Goal: Information Seeking & Learning: Learn about a topic

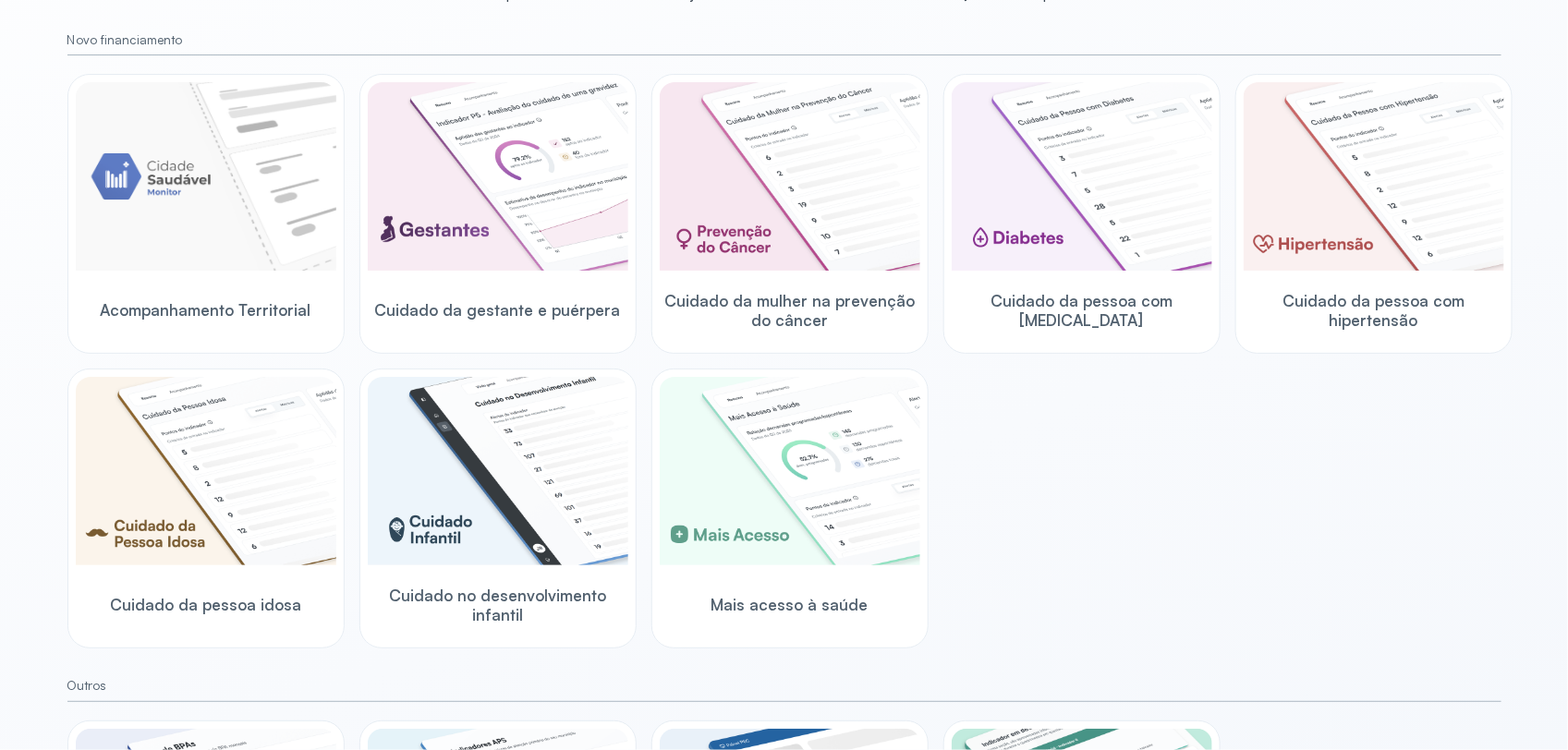
scroll to position [231, 0]
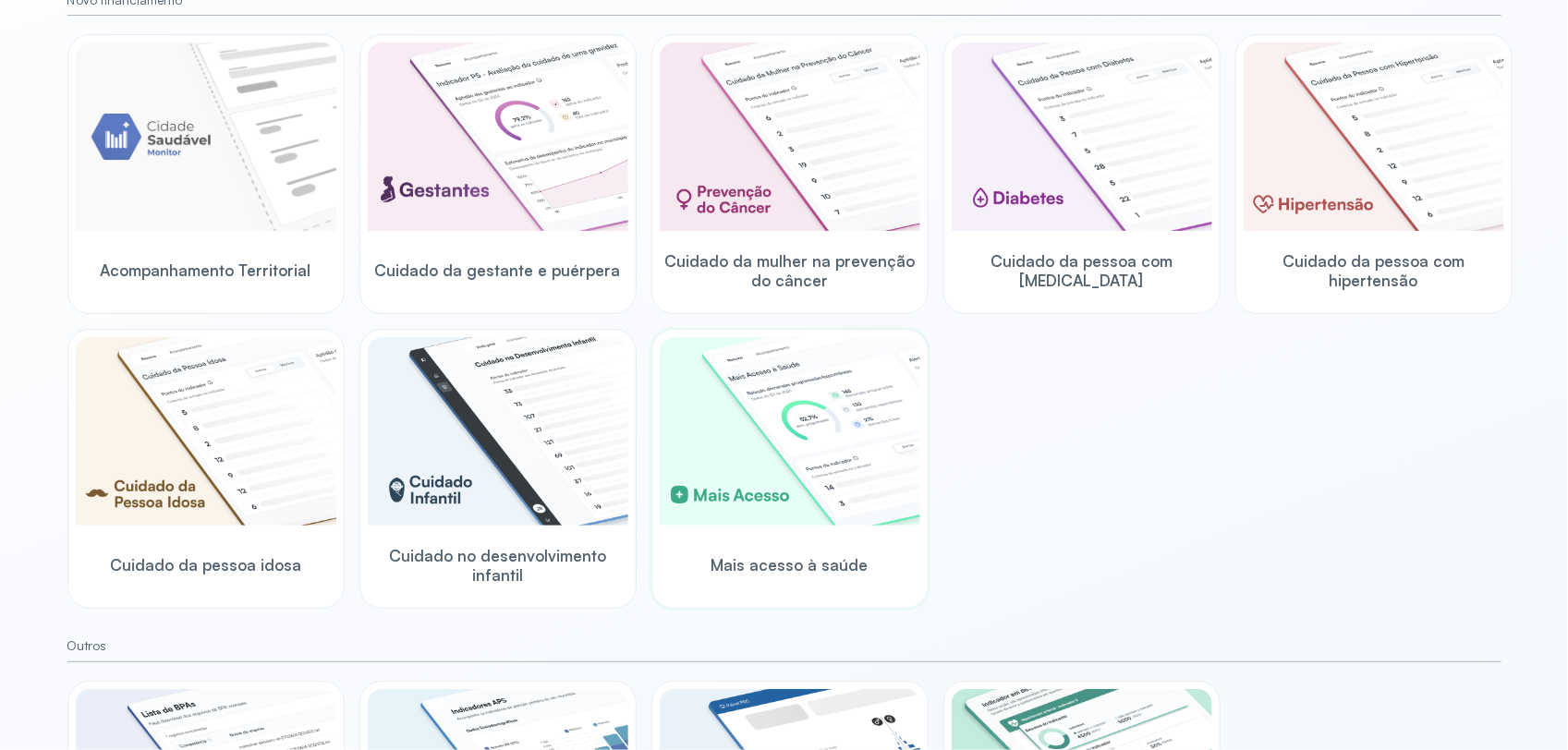
click at [739, 541] on div "Mais acesso à saúde" at bounding box center [789, 564] width 260 height 71
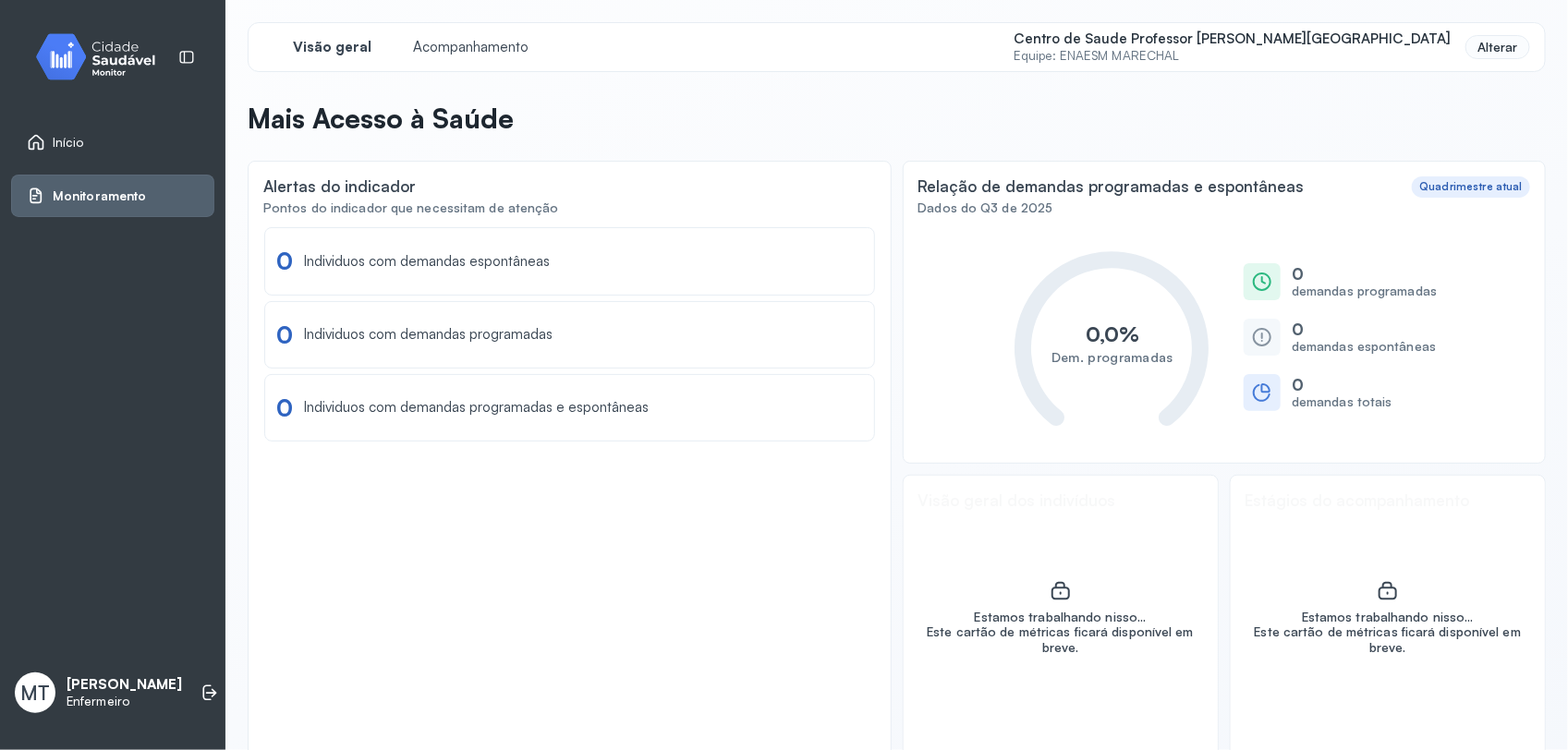
click at [1469, 42] on div "Alterar" at bounding box center [1497, 47] width 64 height 25
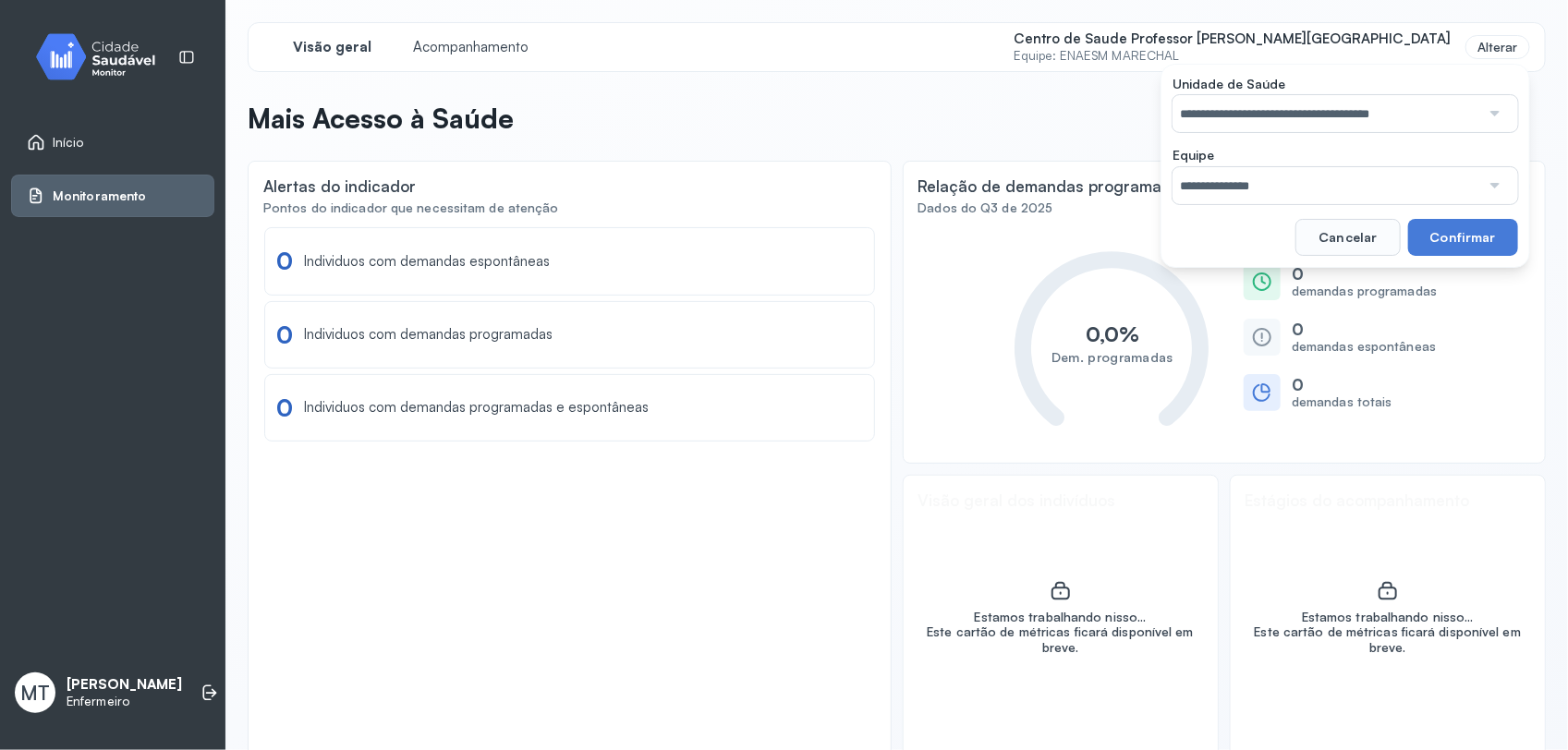
click at [1480, 108] on div at bounding box center [1493, 113] width 27 height 37
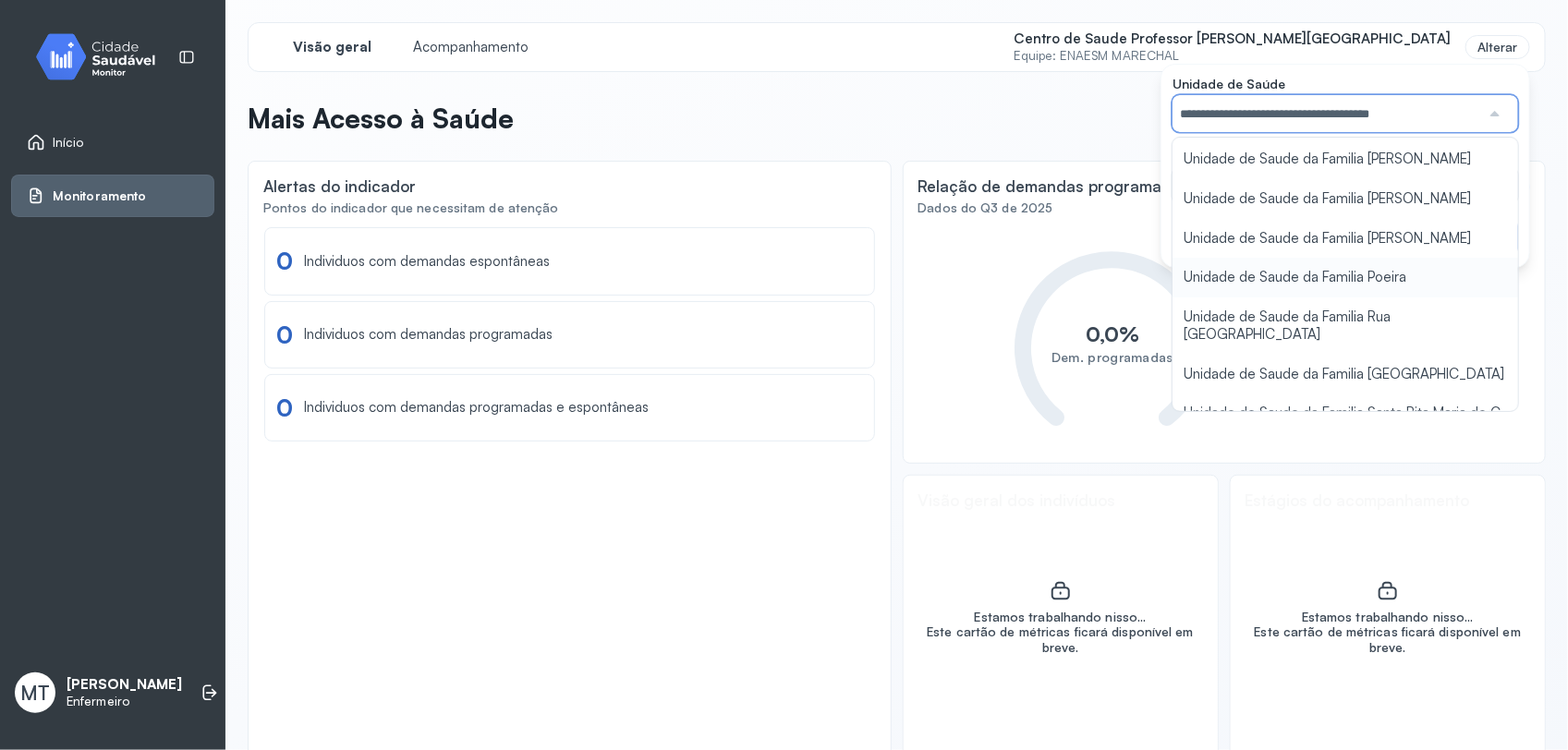
scroll to position [231, 0]
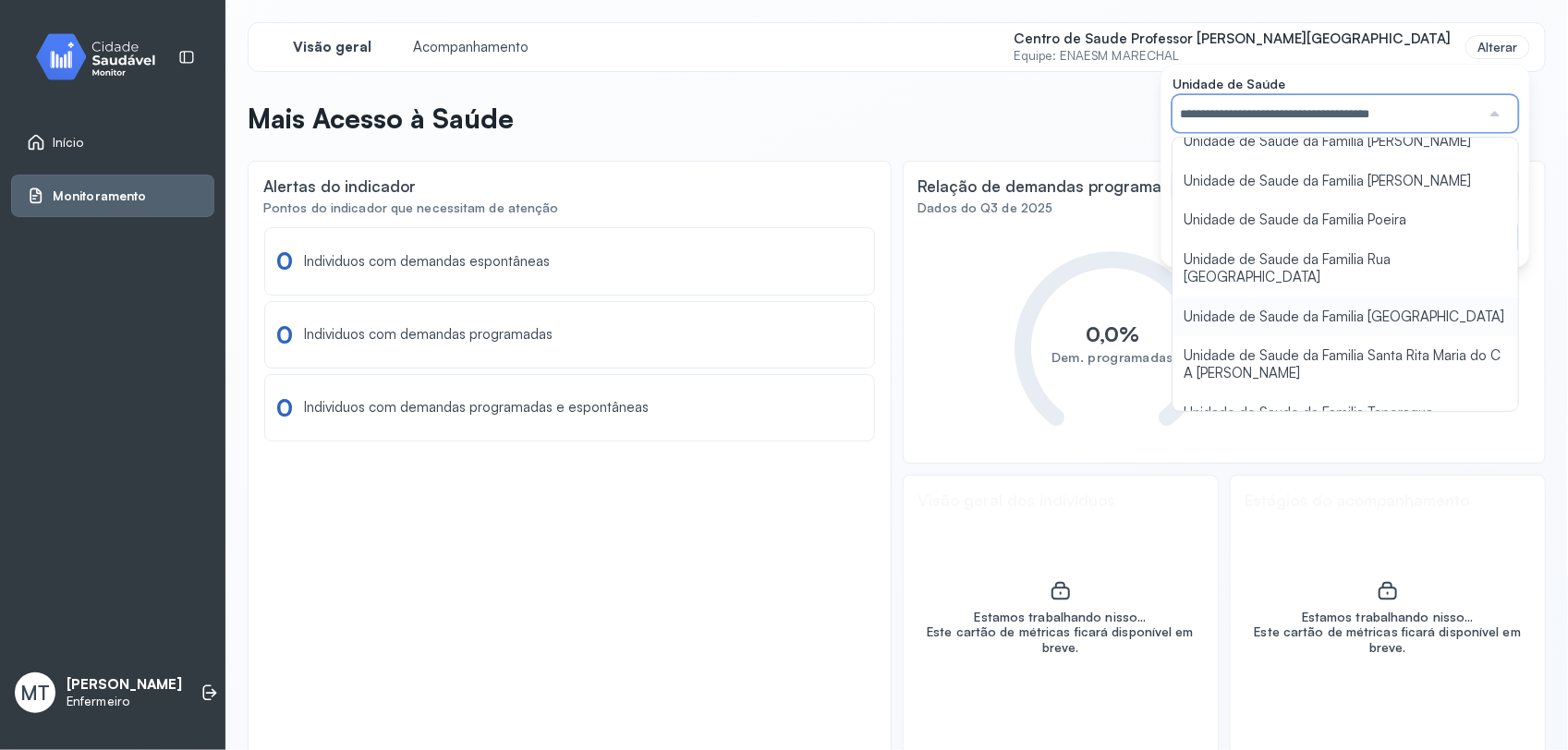
click at [1335, 306] on div "**********" at bounding box center [896, 390] width 1298 height 738
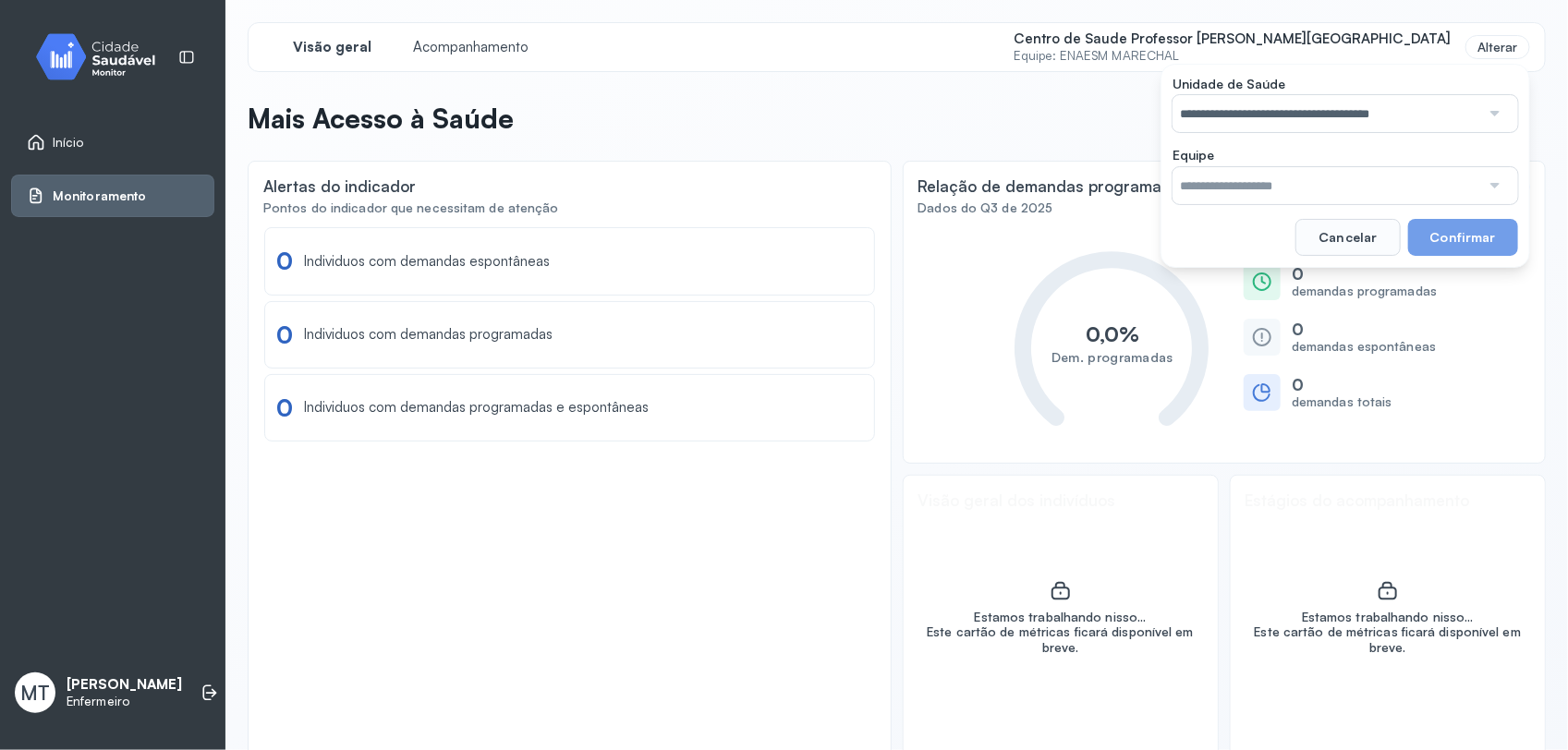
click at [1480, 185] on div at bounding box center [1493, 185] width 27 height 37
click at [1273, 385] on div "**********" at bounding box center [896, 390] width 1298 height 738
click at [1433, 231] on button "Confirmar" at bounding box center [1462, 236] width 110 height 37
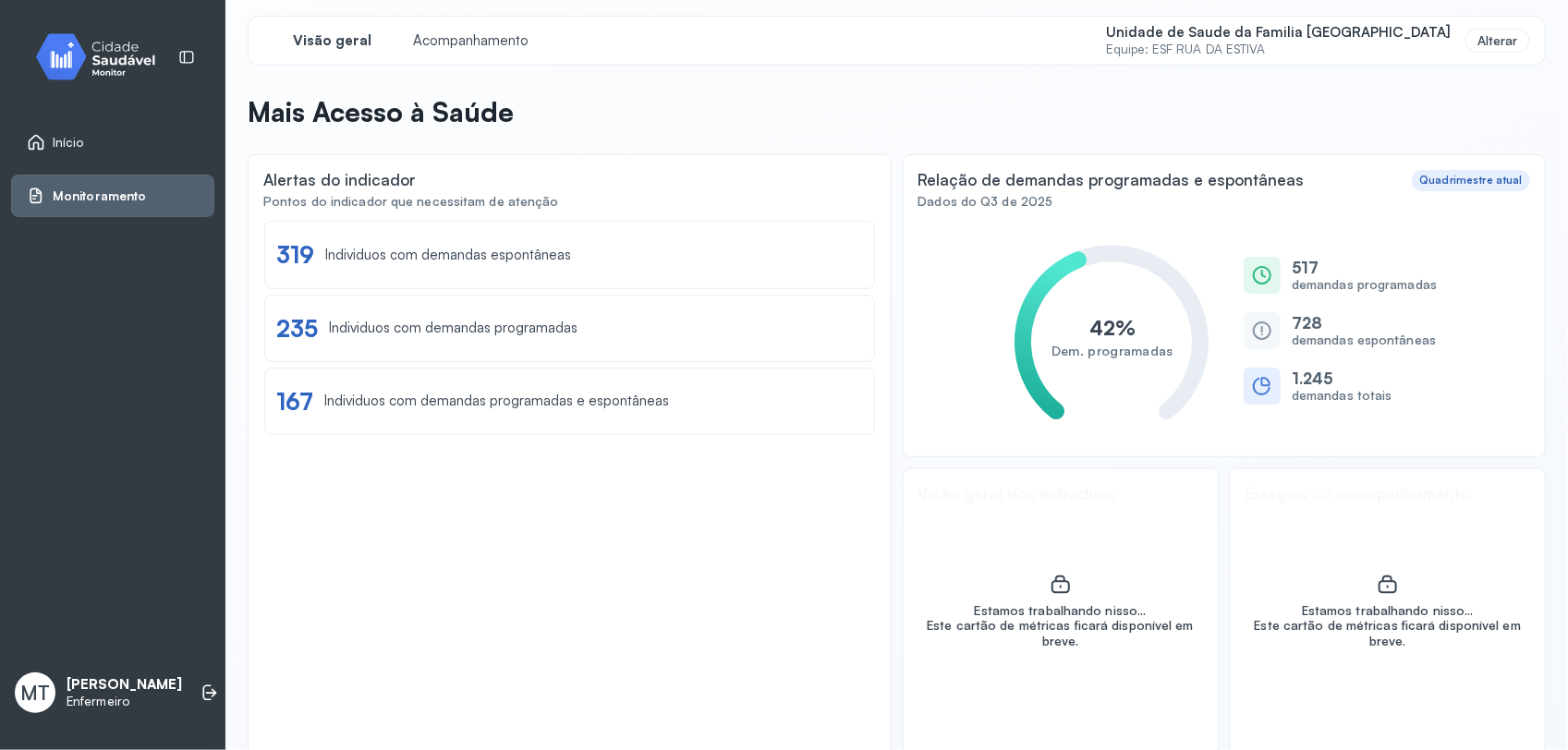
scroll to position [0, 0]
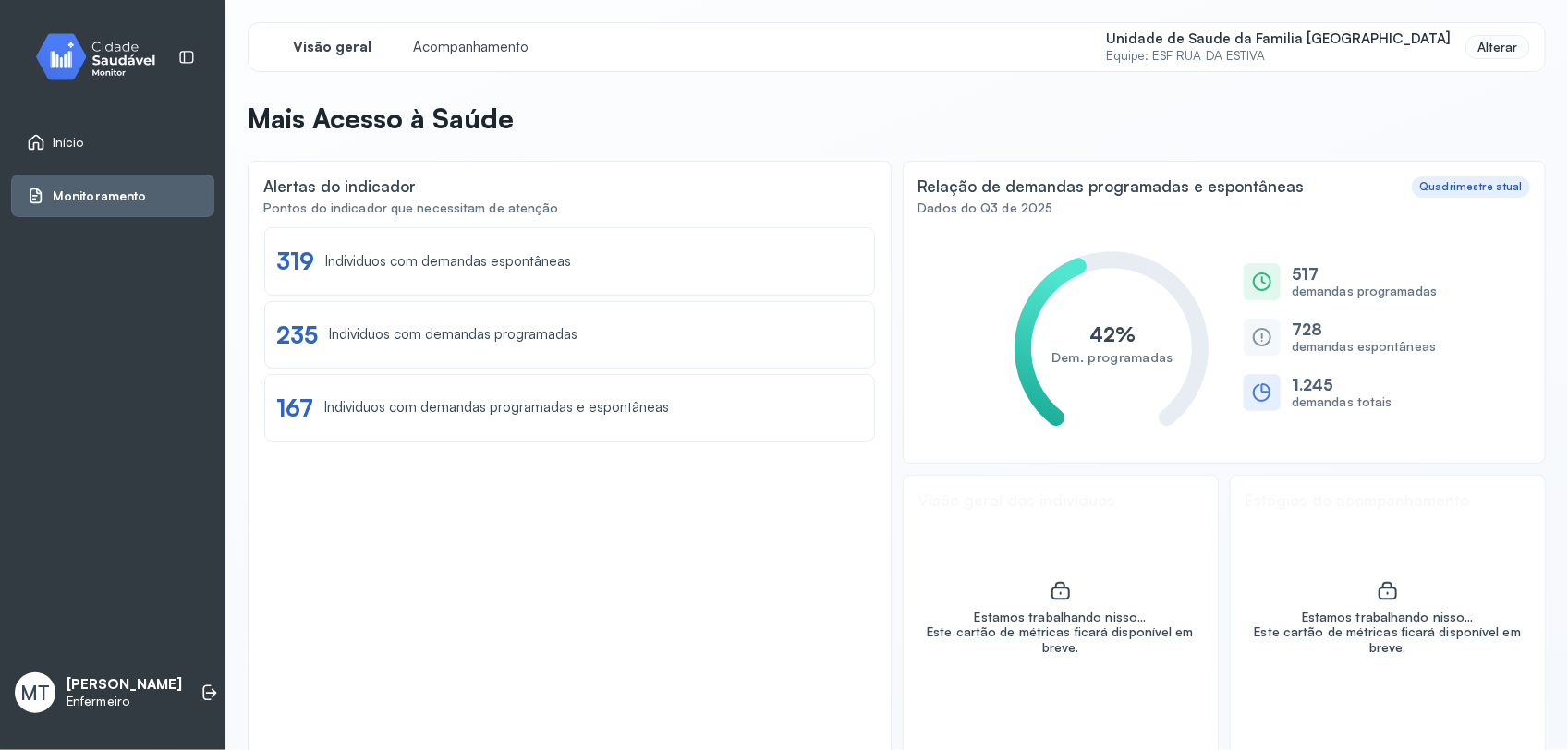
click at [1475, 51] on div "Alterar" at bounding box center [1497, 47] width 64 height 25
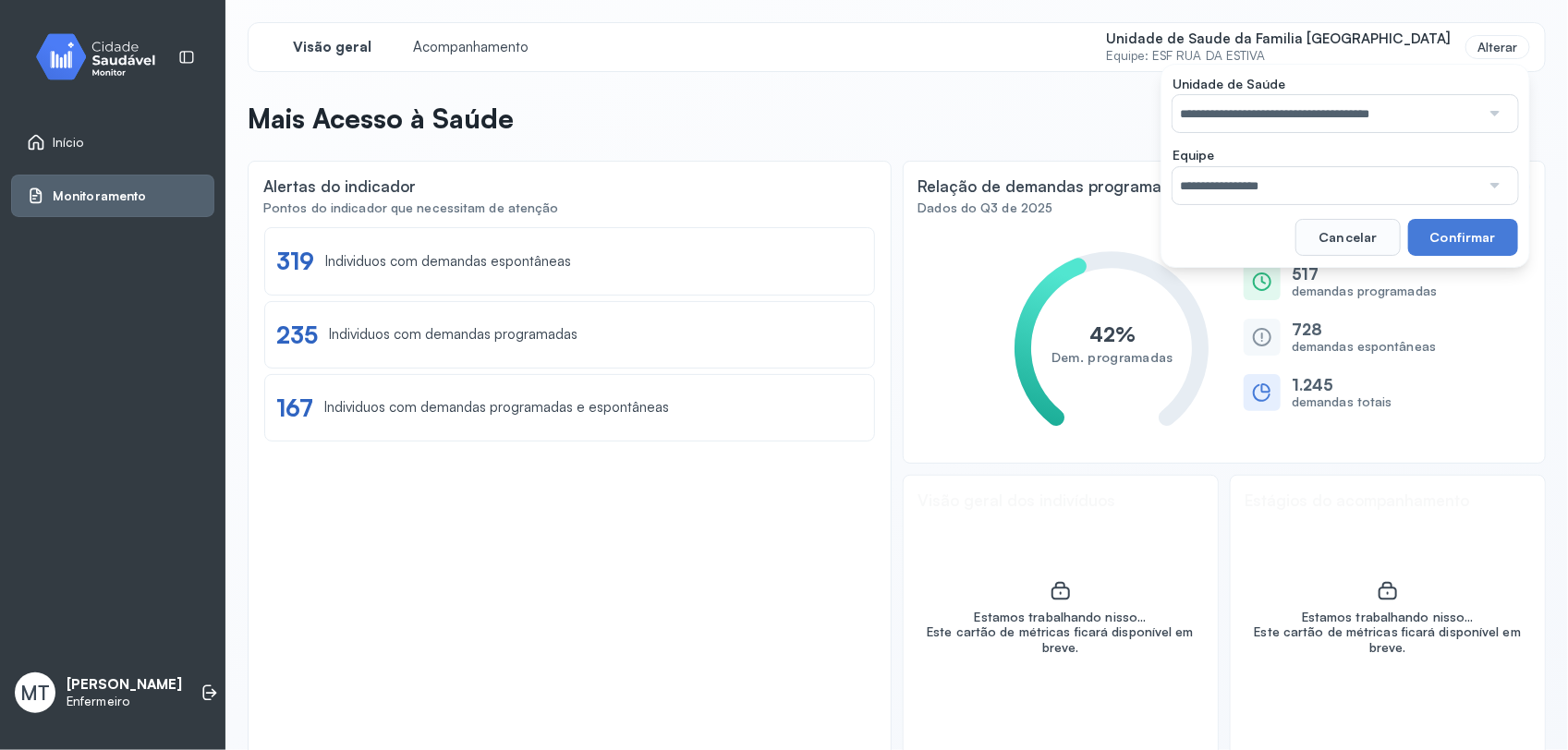
click at [1480, 181] on div at bounding box center [1493, 185] width 27 height 37
click at [1115, 56] on div "**********" at bounding box center [896, 46] width 1298 height 49
click at [1432, 236] on button "Confirmar" at bounding box center [1462, 236] width 110 height 37
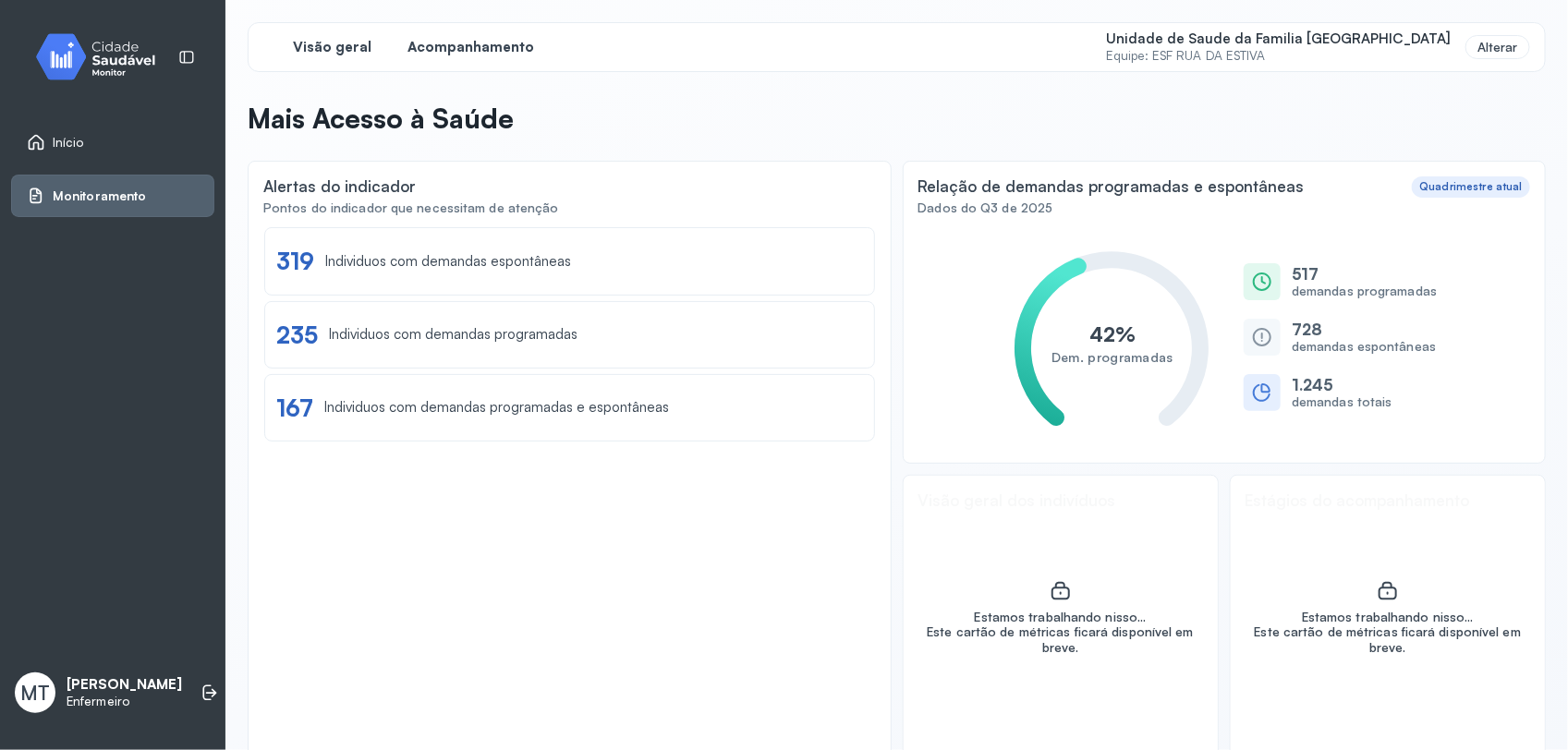
click at [485, 43] on span "Acompanhamento" at bounding box center [472, 47] width 127 height 18
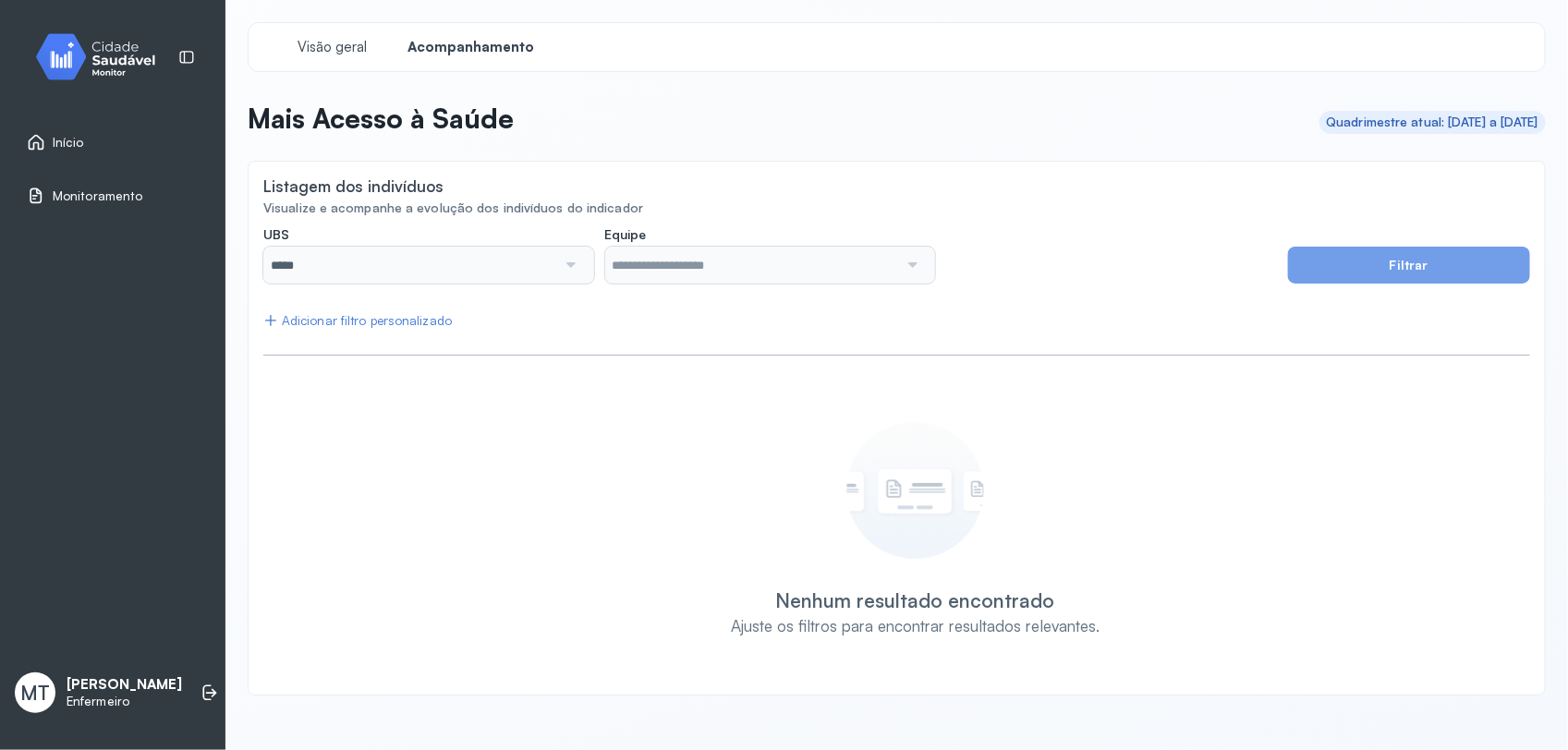
type input "**********"
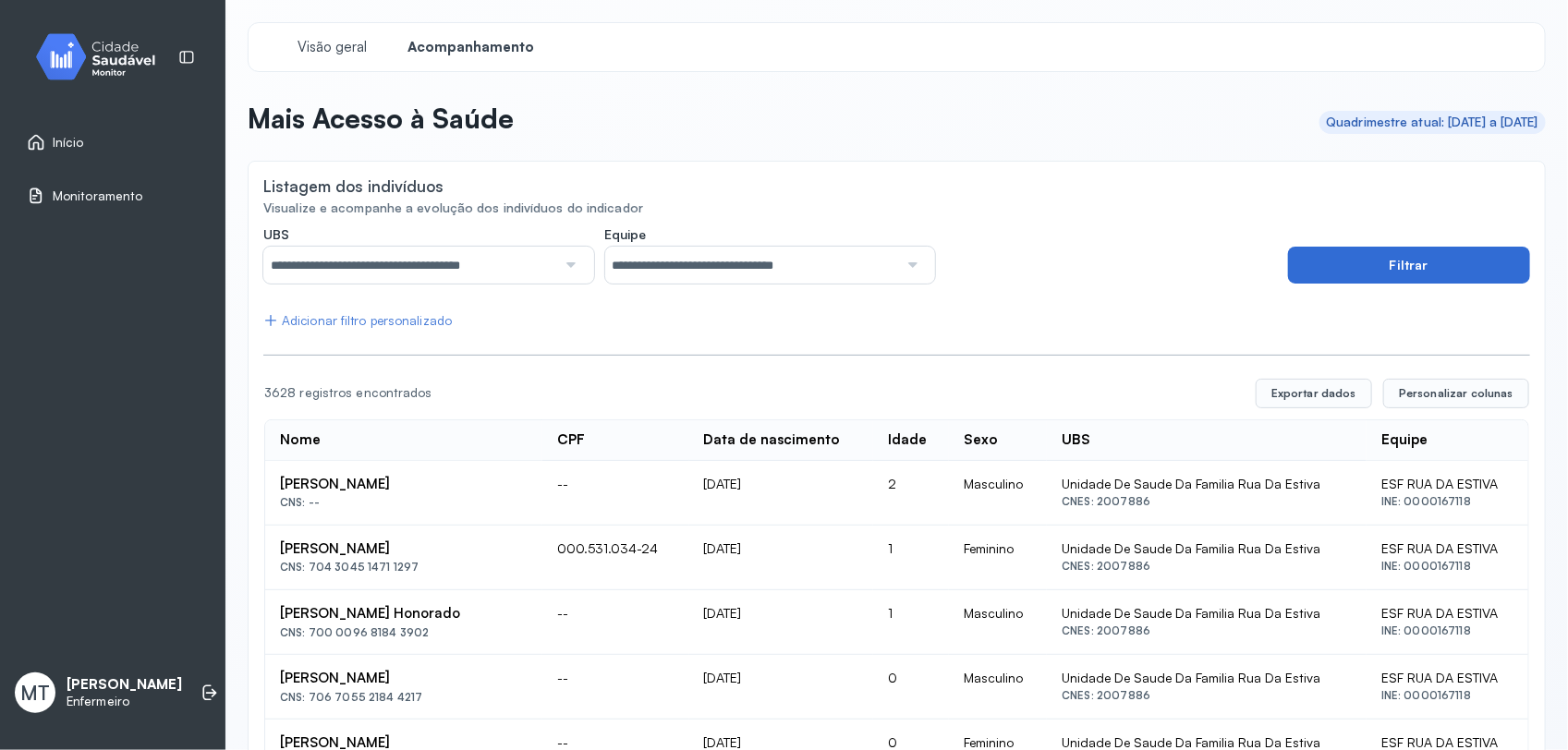
click at [1335, 268] on button "Filtrar" at bounding box center [1409, 264] width 242 height 37
click at [429, 324] on div "Adicionar filtro personalizado" at bounding box center [357, 321] width 189 height 16
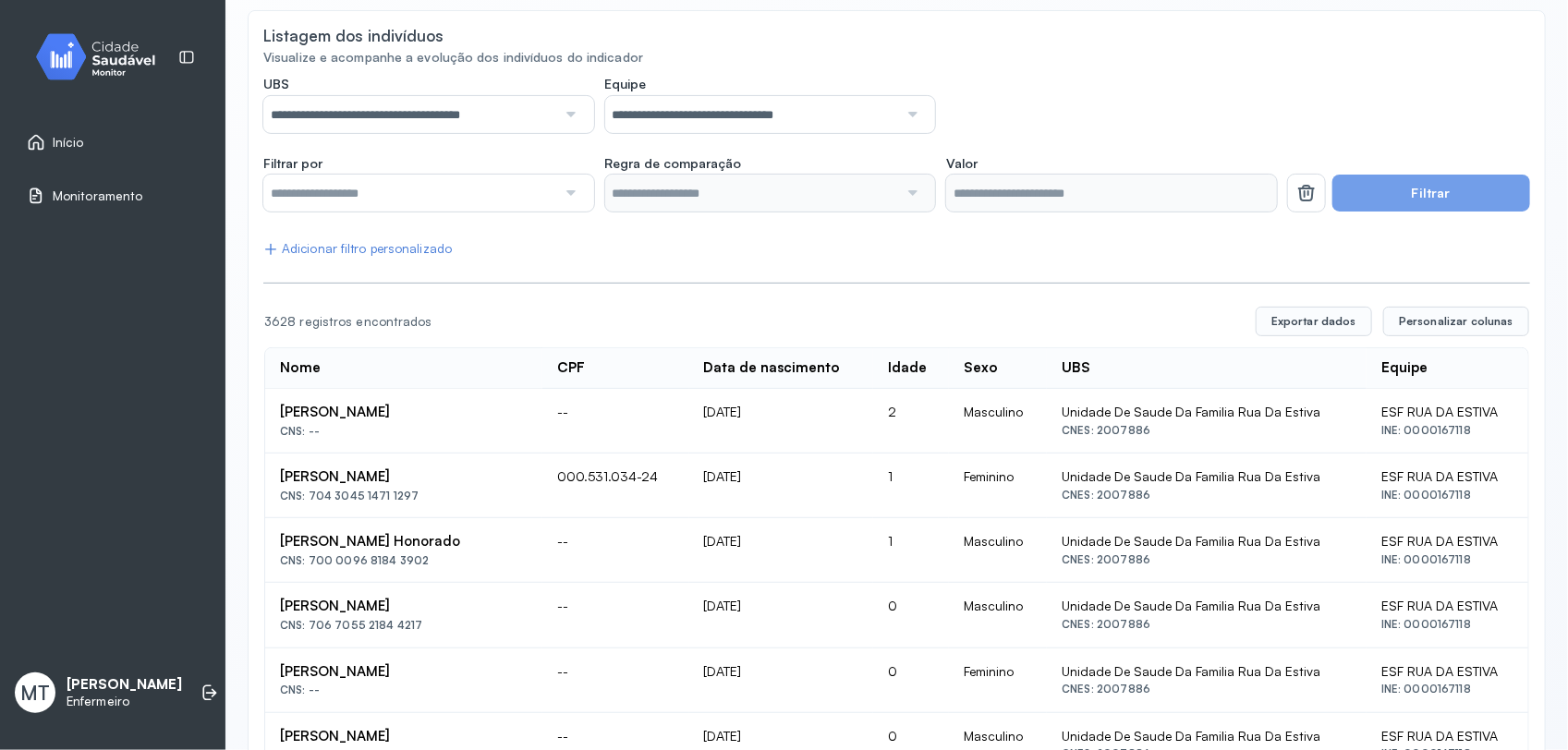
scroll to position [116, 0]
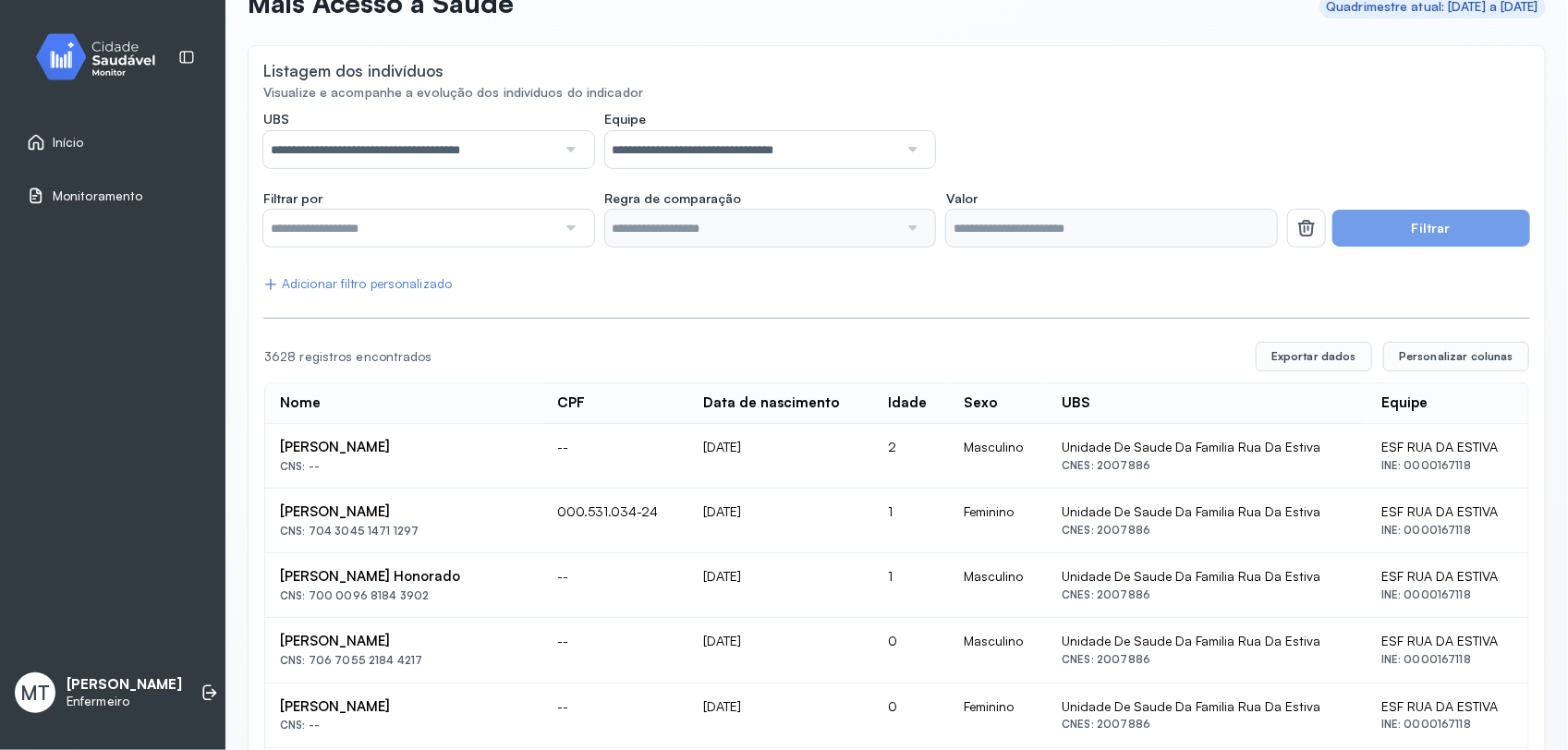
click at [562, 227] on div at bounding box center [568, 227] width 26 height 37
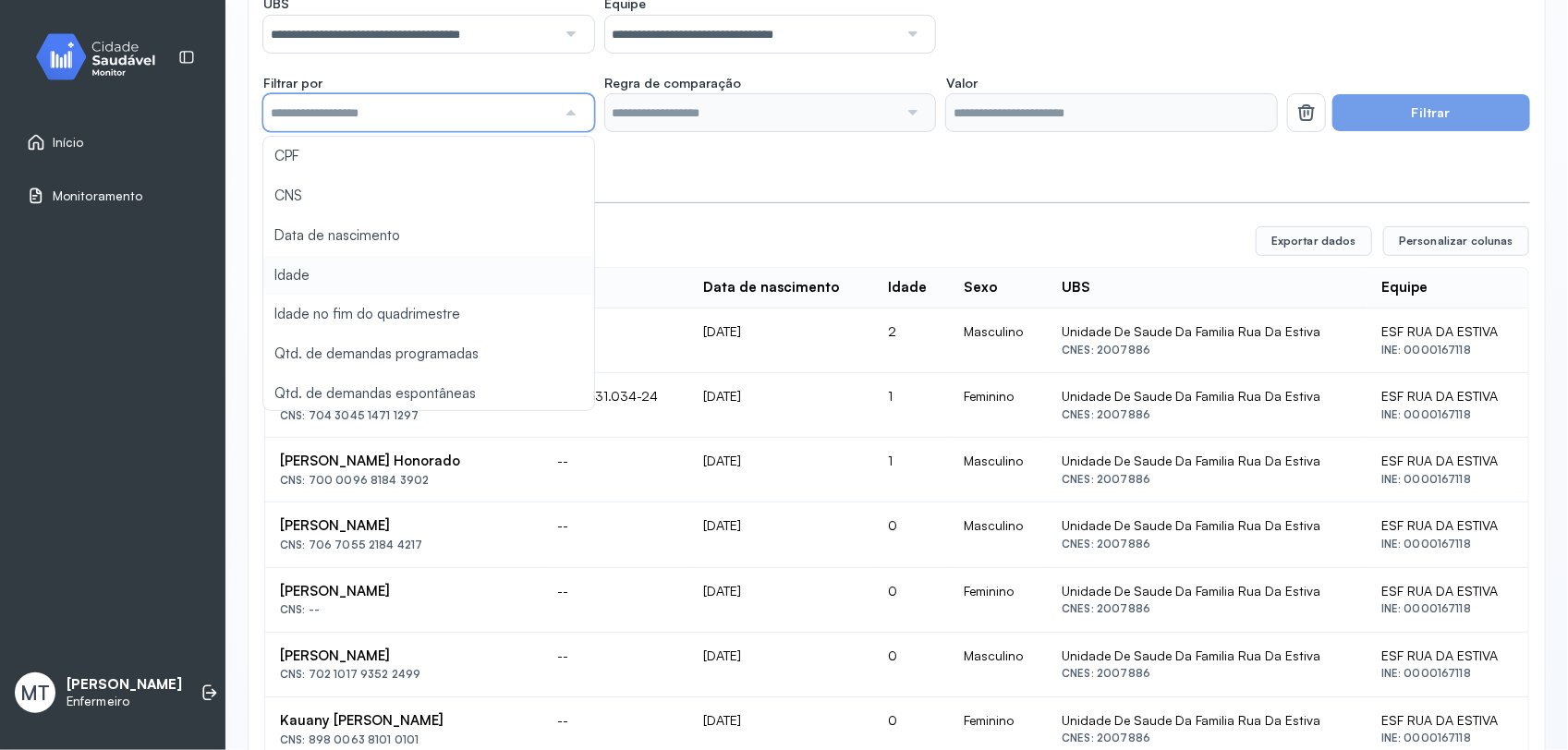
scroll to position [2, 0]
type input "*******"
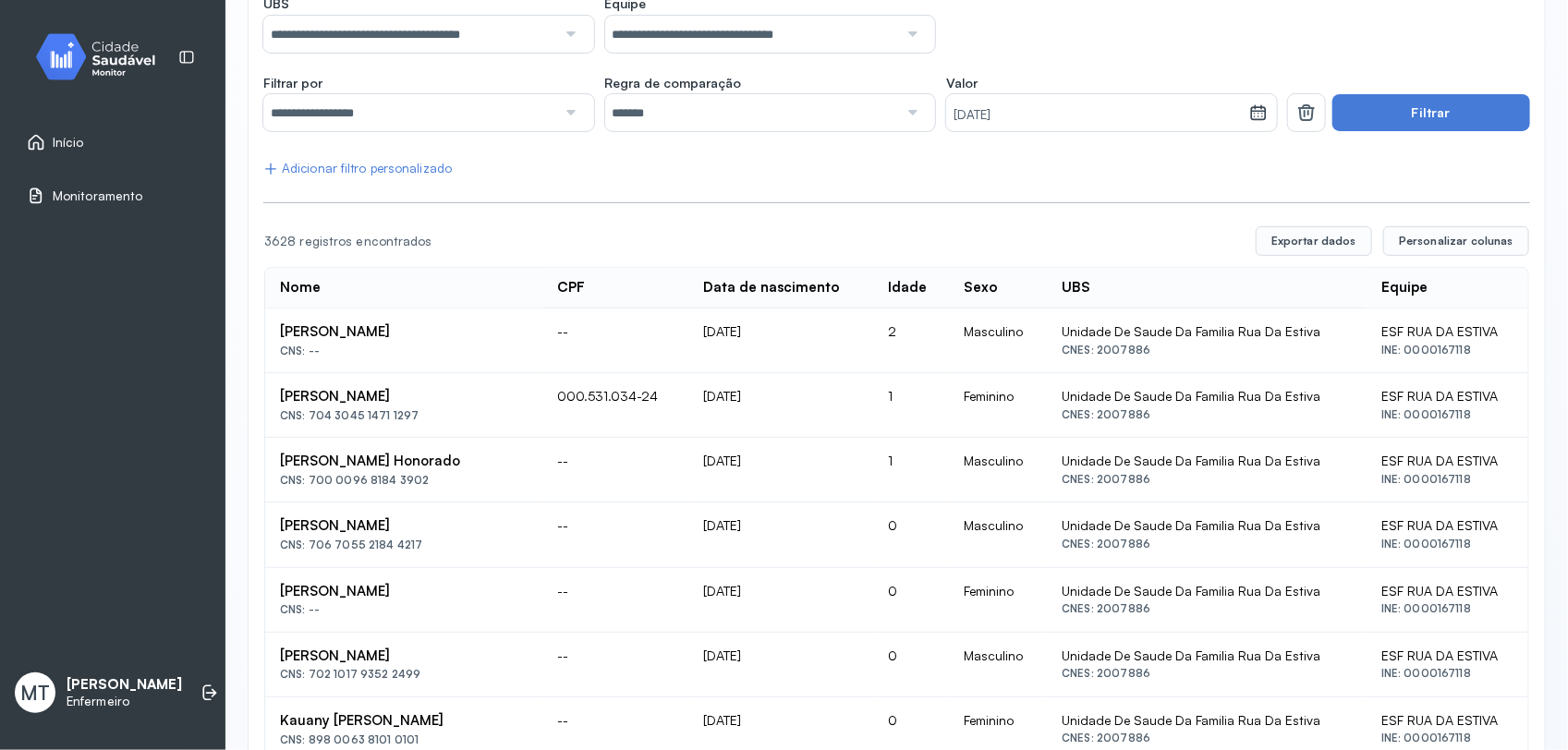
click at [899, 111] on div at bounding box center [911, 112] width 26 height 37
click at [566, 116] on div at bounding box center [568, 112] width 26 height 37
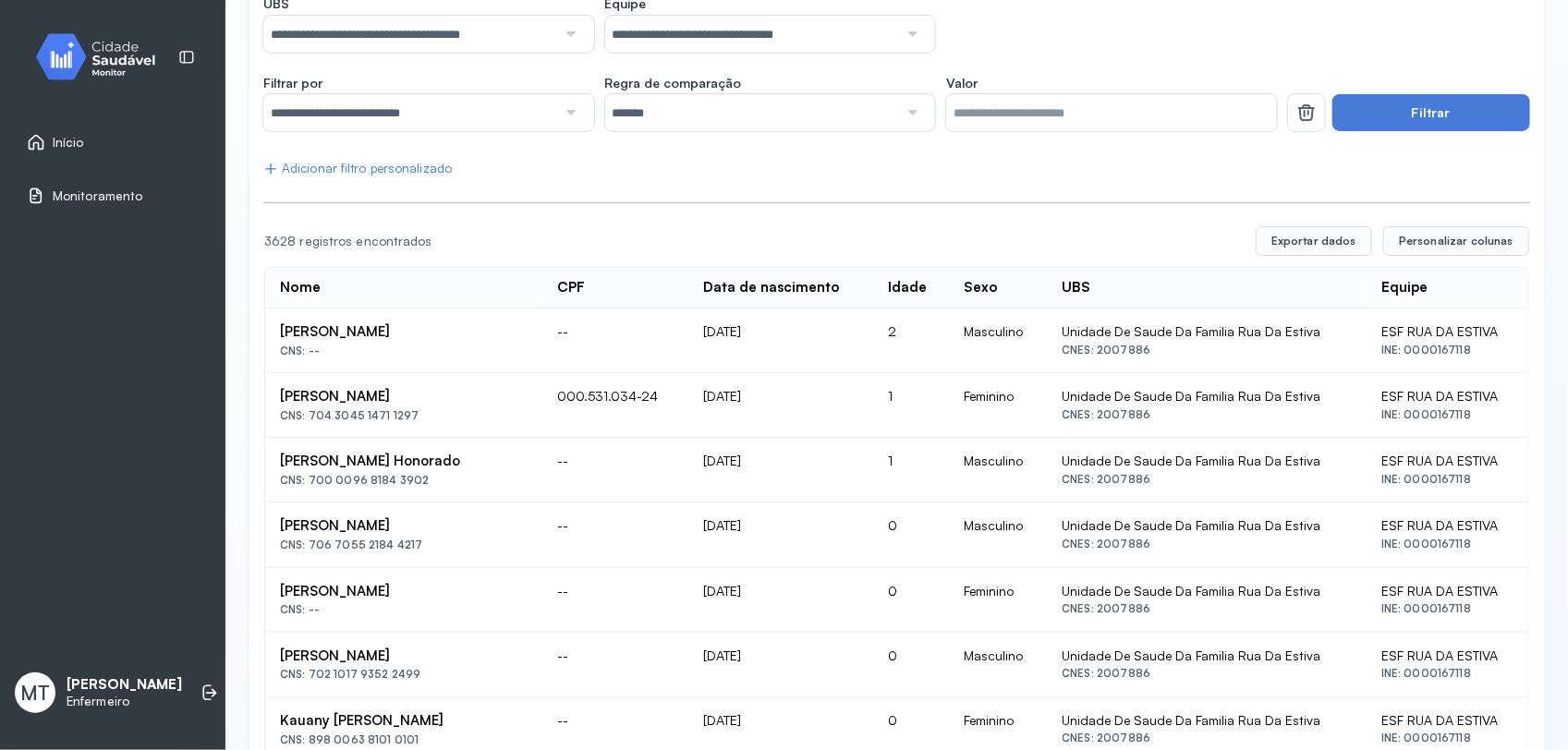
click at [901, 108] on div at bounding box center [911, 112] width 26 height 37
click at [1189, 113] on input "*" at bounding box center [1111, 112] width 331 height 37
click at [1396, 112] on button "Filtrar" at bounding box center [1431, 112] width 198 height 37
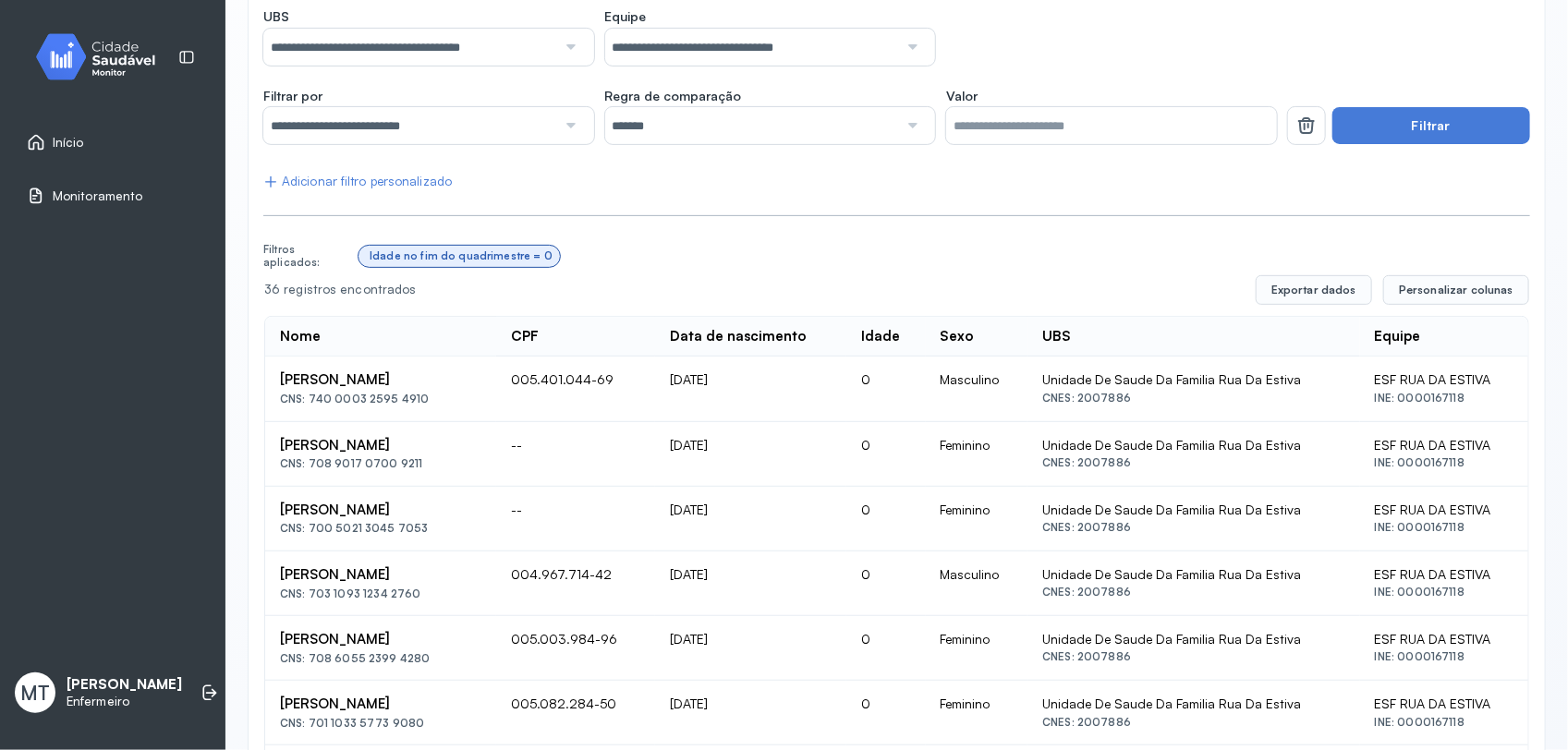
scroll to position [177, 0]
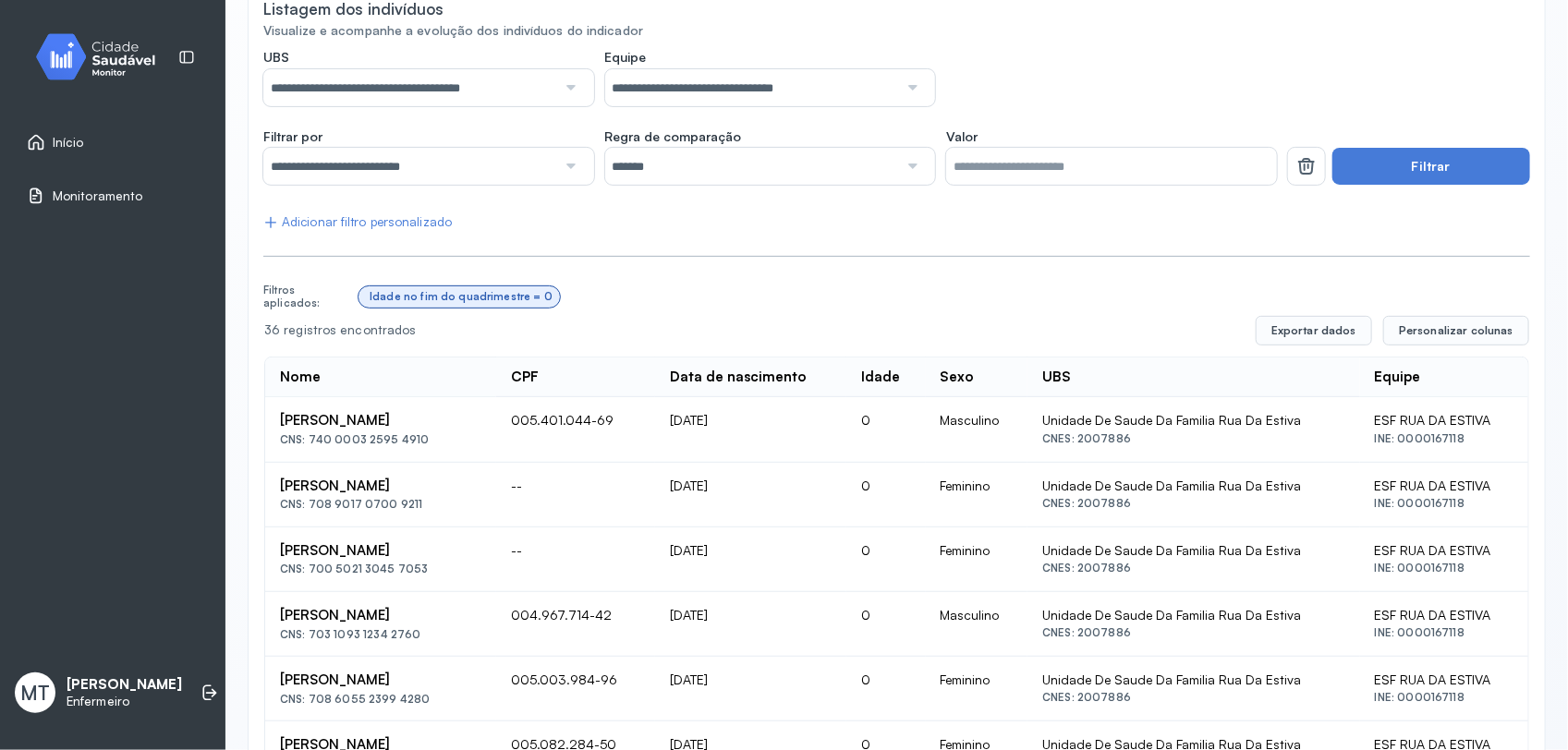
click at [902, 168] on div at bounding box center [911, 165] width 26 height 37
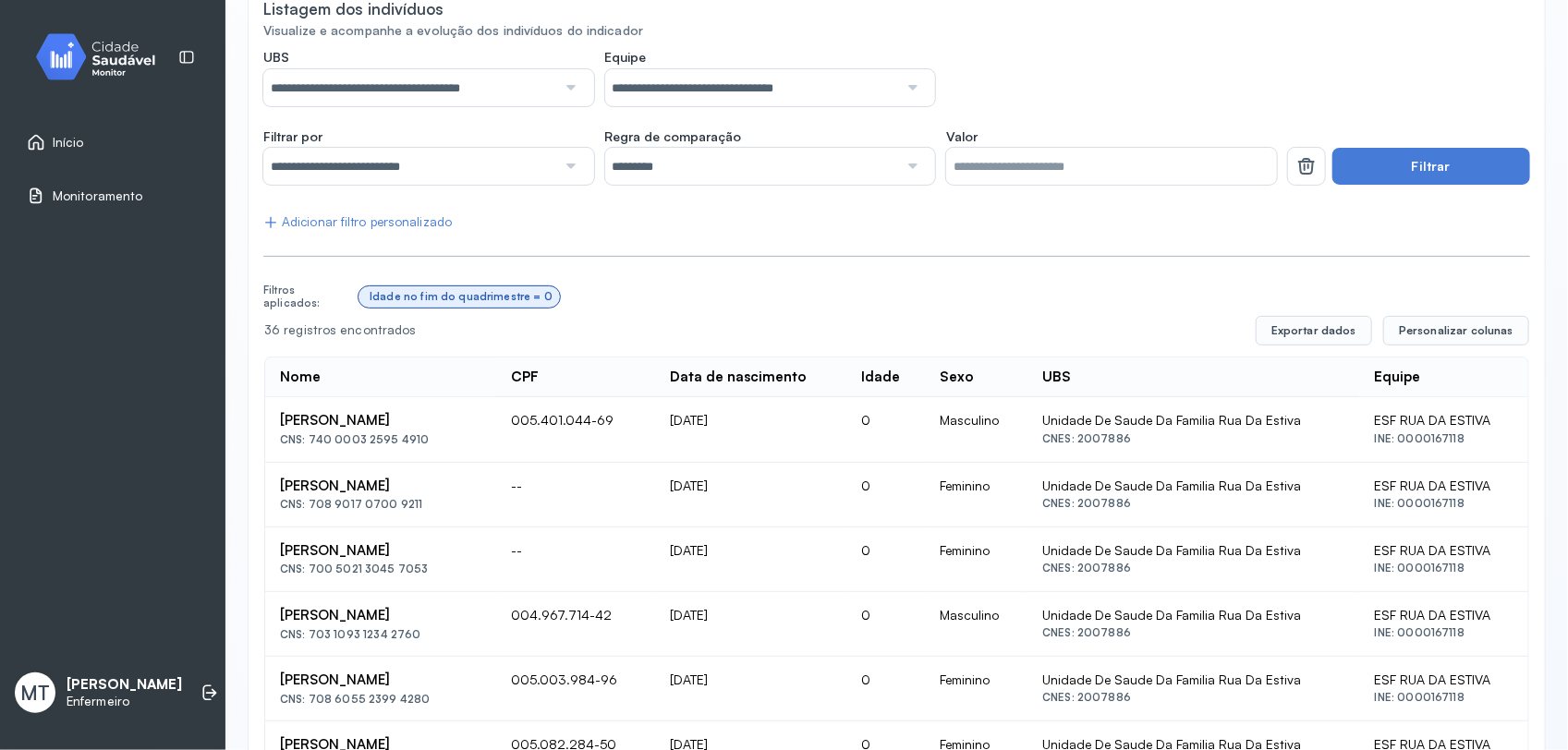
click at [980, 172] on input "*" at bounding box center [1111, 165] width 331 height 37
click at [1372, 160] on button "Filtrar" at bounding box center [1431, 165] width 198 height 37
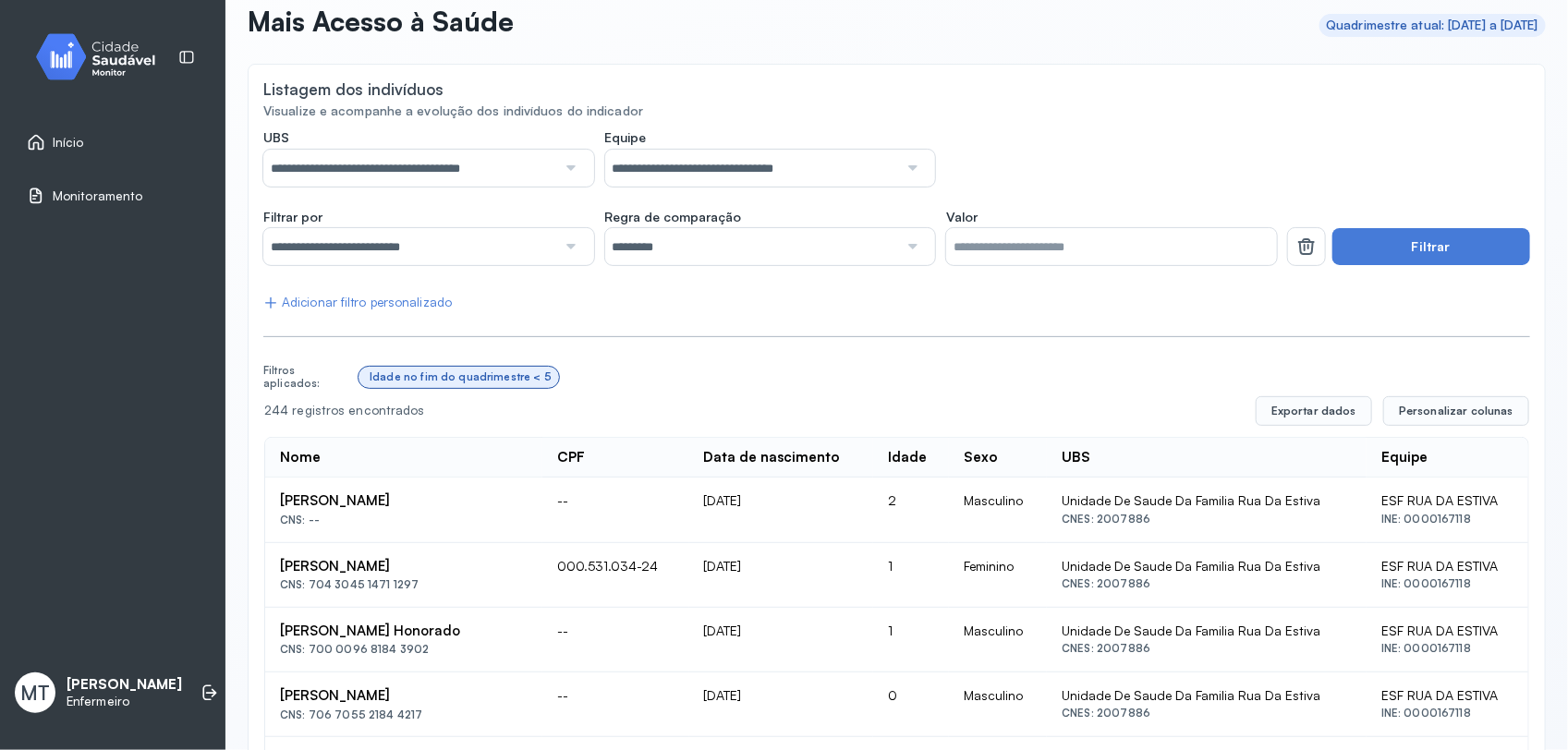
scroll to position [62, 0]
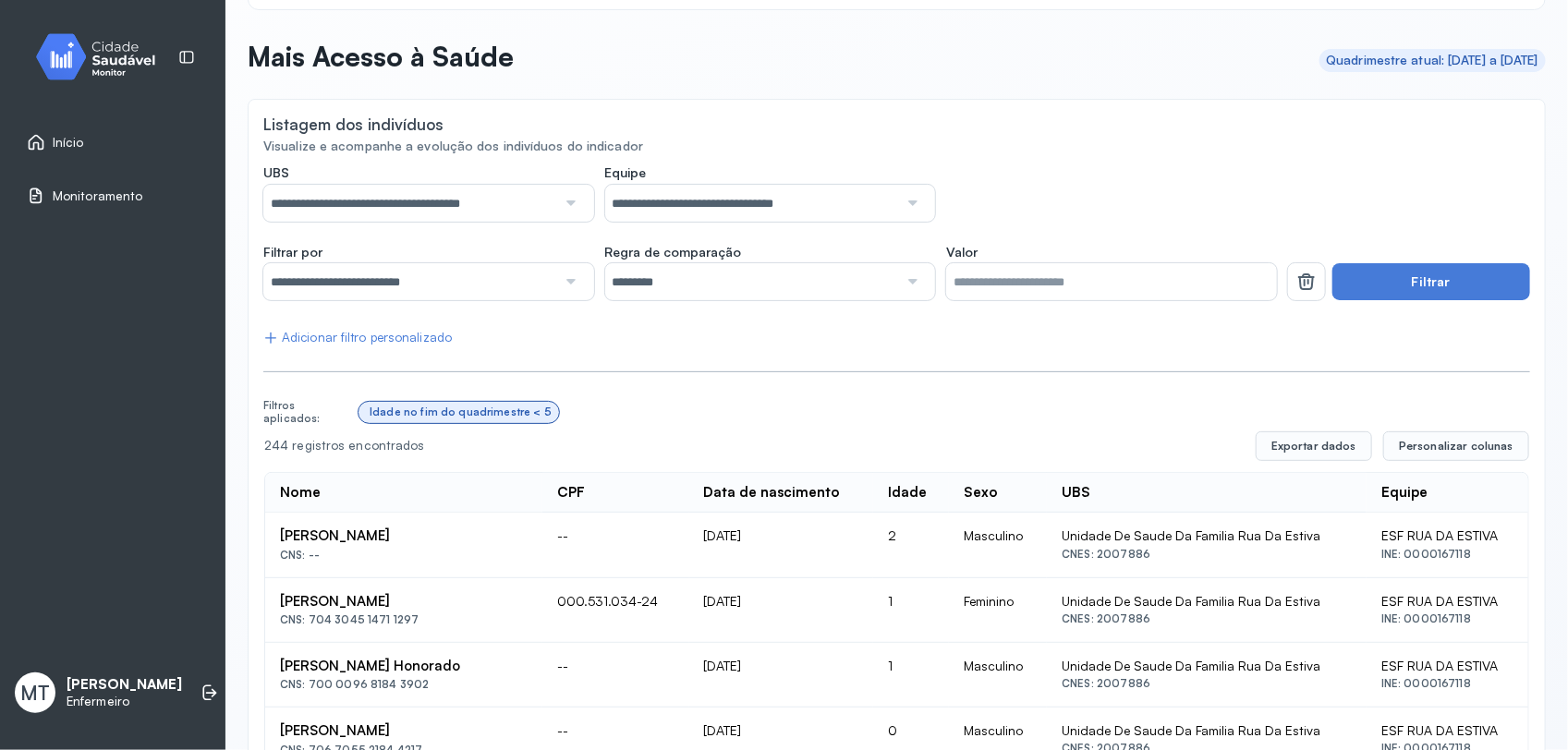
click at [904, 291] on div at bounding box center [911, 281] width 26 height 37
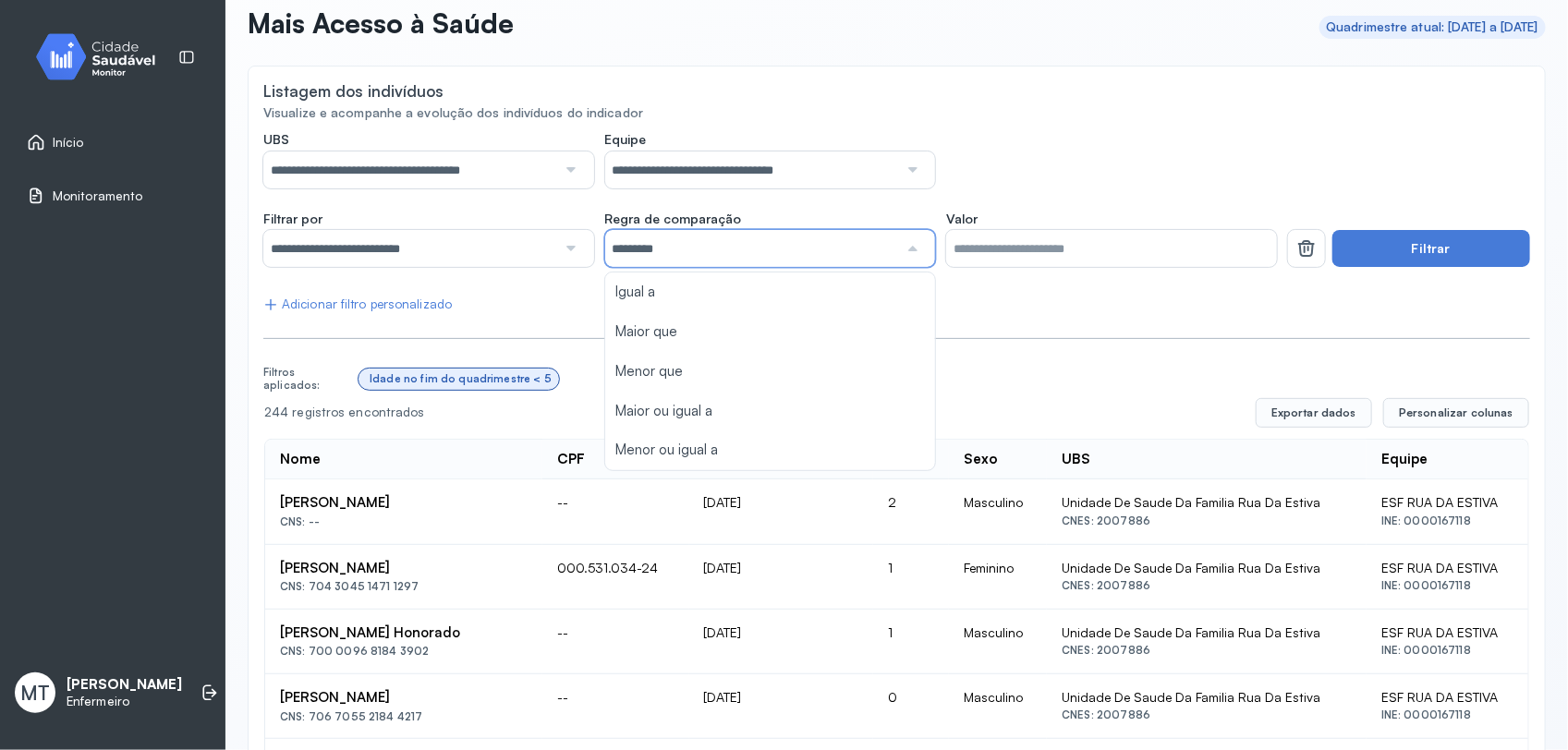
scroll to position [116, 0]
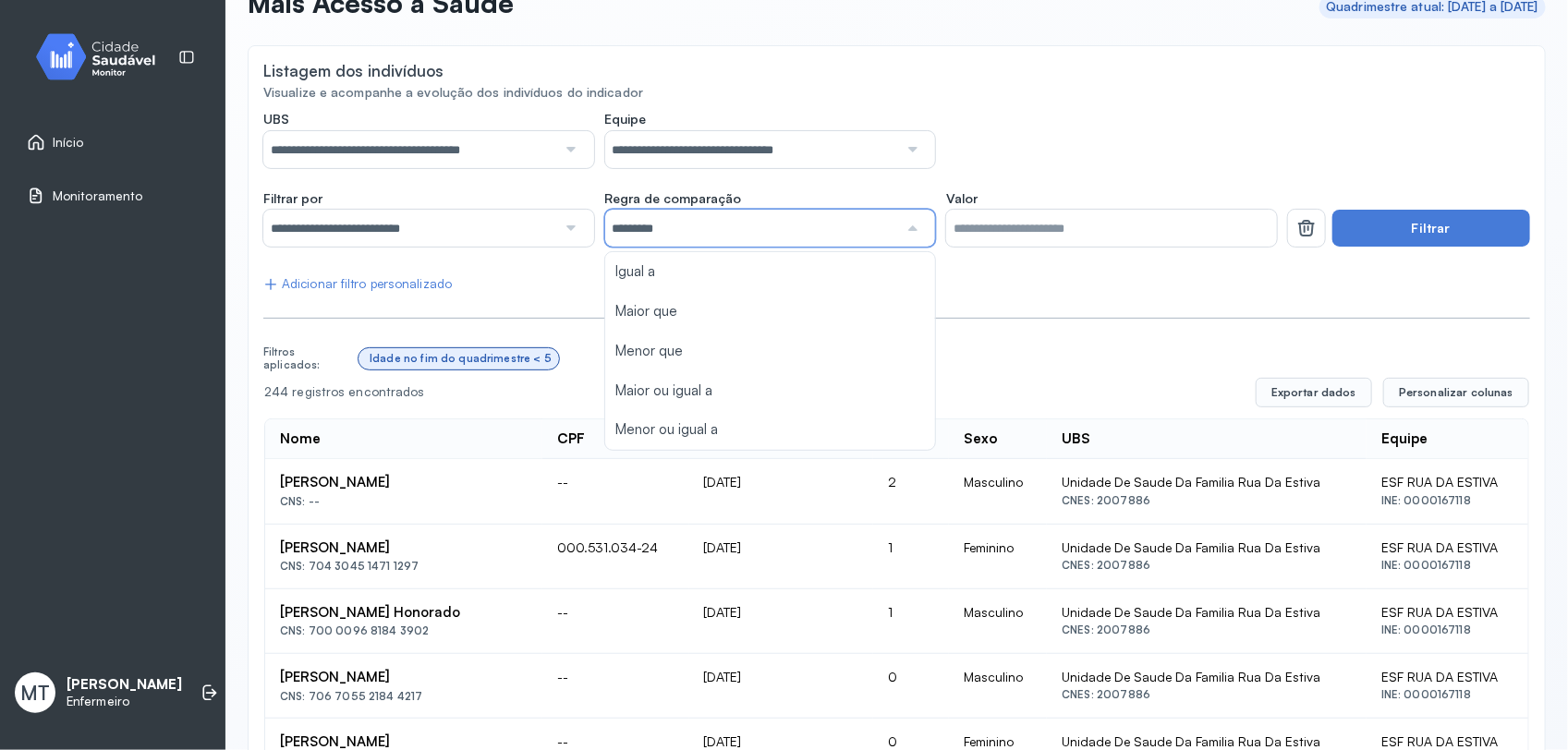
click at [566, 227] on div at bounding box center [568, 227] width 26 height 37
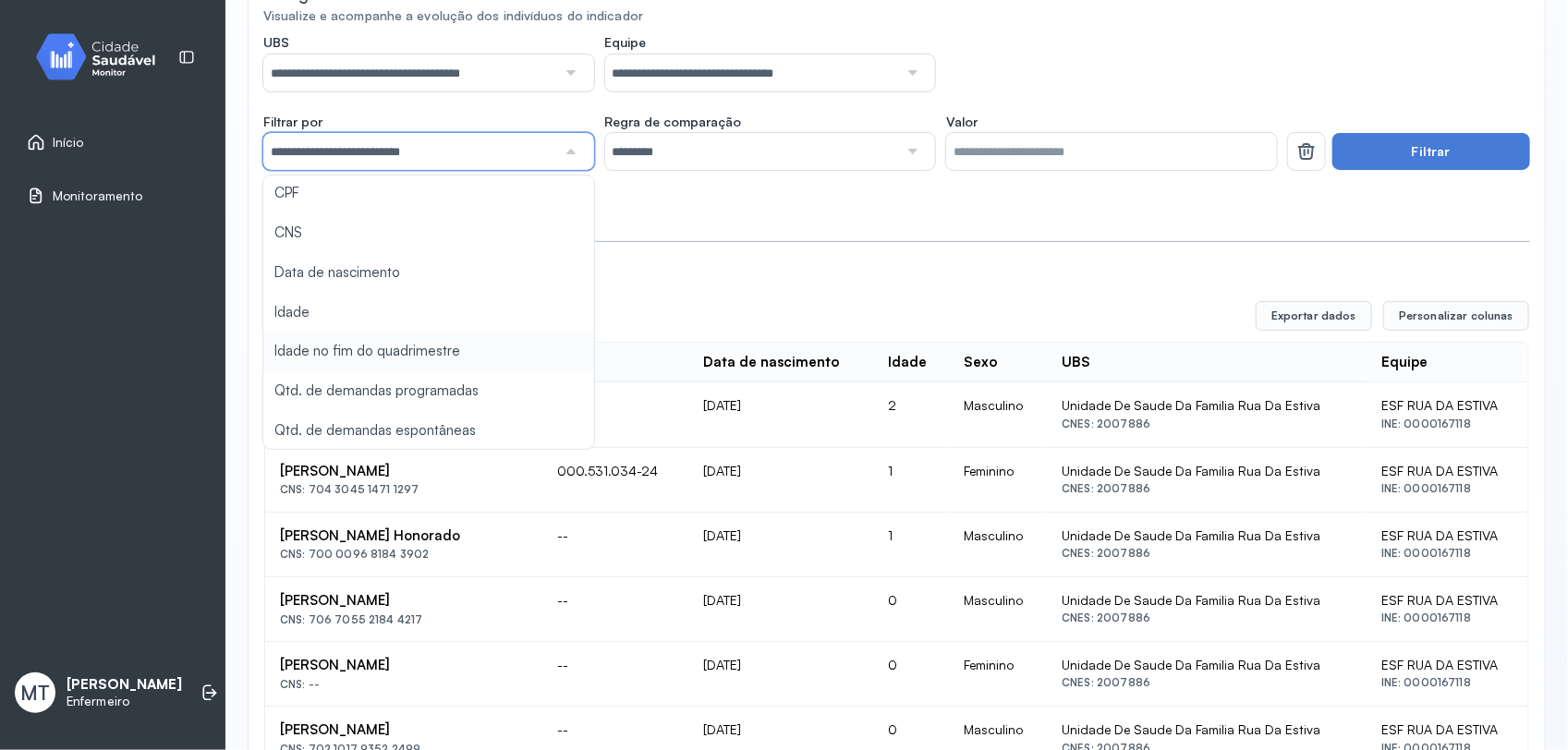
scroll to position [231, 0]
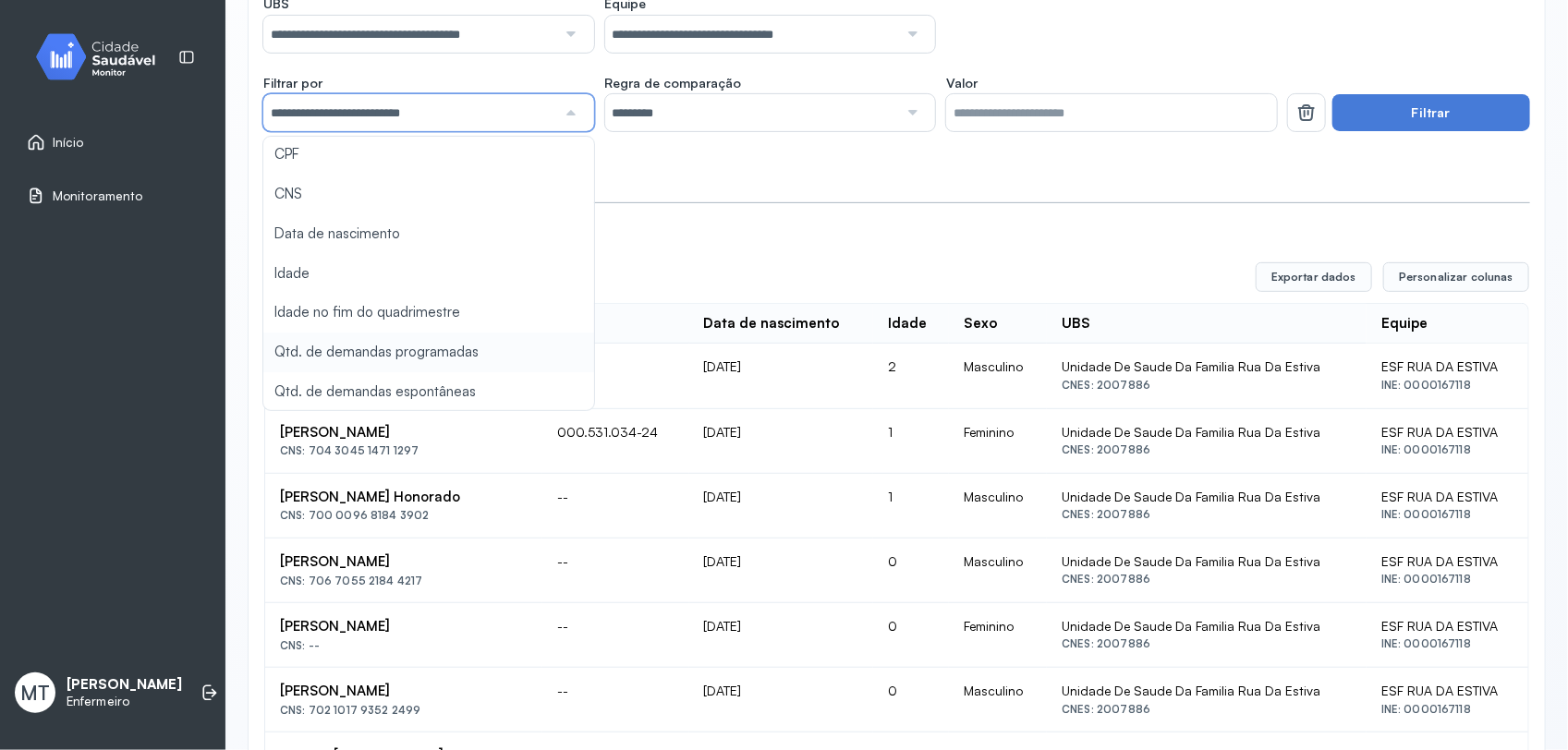
type input "*"
type input "*******"
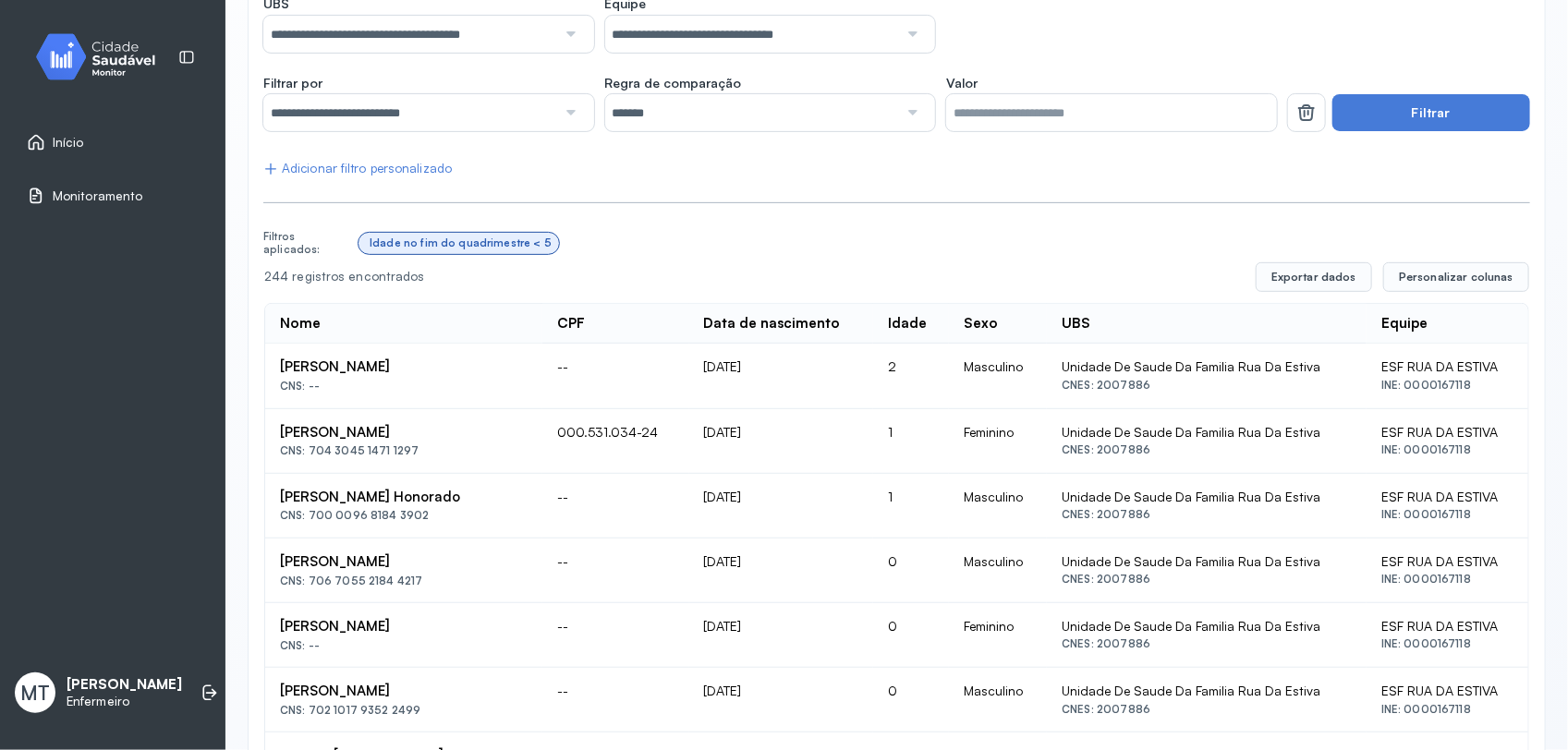
click at [388, 168] on div "Adicionar filtro personalizado" at bounding box center [357, 169] width 189 height 16
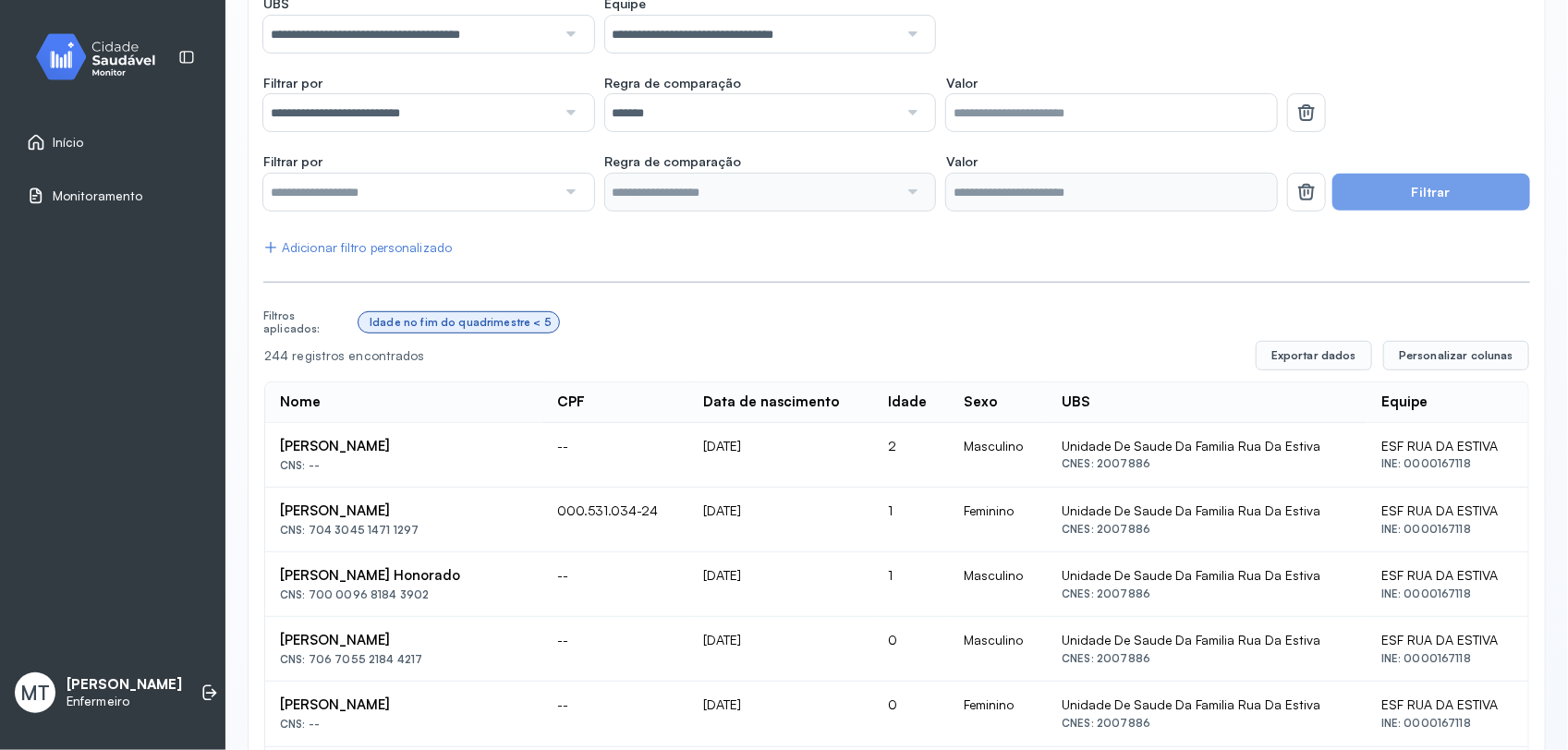
click at [561, 190] on div at bounding box center [568, 192] width 26 height 37
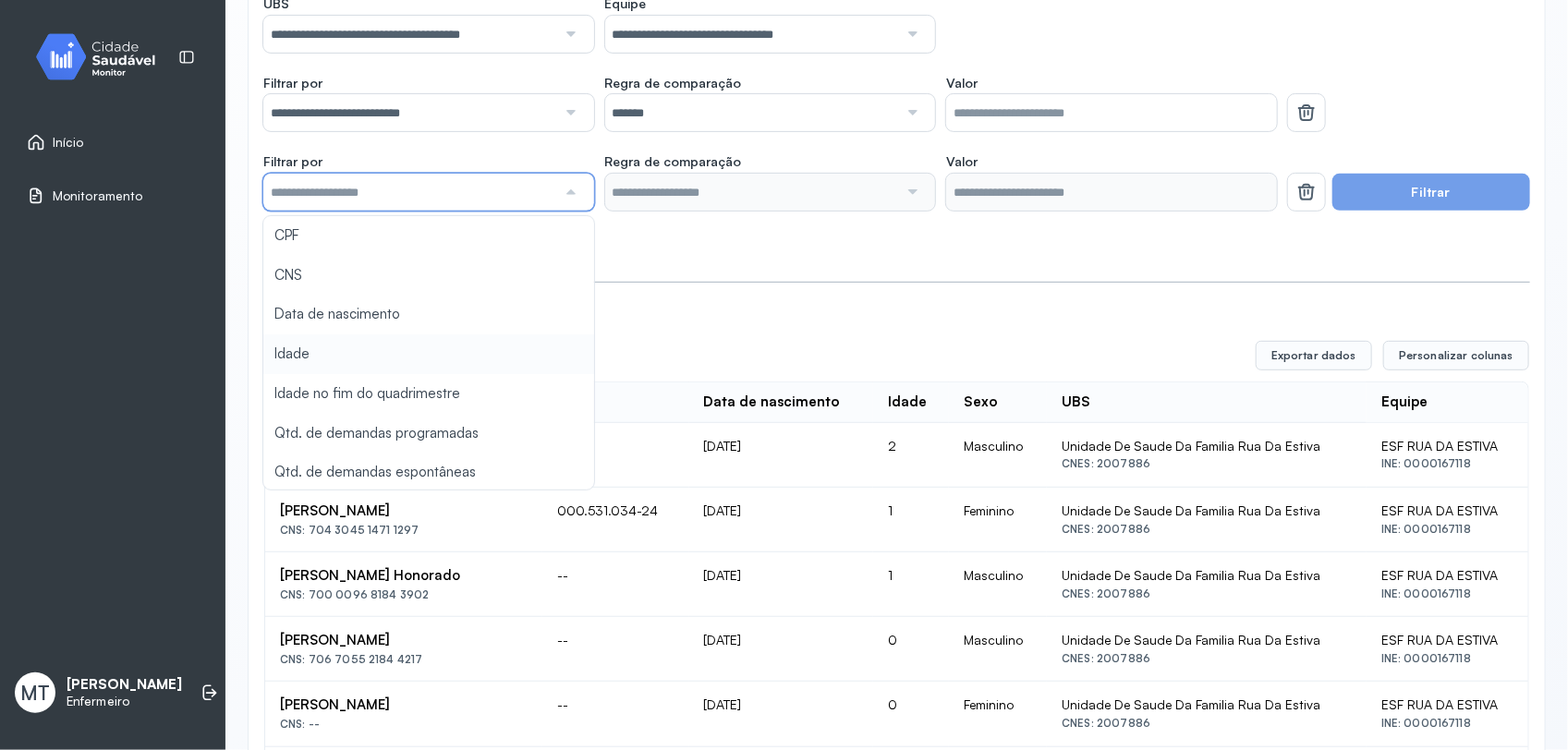
scroll to position [2, 0]
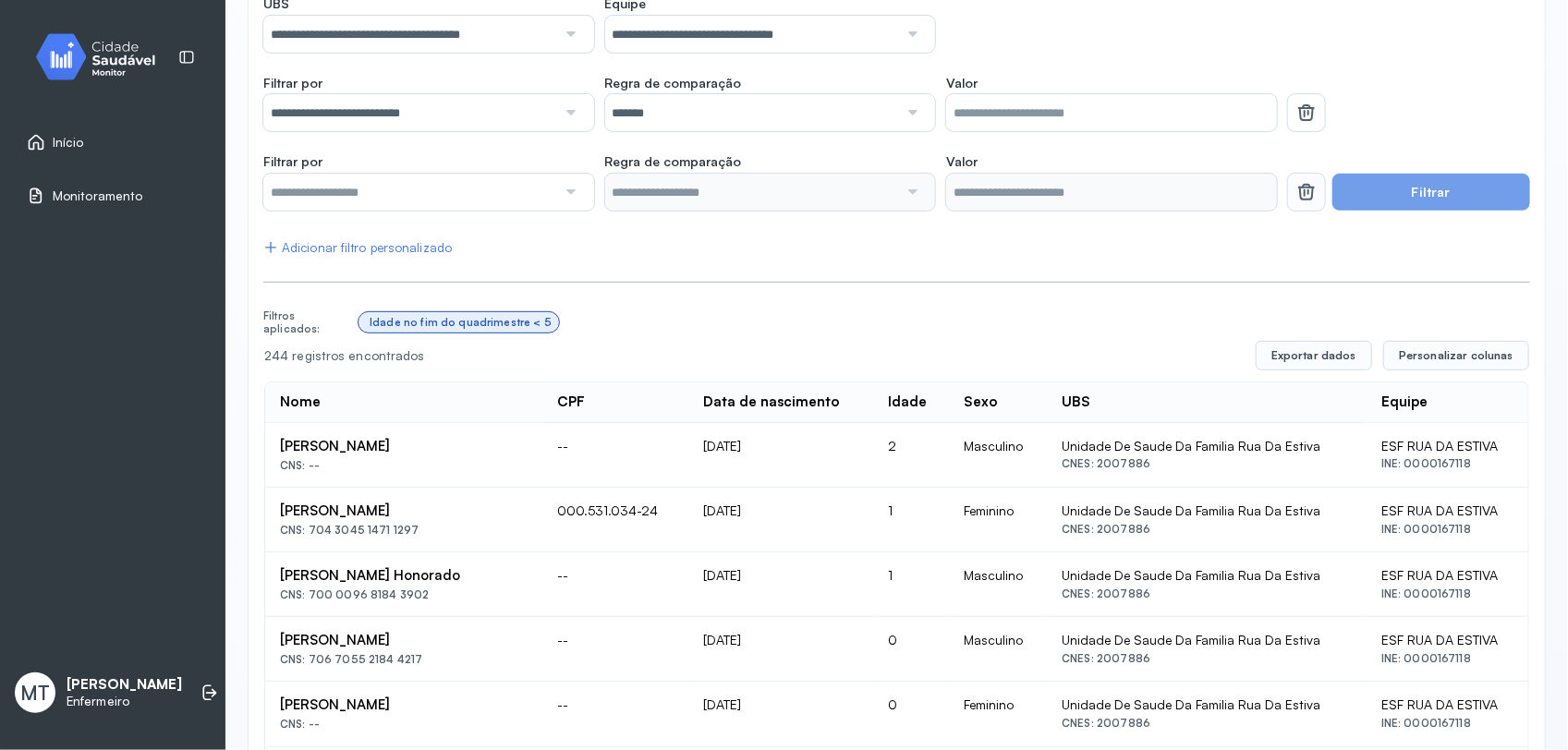
click at [1299, 200] on icon at bounding box center [1306, 194] width 15 height 14
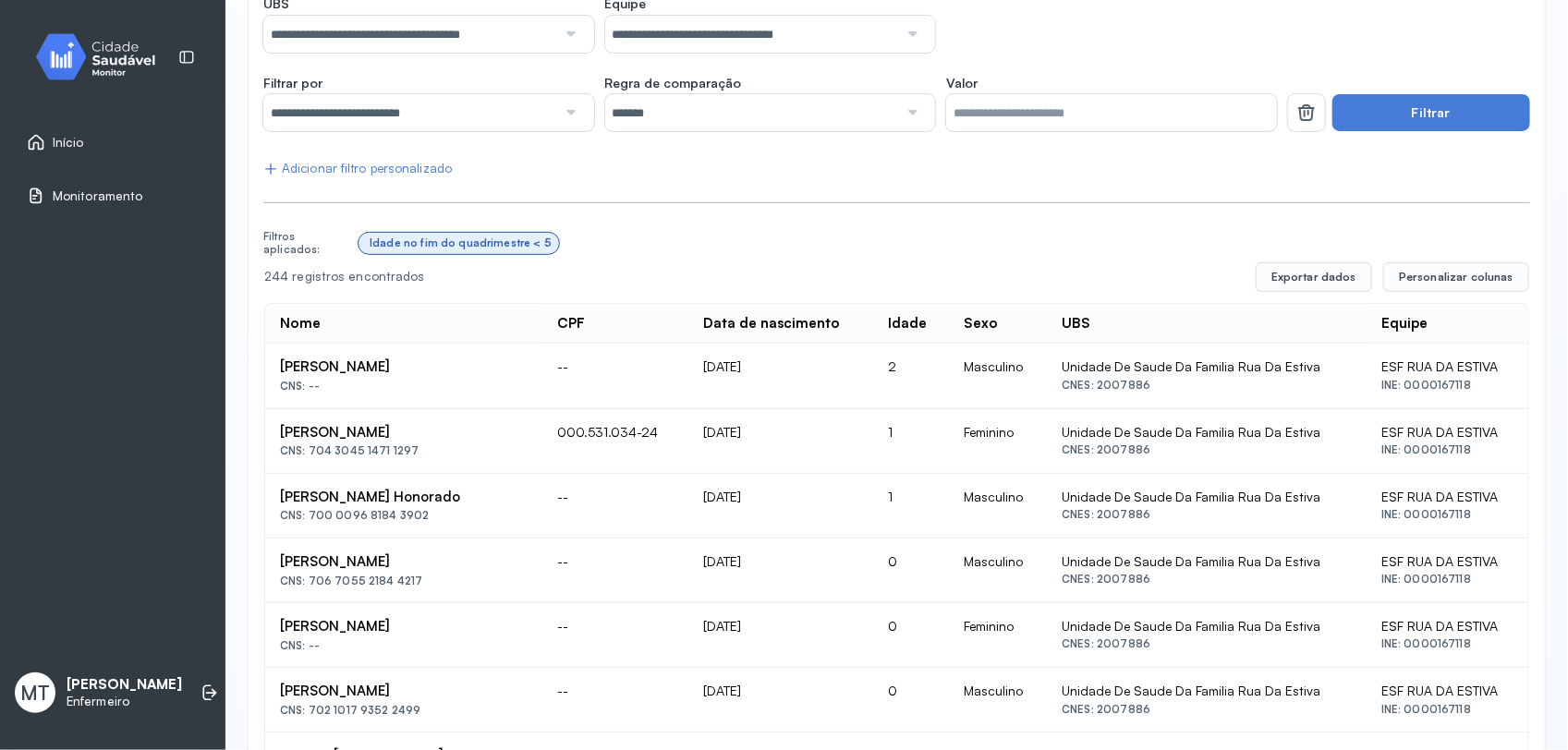
click at [908, 106] on div at bounding box center [911, 112] width 26 height 37
drag, startPoint x: 1004, startPoint y: 160, endPoint x: 1030, endPoint y: 160, distance: 26.0
click at [1372, 121] on button "Filtrar" at bounding box center [1431, 112] width 198 height 37
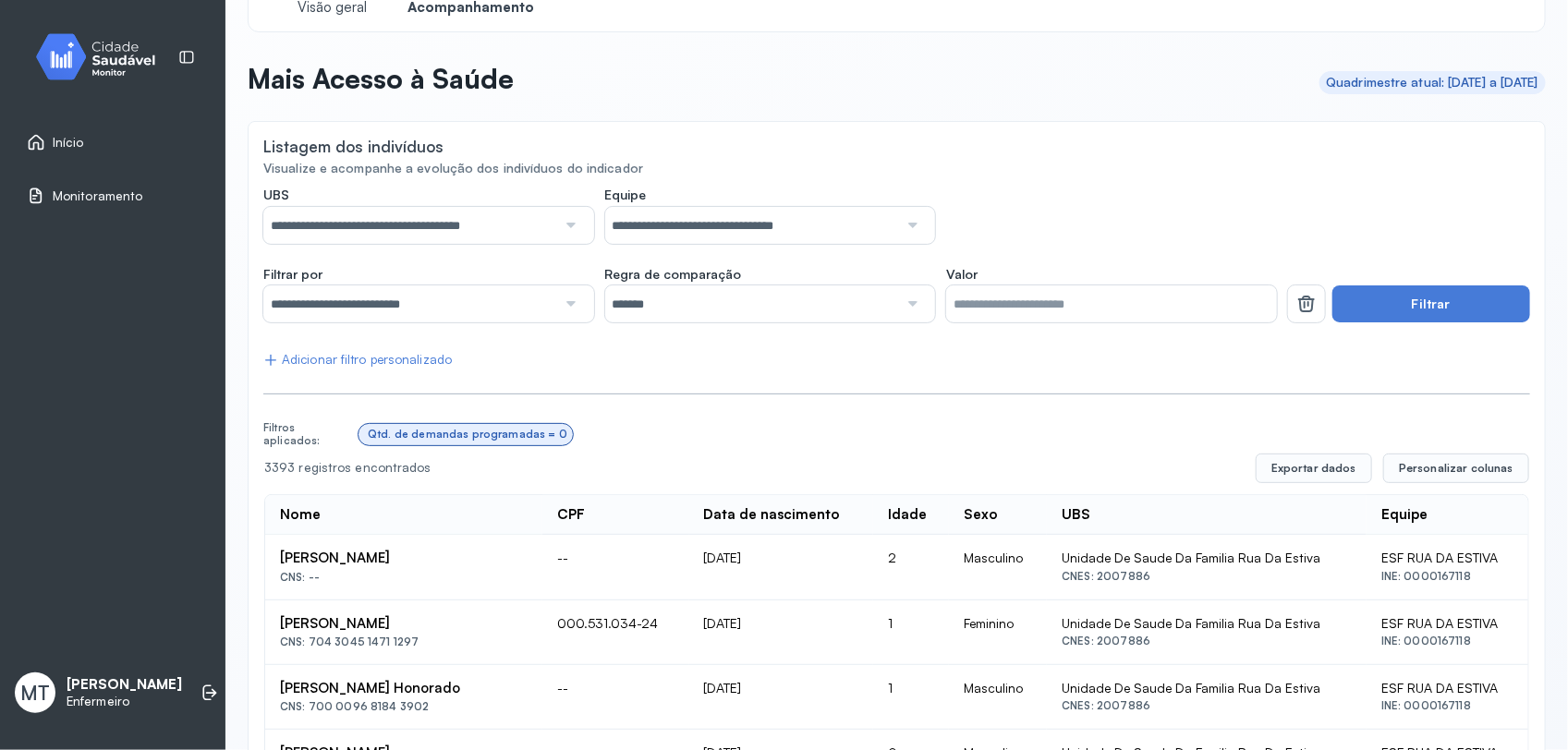
scroll to position [0, 0]
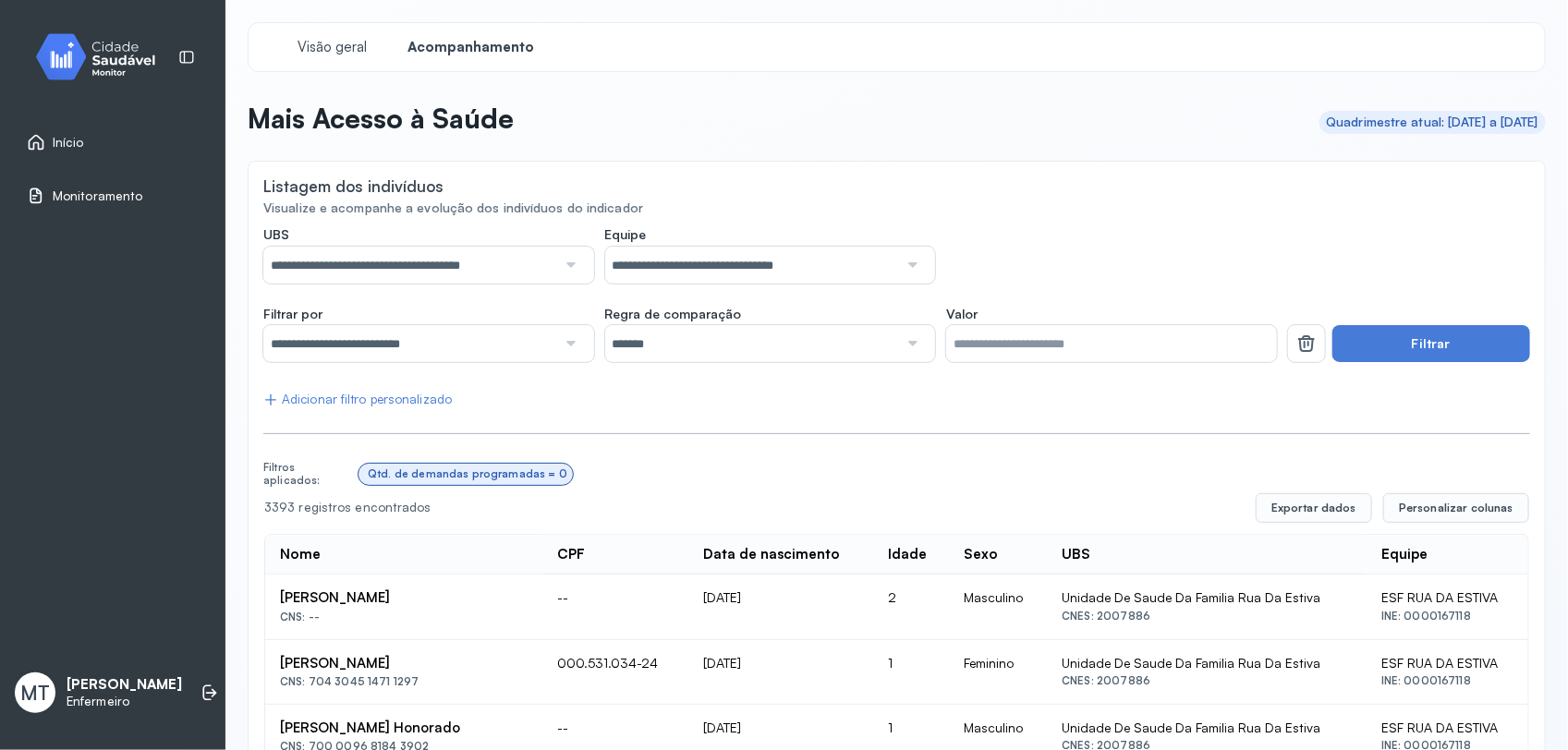
click at [119, 190] on span "Monitoramento" at bounding box center [97, 197] width 90 height 16
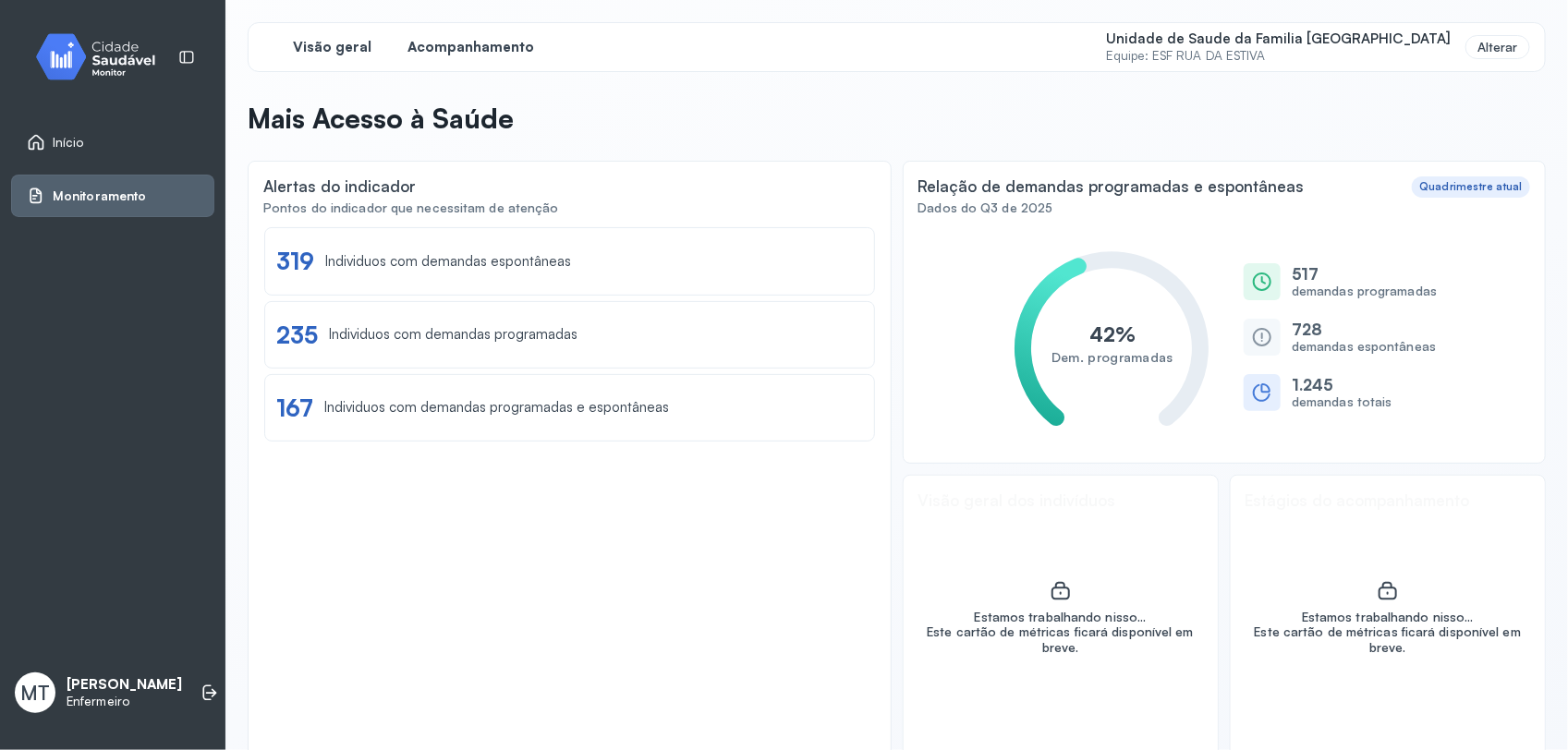
click at [469, 49] on span "Acompanhamento" at bounding box center [472, 47] width 127 height 18
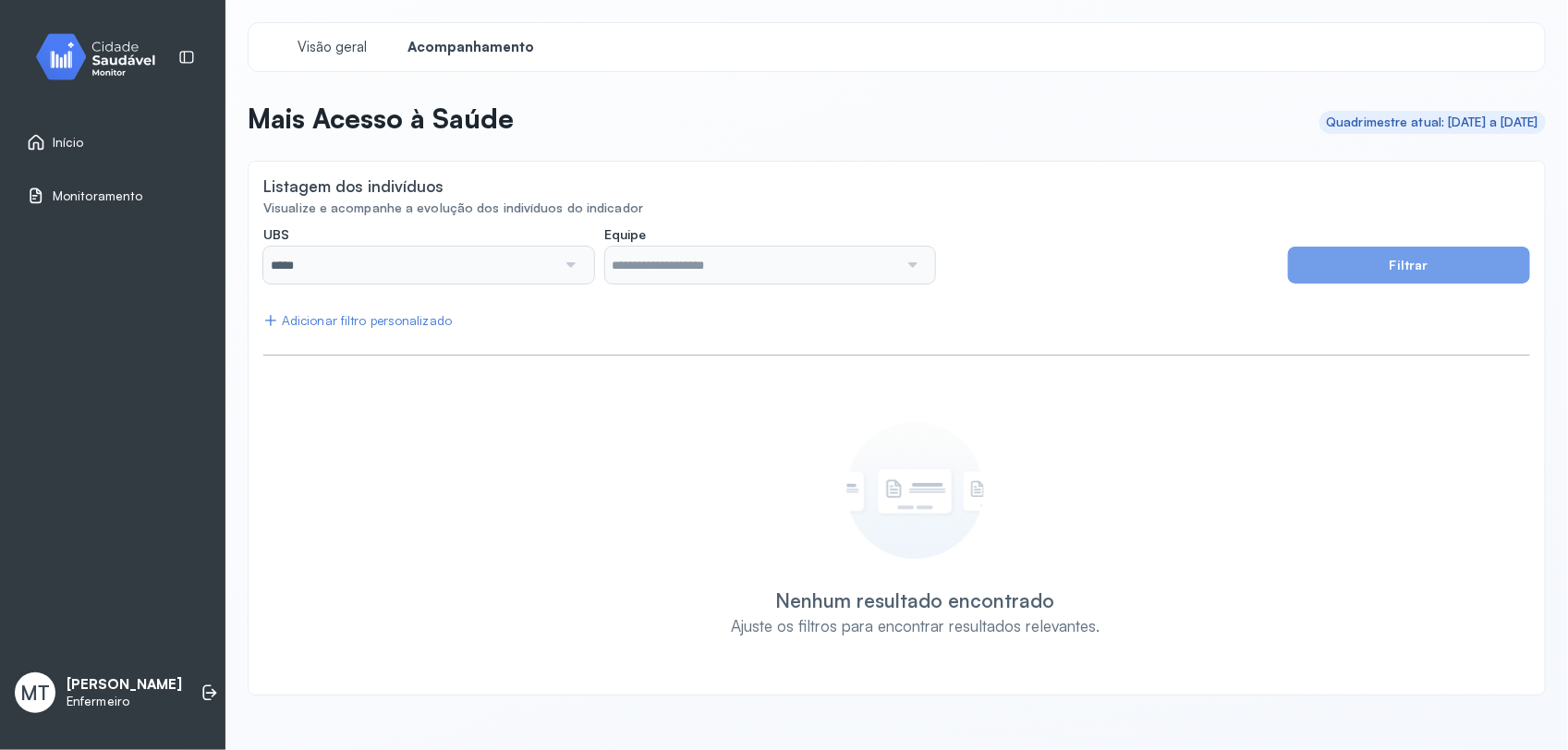
type input "**********"
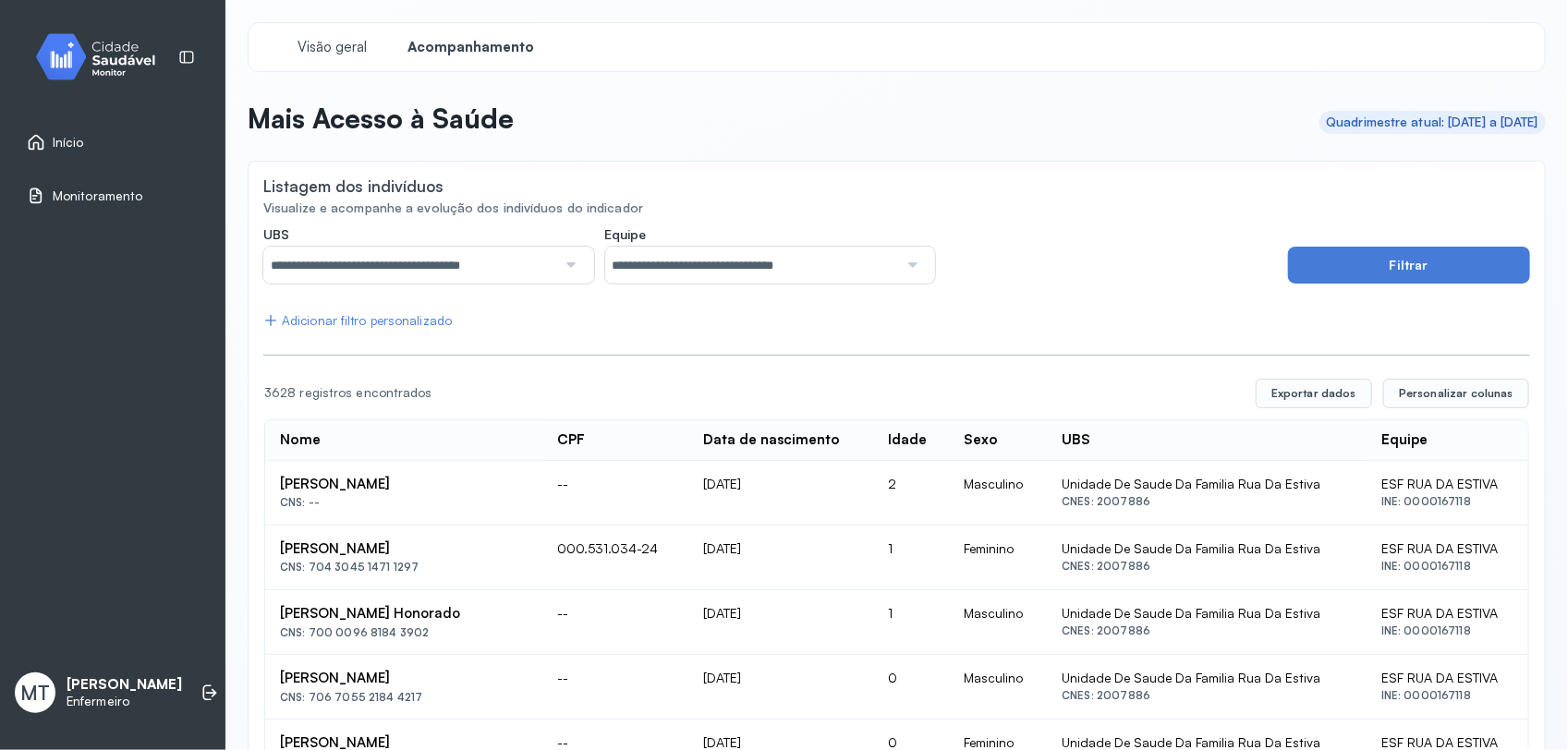
click at [77, 139] on span "Início" at bounding box center [68, 142] width 32 height 16
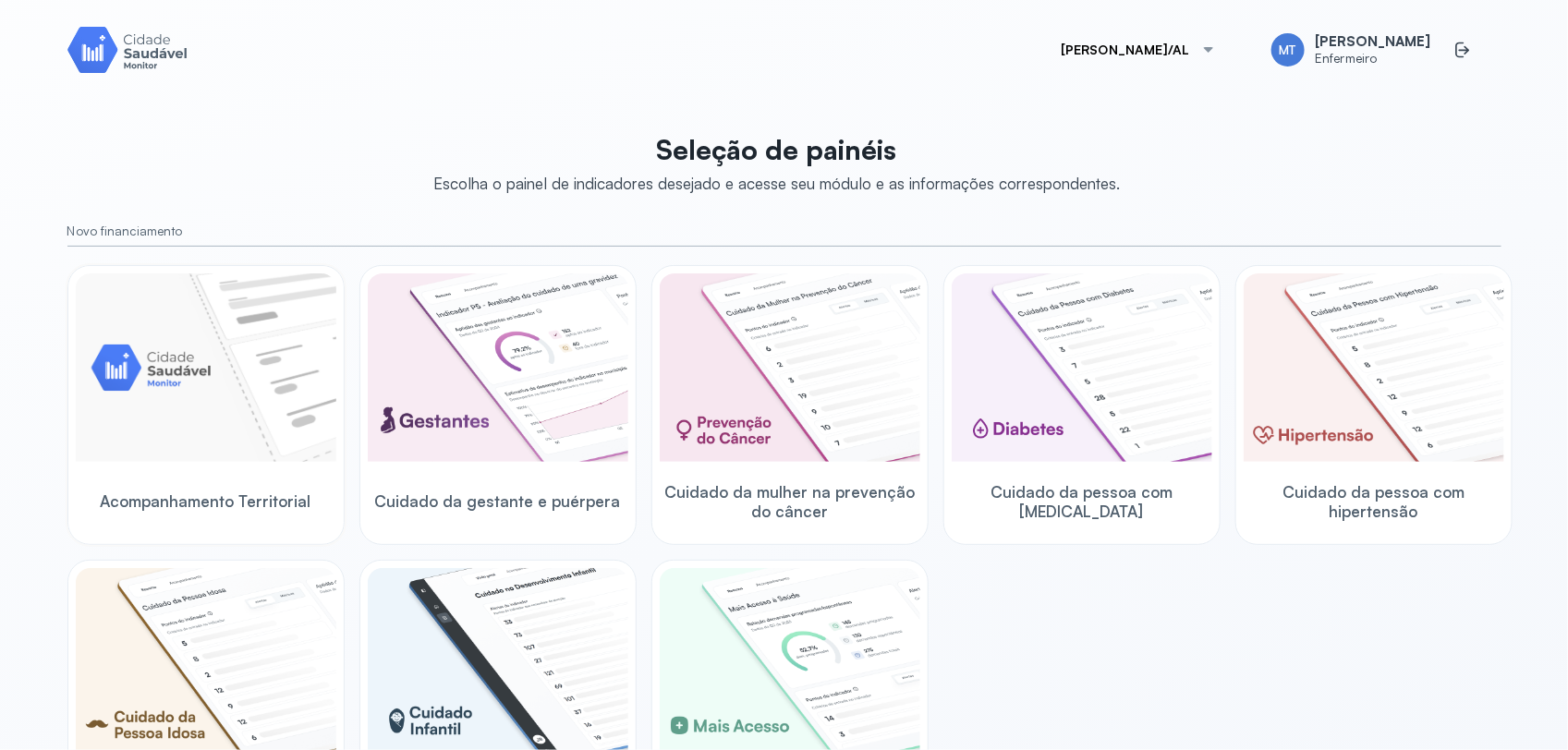
scroll to position [231, 0]
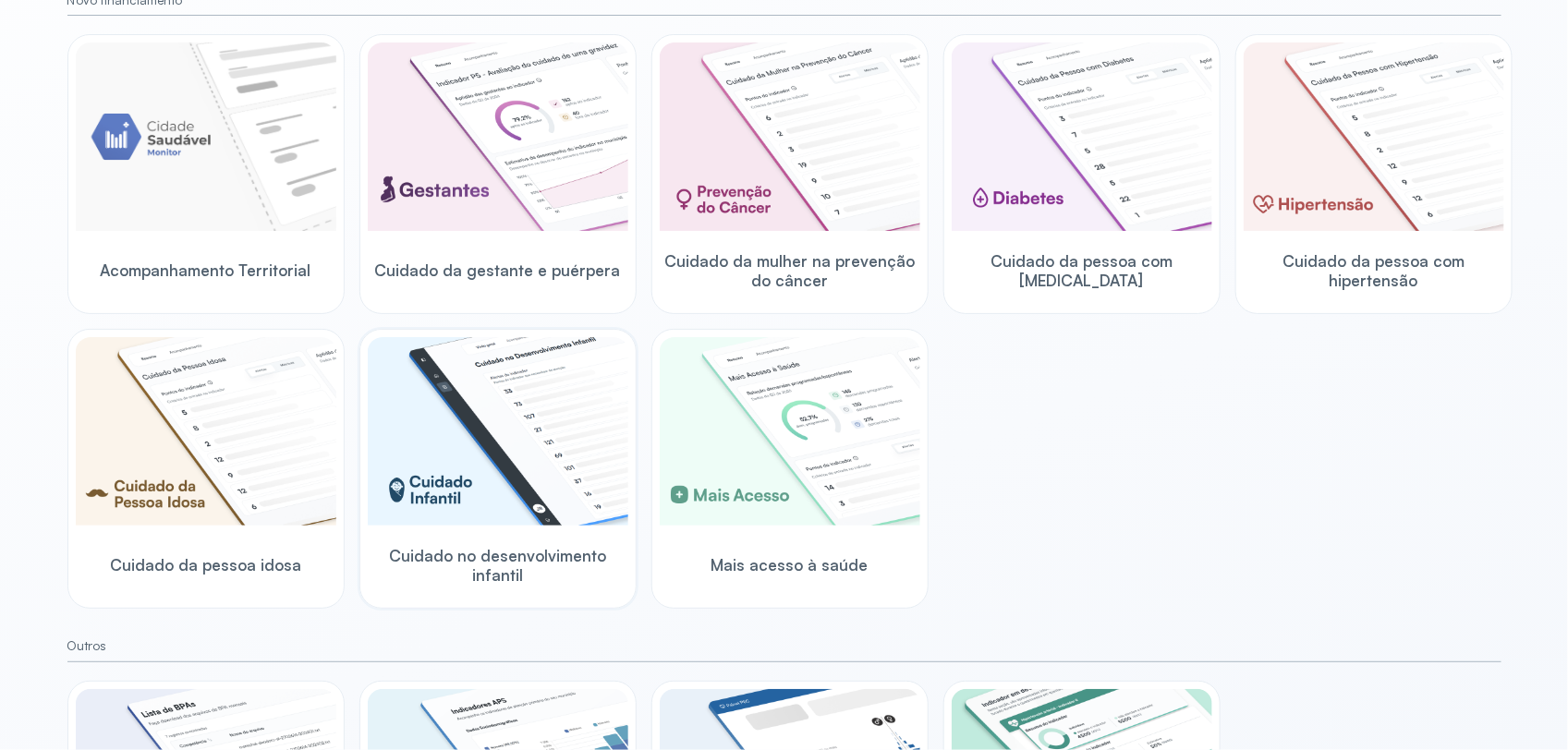
click at [520, 509] on img at bounding box center [497, 431] width 260 height 189
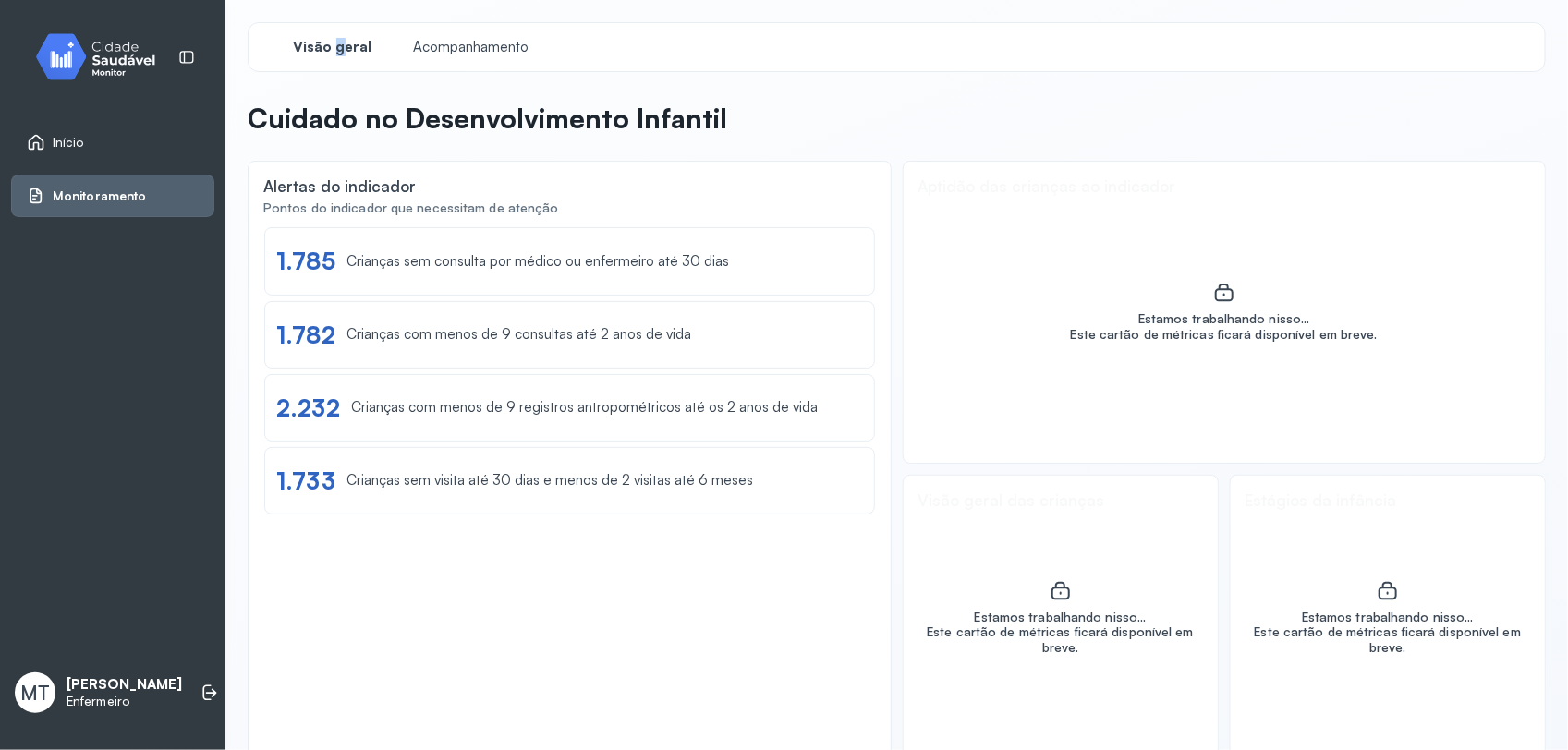
click at [340, 47] on span "Visão geral" at bounding box center [332, 47] width 78 height 18
drag, startPoint x: 340, startPoint y: 47, endPoint x: 821, endPoint y: 84, distance: 482.4
click at [821, 84] on div "Visão geral Acompanhamento Cuidado no Desenvolvimento Infantil Alertas do indic…" at bounding box center [896, 390] width 1298 height 738
click at [806, 243] on div "Ver lista" at bounding box center [826, 243] width 48 height 16
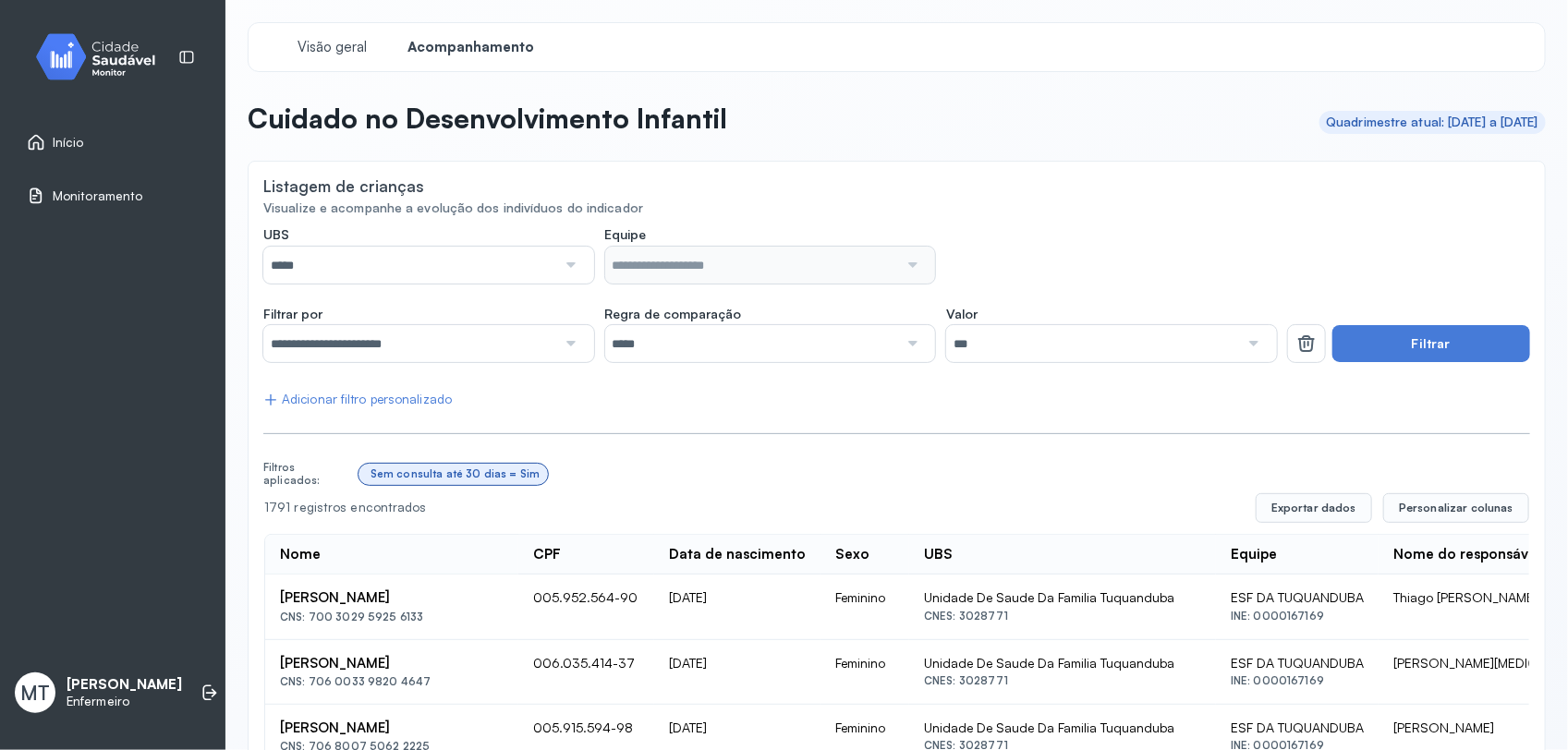
click at [562, 264] on div at bounding box center [568, 264] width 26 height 37
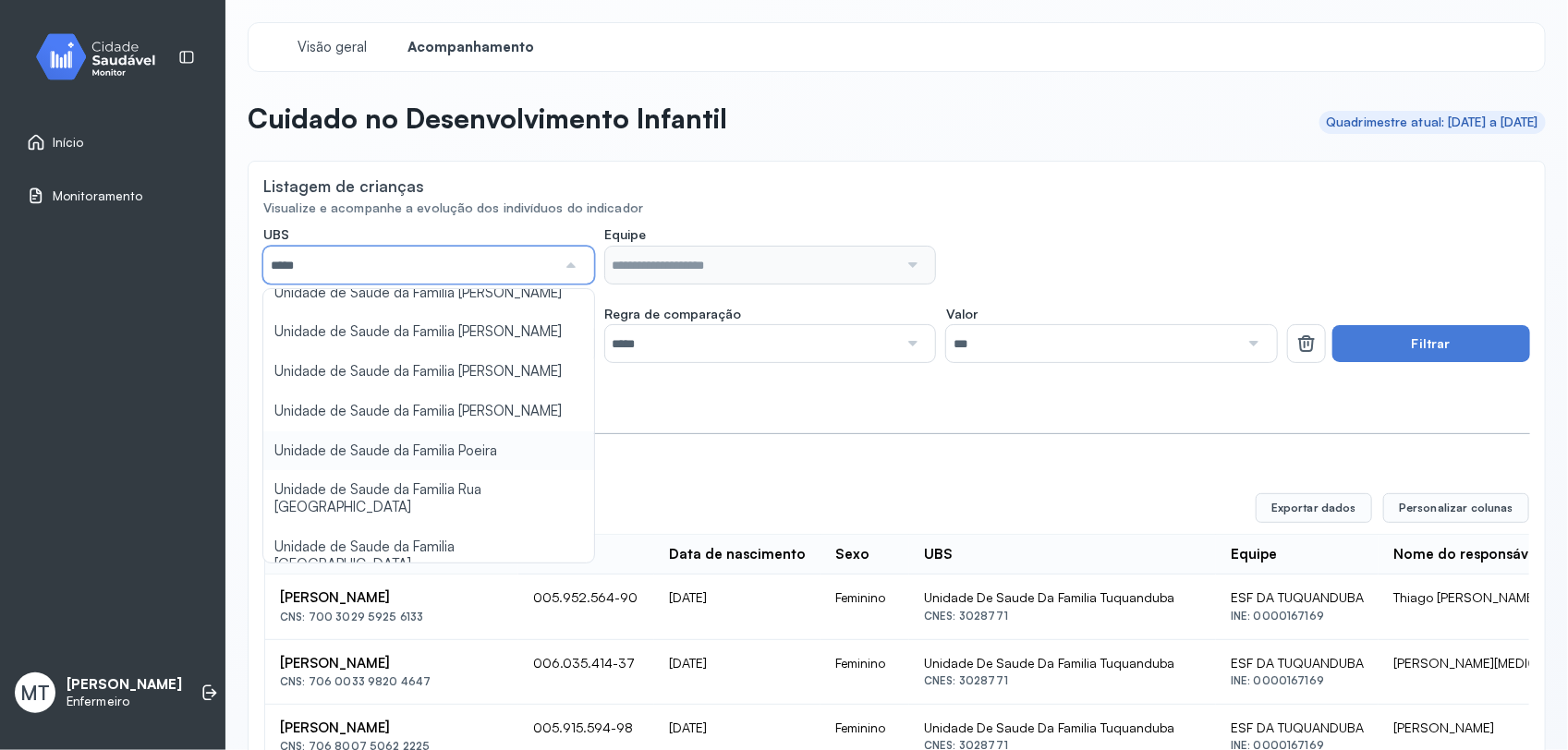
scroll to position [231, 0]
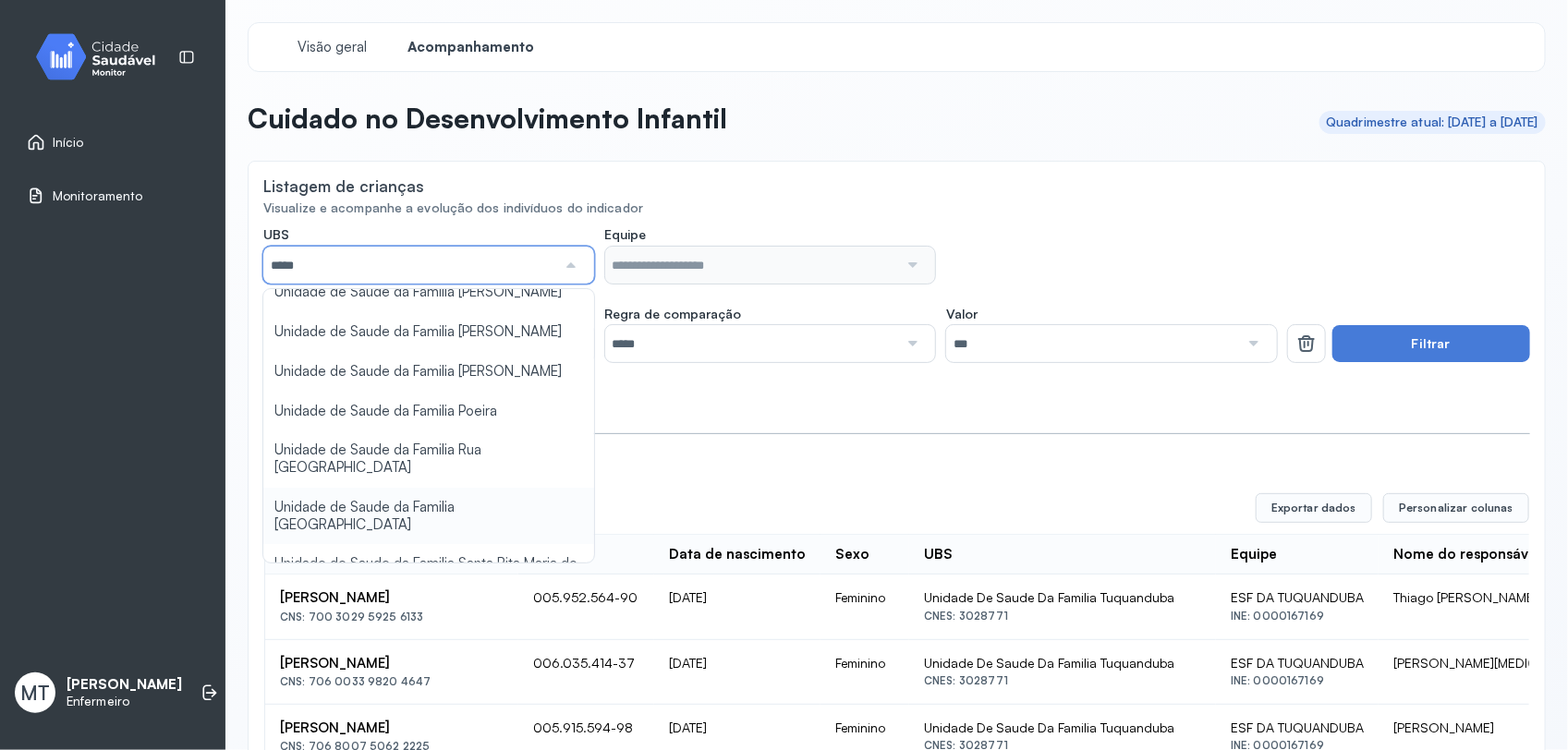
type input "*****"
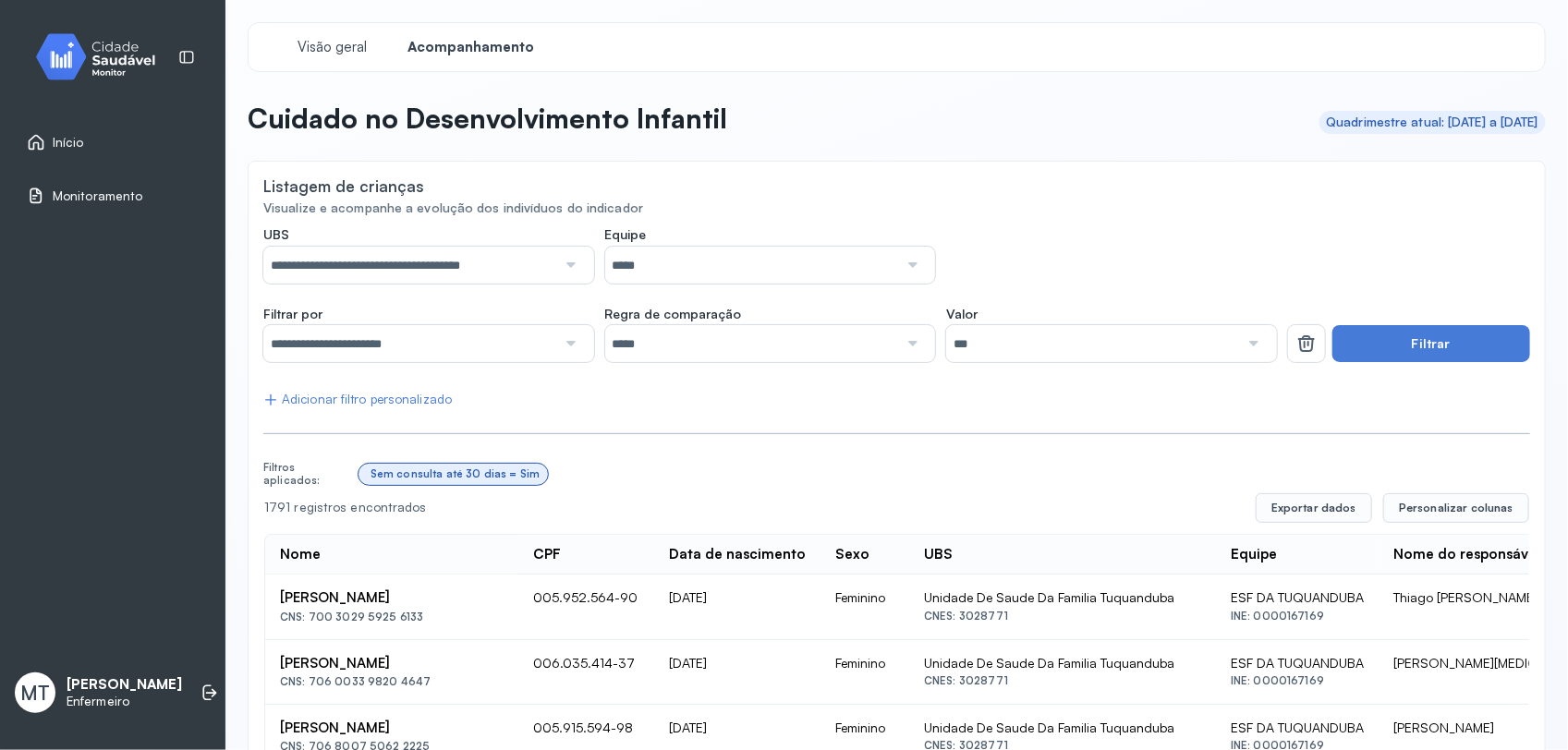
click at [904, 260] on div at bounding box center [911, 264] width 26 height 37
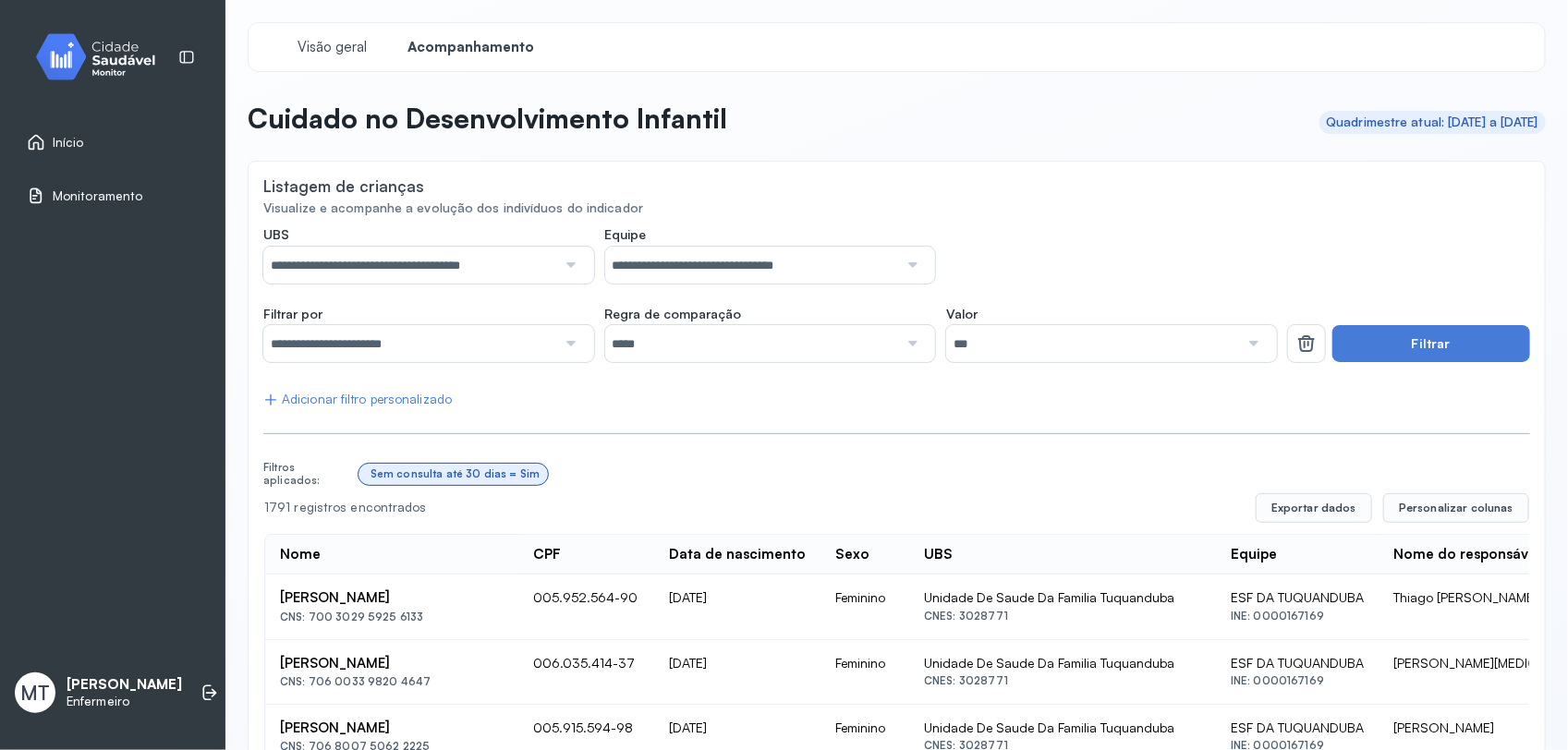
click at [1078, 237] on div "**********" at bounding box center [769, 255] width 1013 height 57
click at [1362, 339] on button "Filtrar" at bounding box center [1431, 343] width 198 height 37
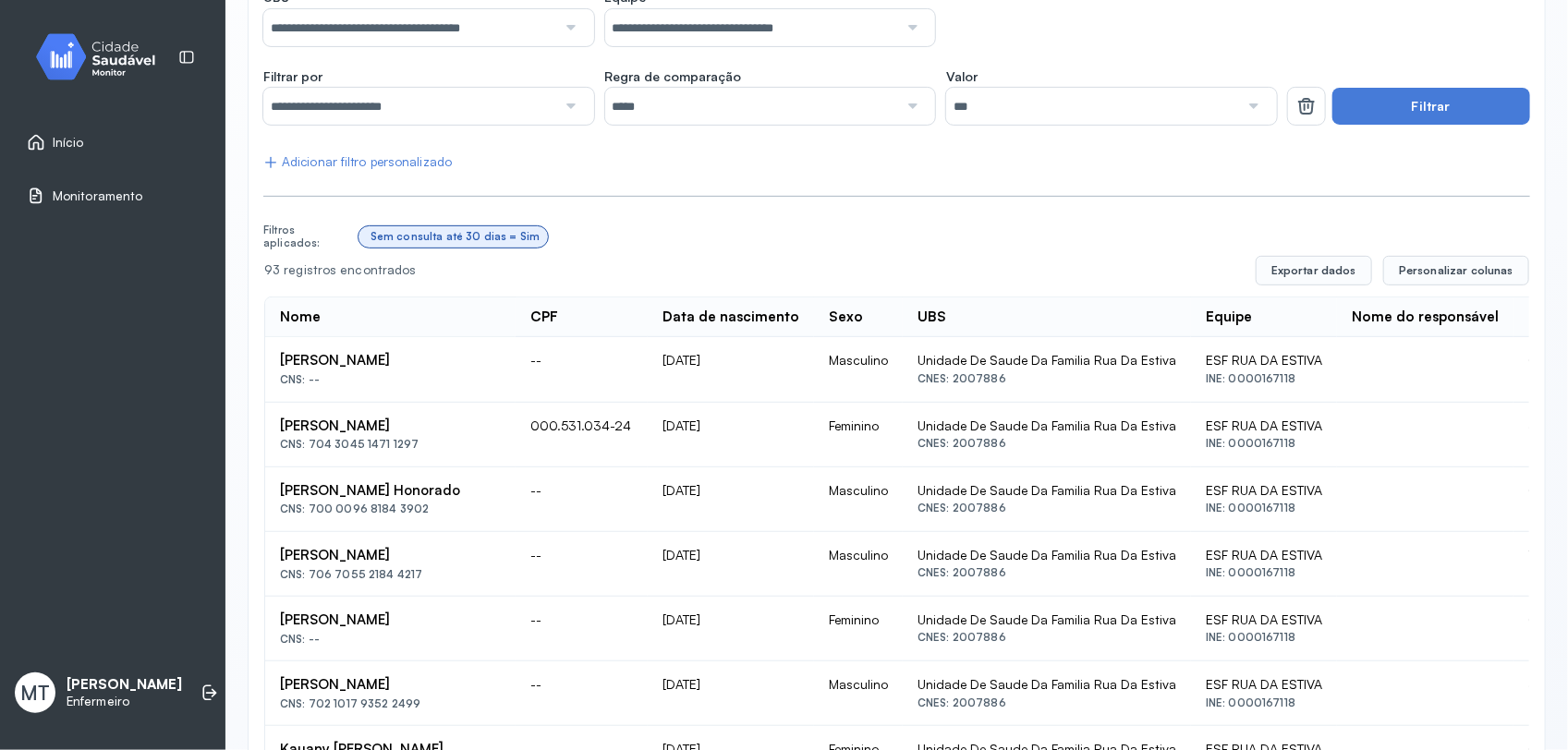
scroll to position [116, 0]
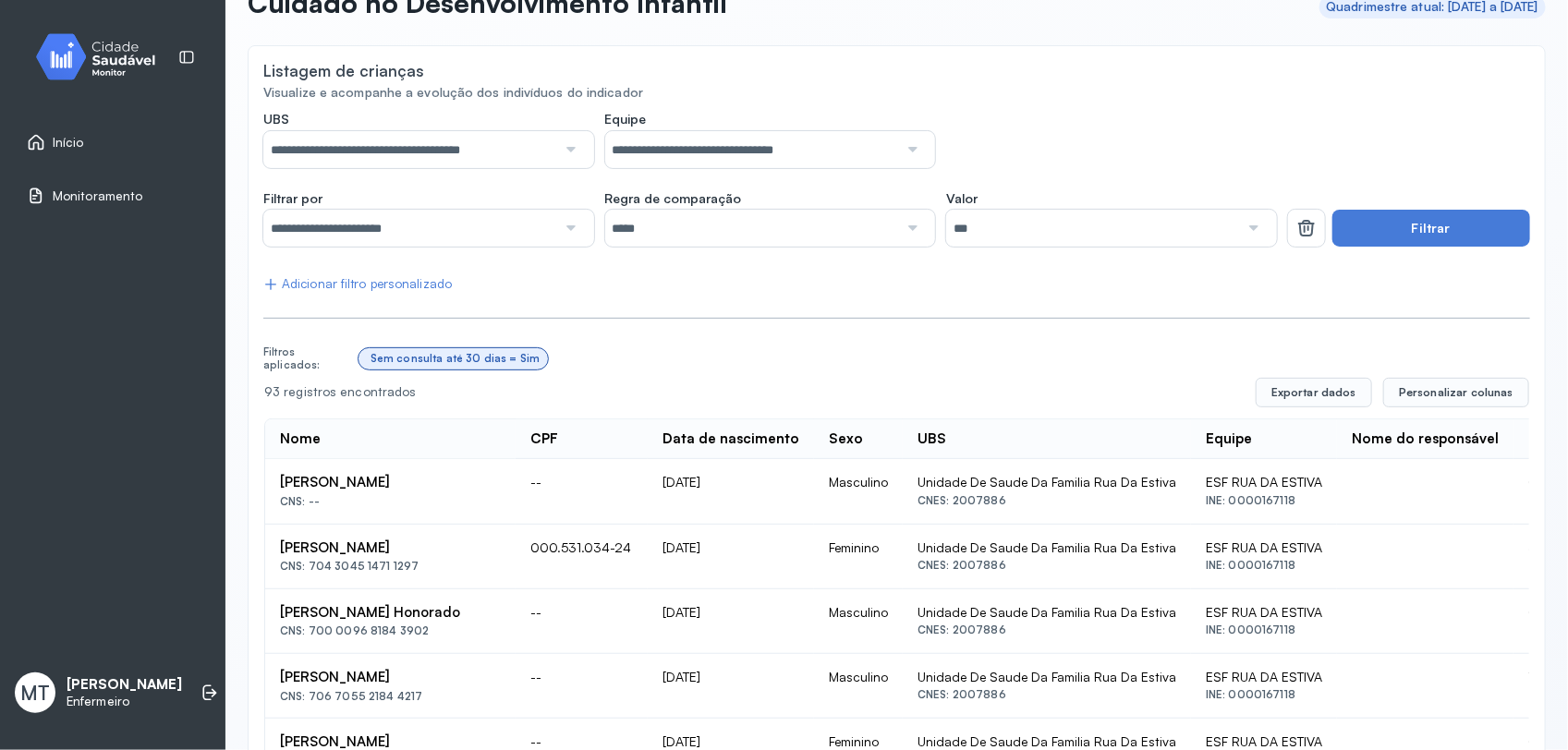
click at [566, 232] on div at bounding box center [568, 227] width 26 height 37
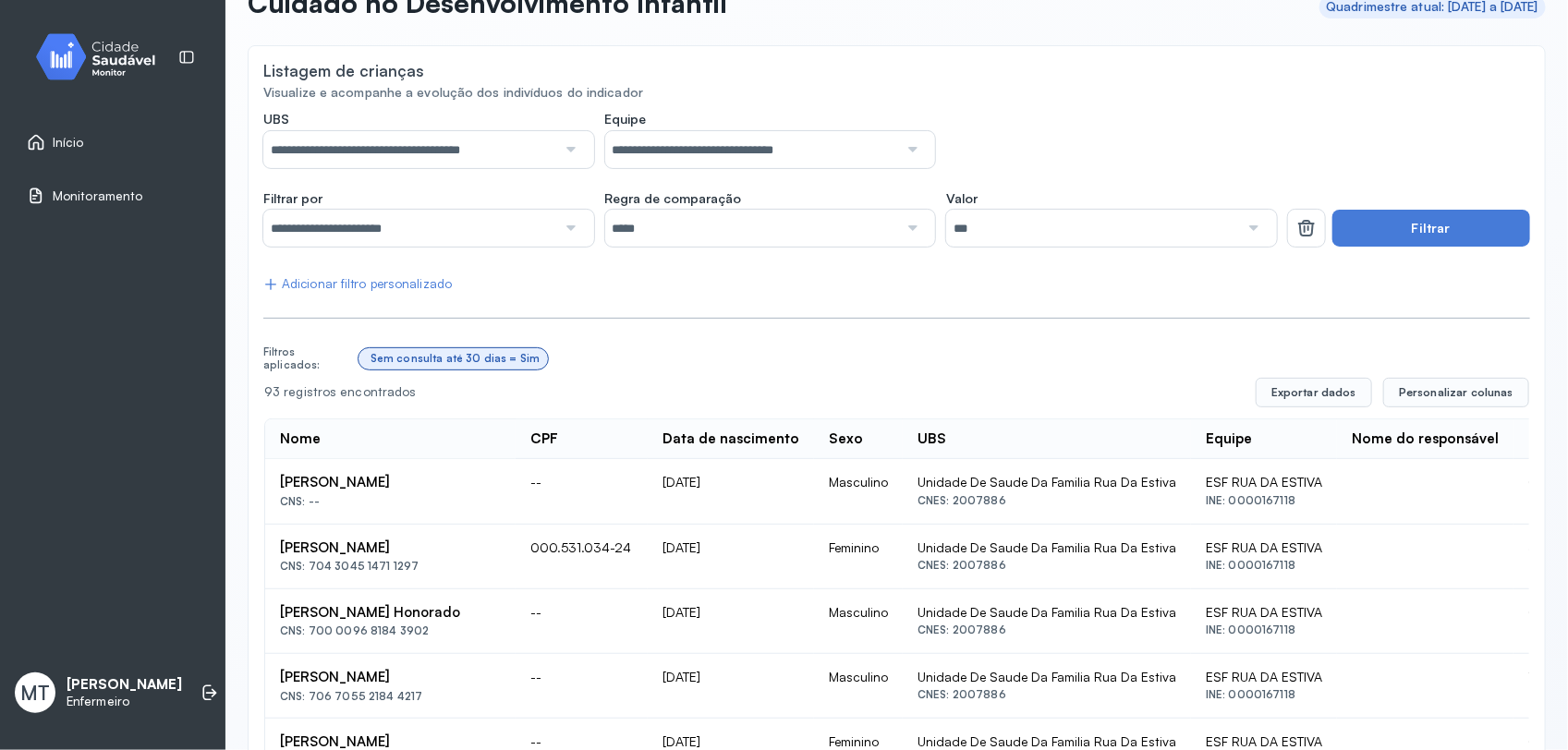
click at [1354, 224] on button "Filtrar" at bounding box center [1431, 227] width 198 height 37
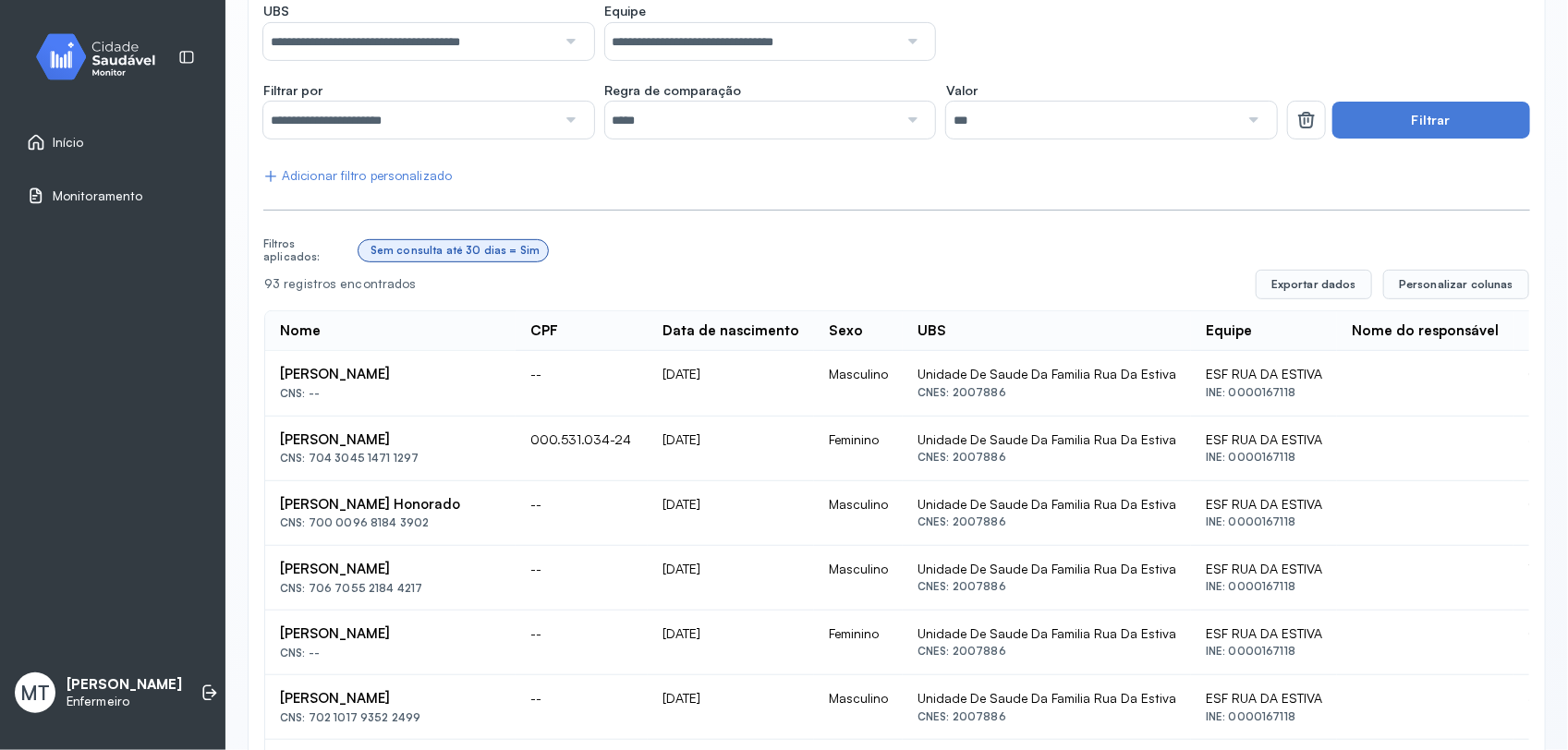
scroll to position [231, 0]
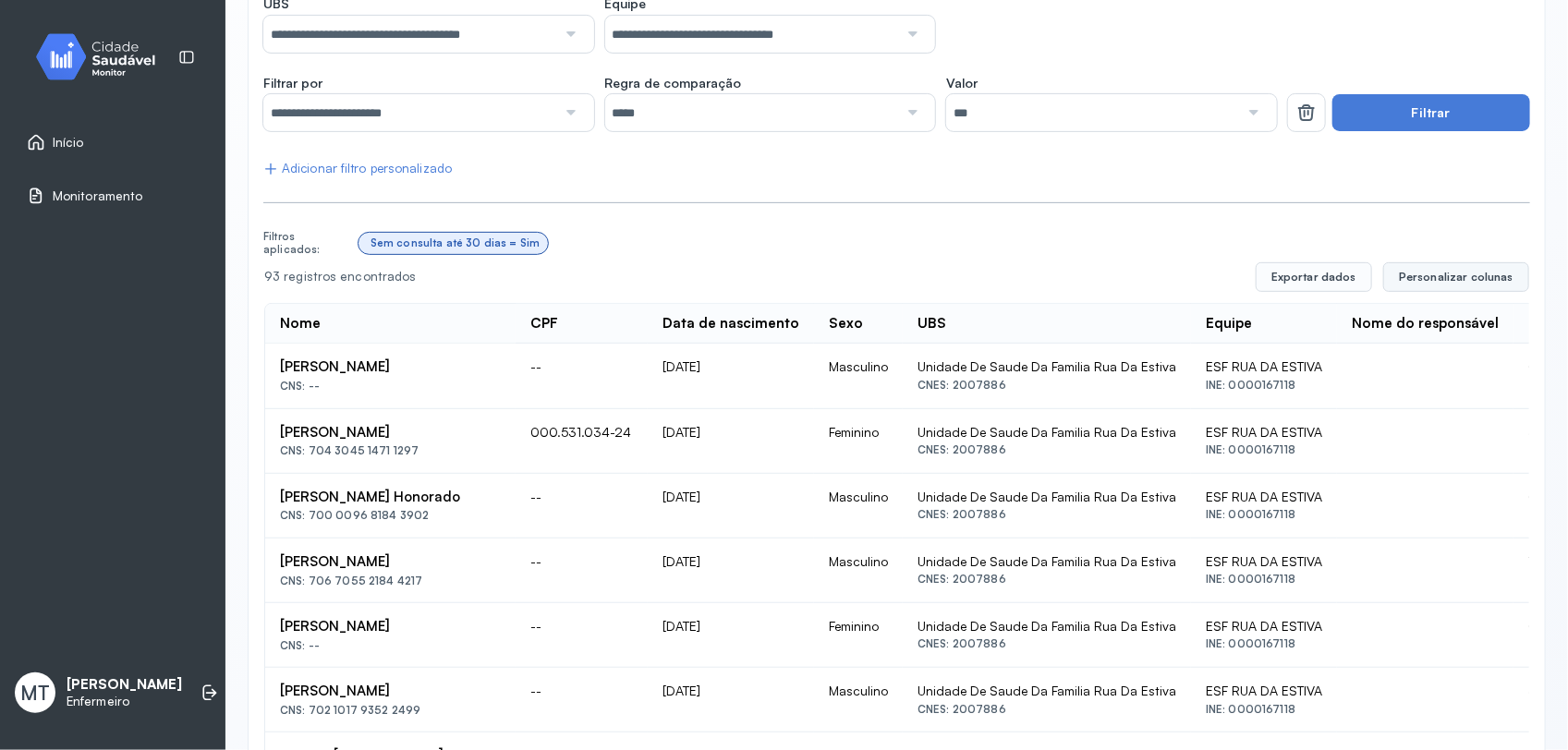
click at [1405, 275] on span "Personalizar colunas" at bounding box center [1456, 277] width 115 height 15
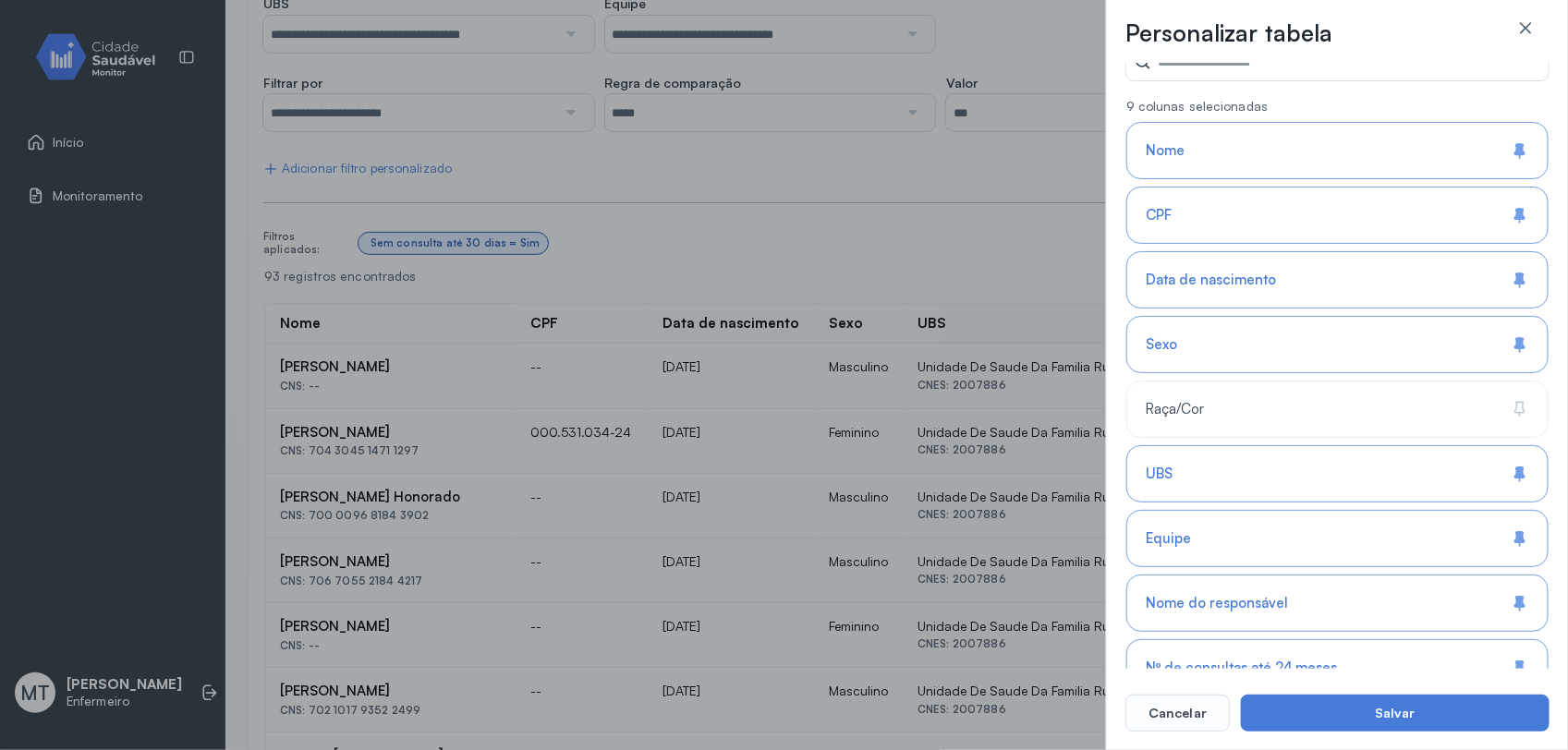
scroll to position [116, 0]
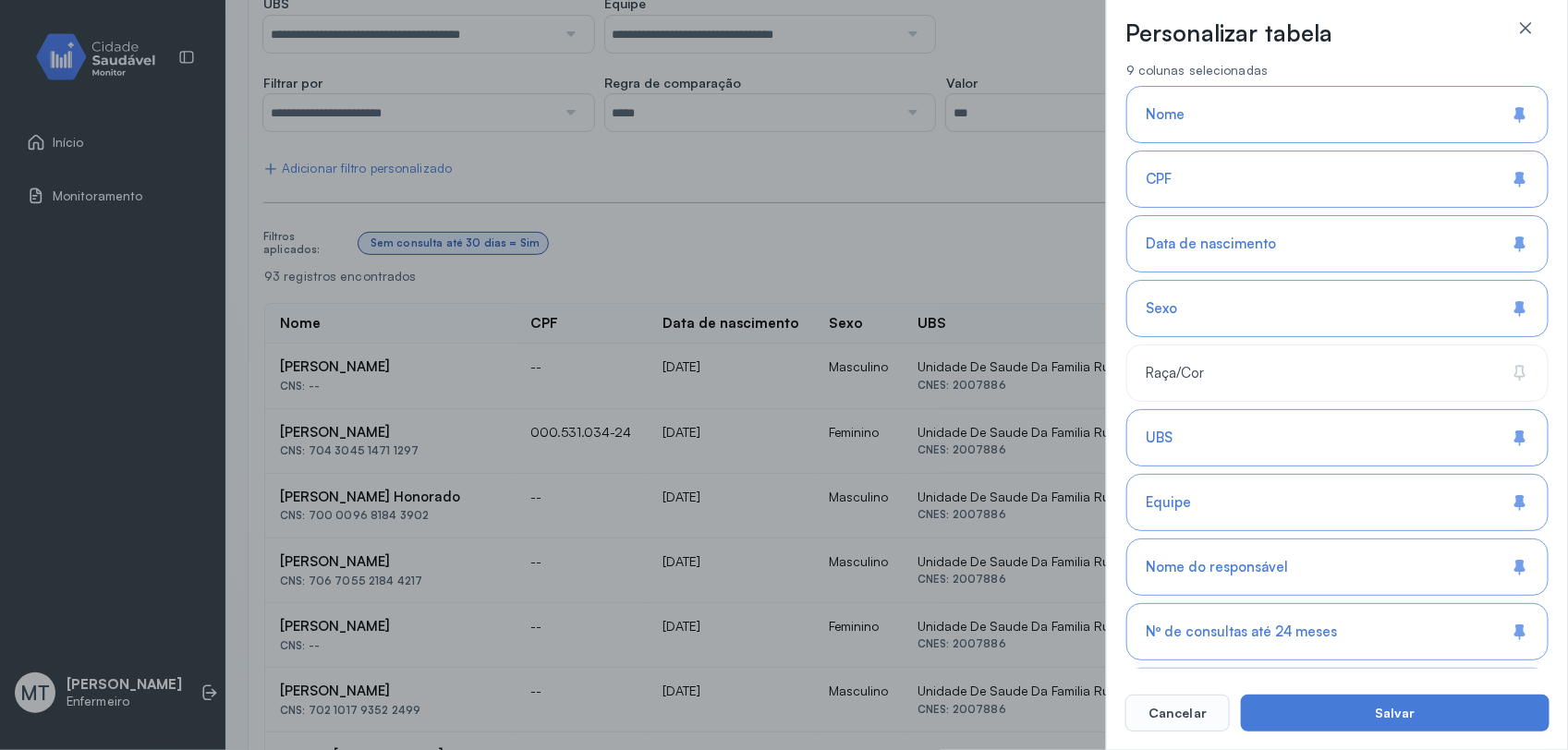
click at [1432, 496] on div "Equipe" at bounding box center [1337, 502] width 422 height 57
click at [1341, 442] on div "UBS" at bounding box center [1337, 438] width 422 height 57
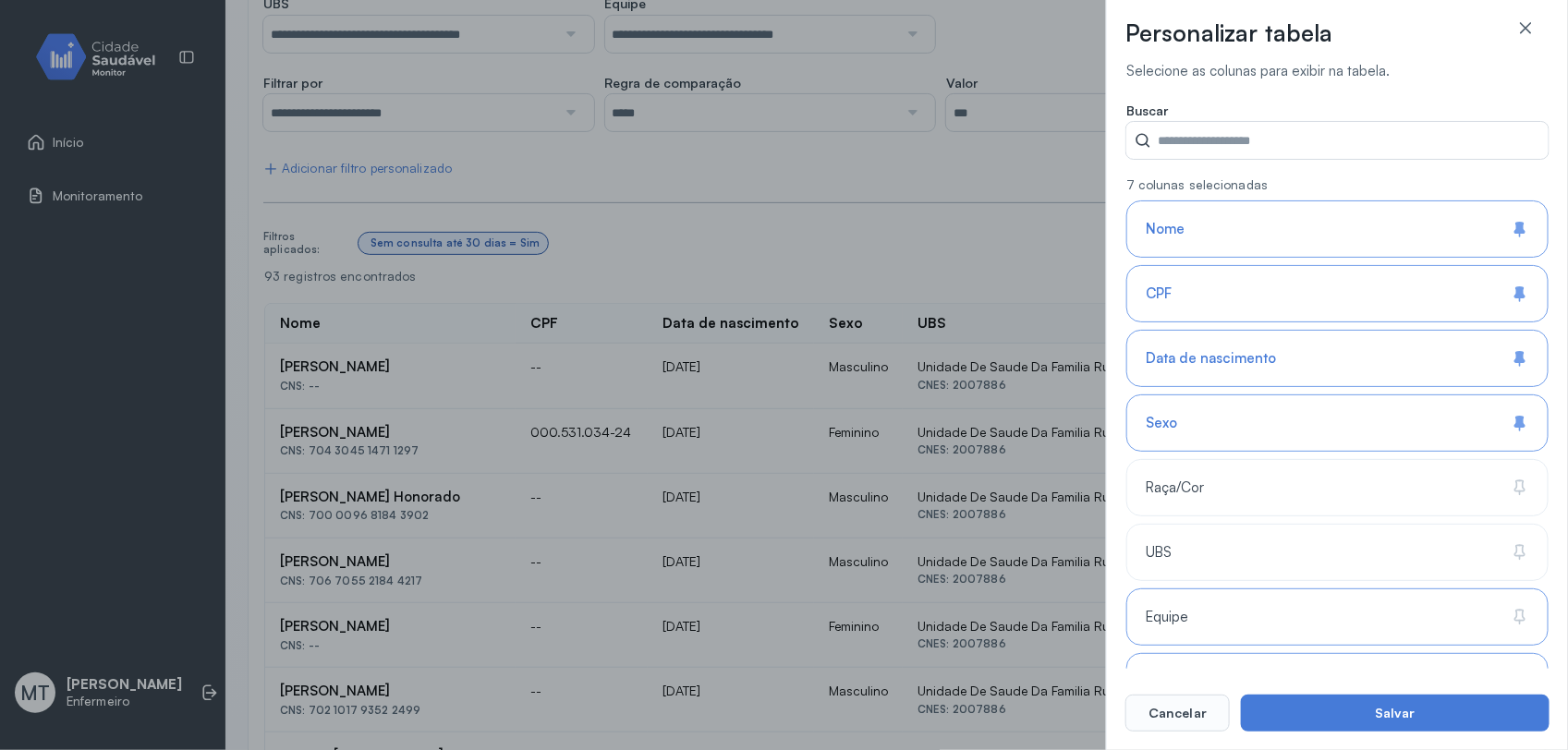
scroll to position [0, 0]
click at [1372, 426] on div "Sexo" at bounding box center [1337, 424] width 422 height 57
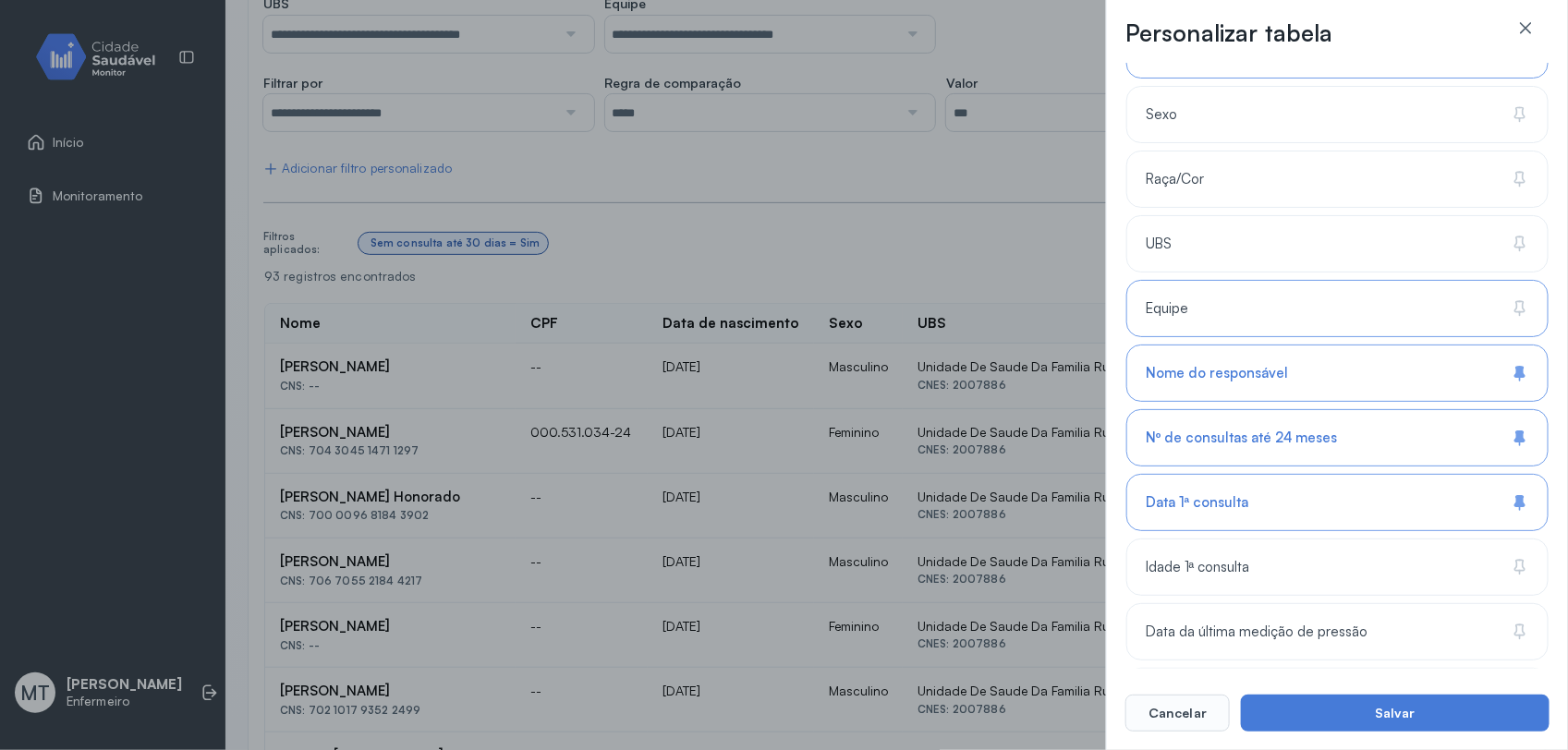
scroll to position [346, 0]
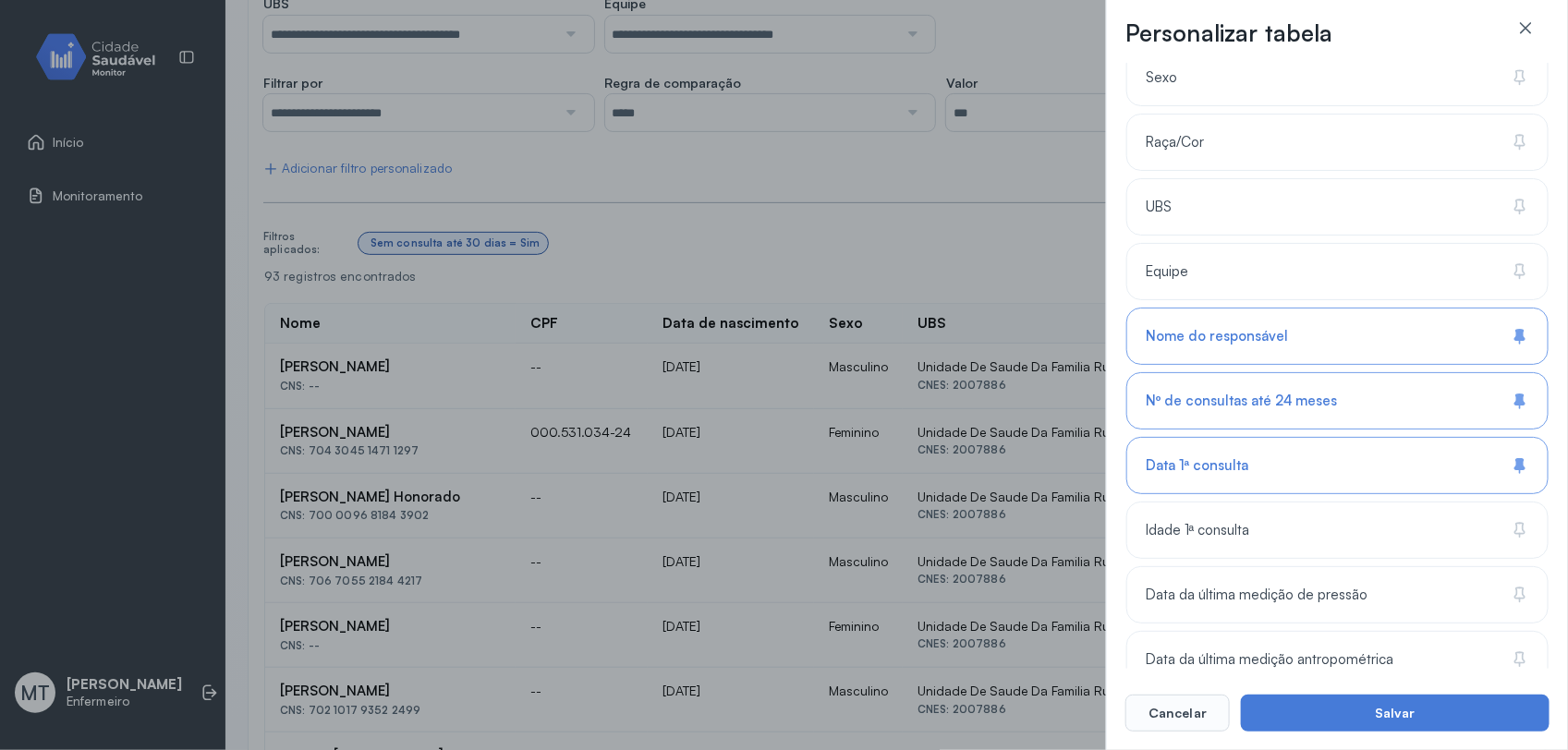
click at [1305, 340] on div "Nome do responsável" at bounding box center [1337, 336] width 422 height 57
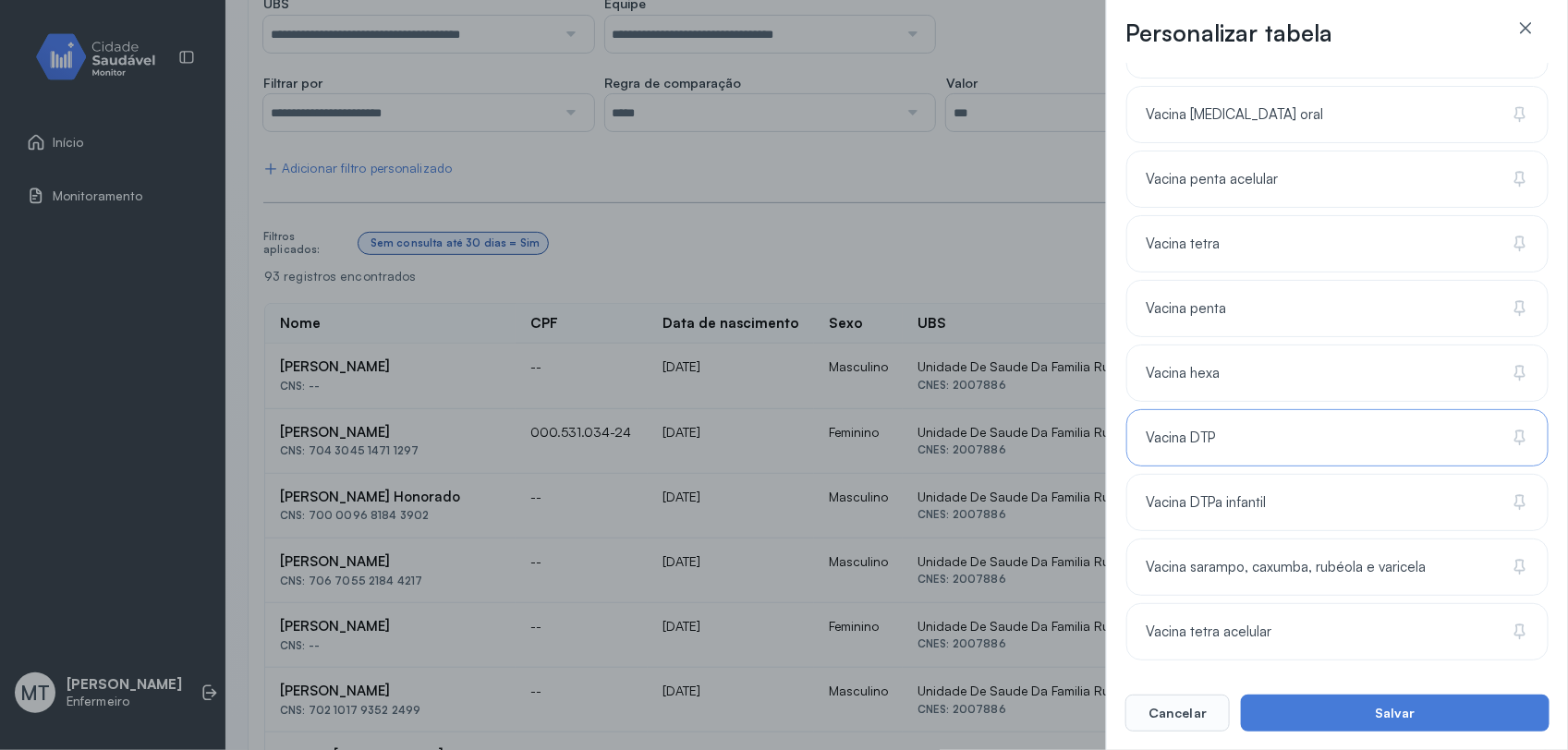
scroll to position [1875, 0]
click at [1424, 705] on button "Salvar" at bounding box center [1395, 712] width 308 height 37
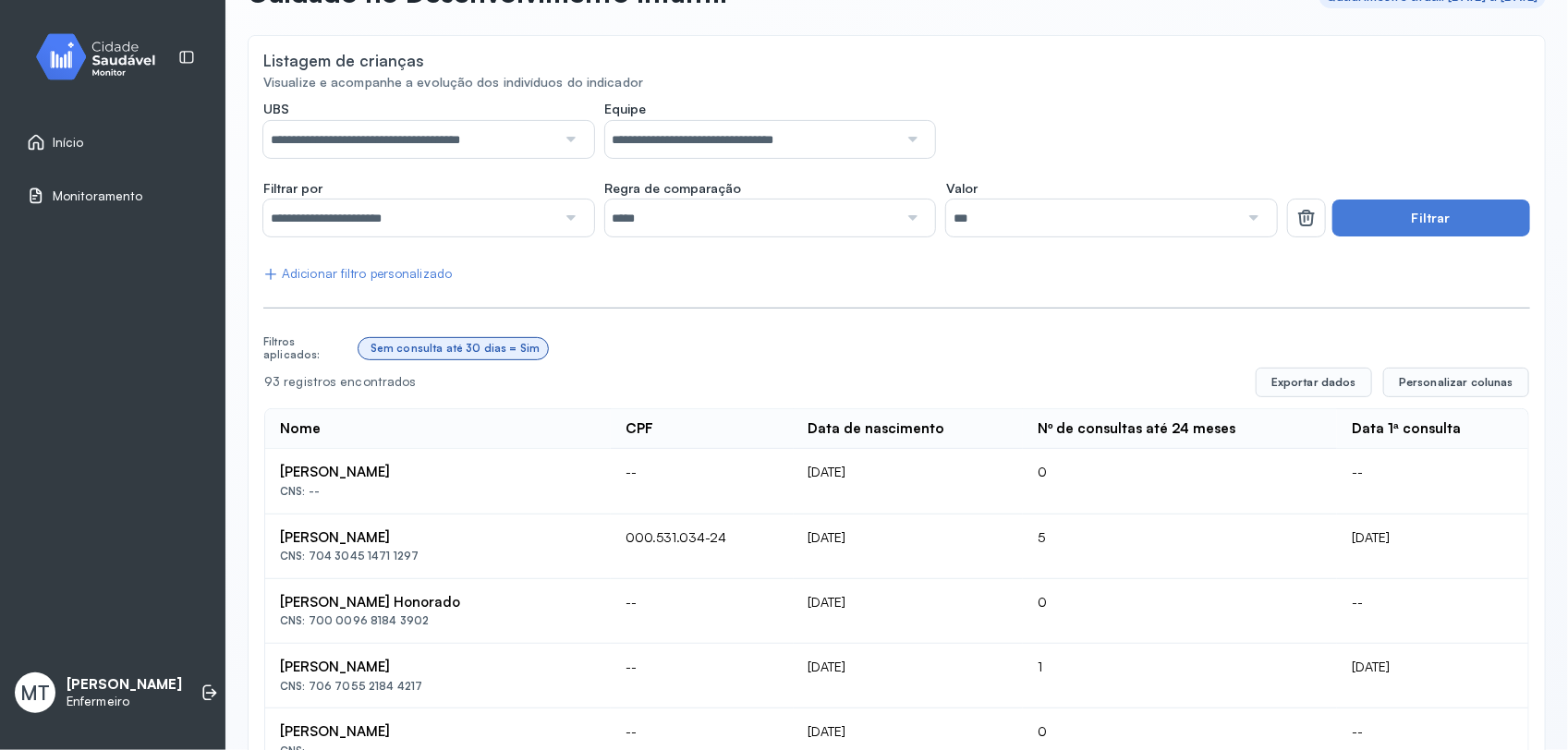
scroll to position [116, 0]
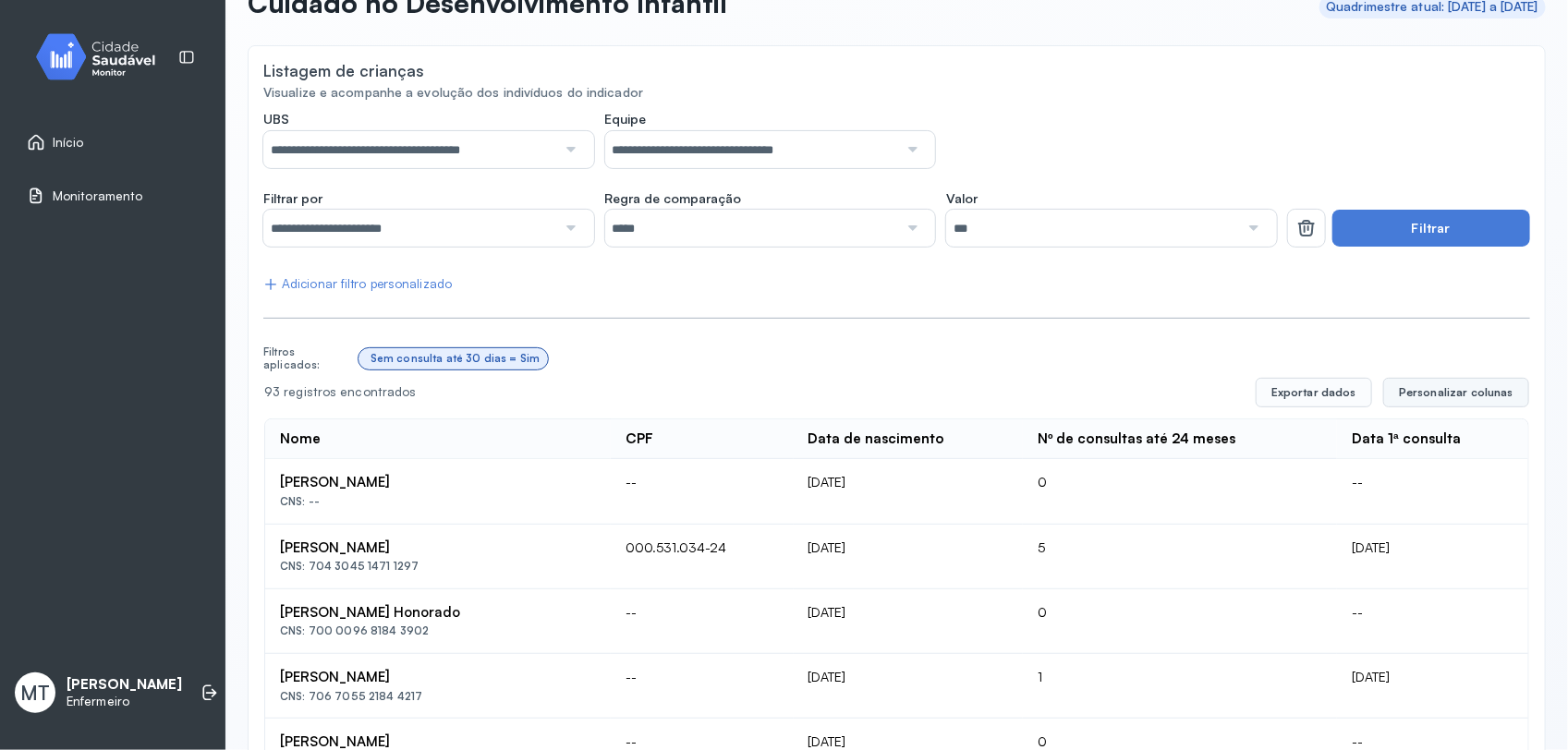
click at [1414, 393] on span "Personalizar colunas" at bounding box center [1456, 392] width 115 height 15
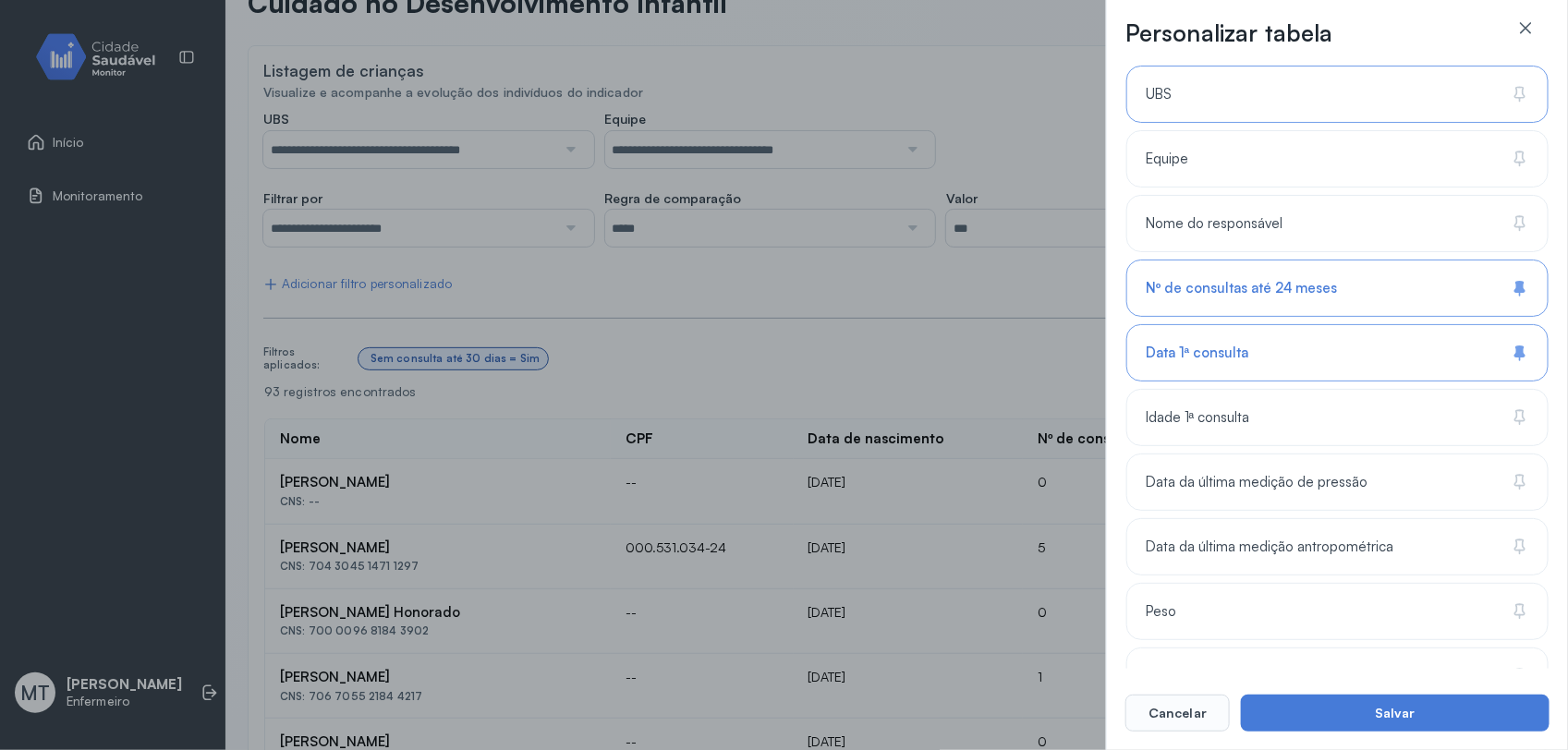
scroll to position [461, 0]
click at [1511, 343] on div "Data 1ª consulta" at bounding box center [1337, 350] width 422 height 57
click at [1494, 705] on button "Salvar" at bounding box center [1395, 712] width 308 height 37
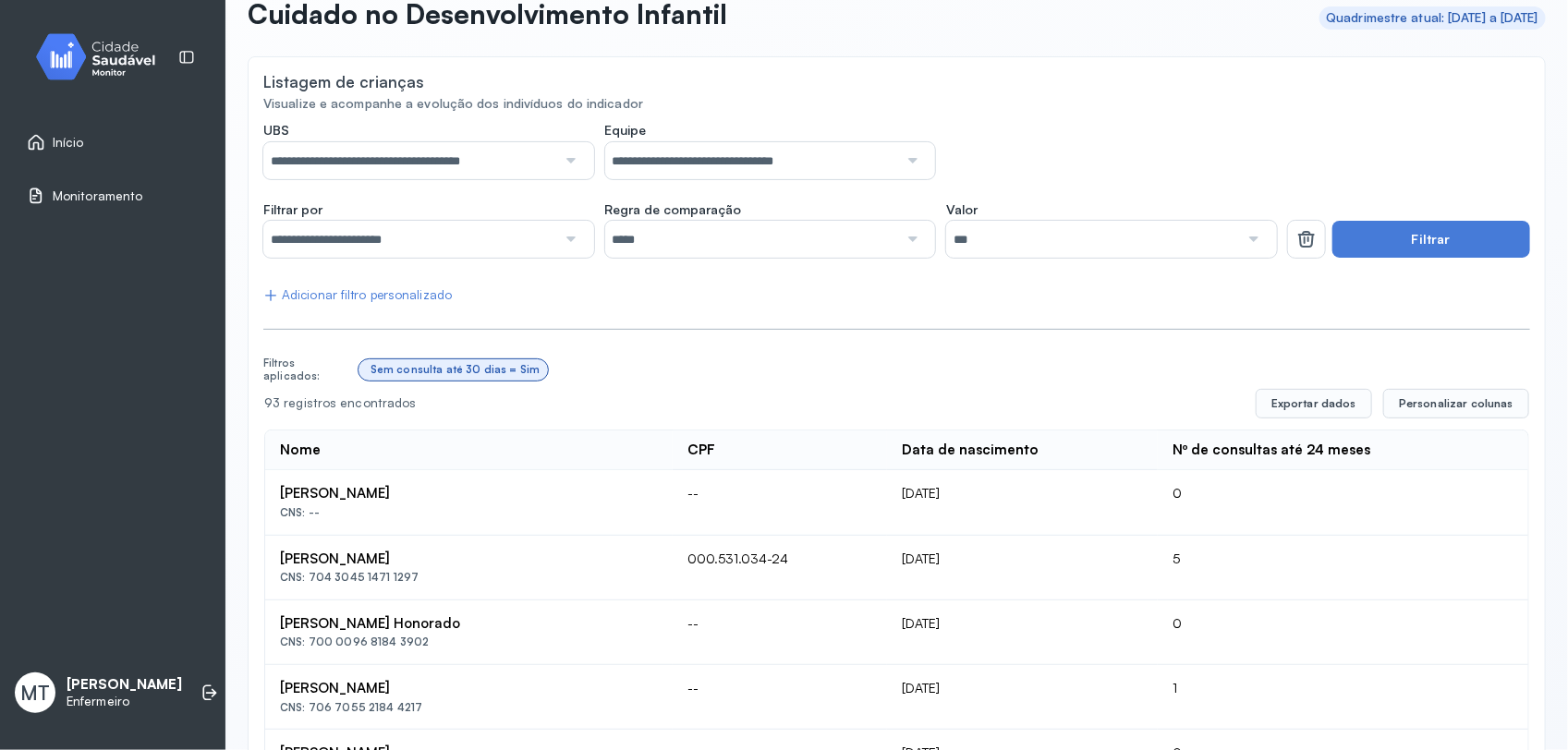
scroll to position [116, 0]
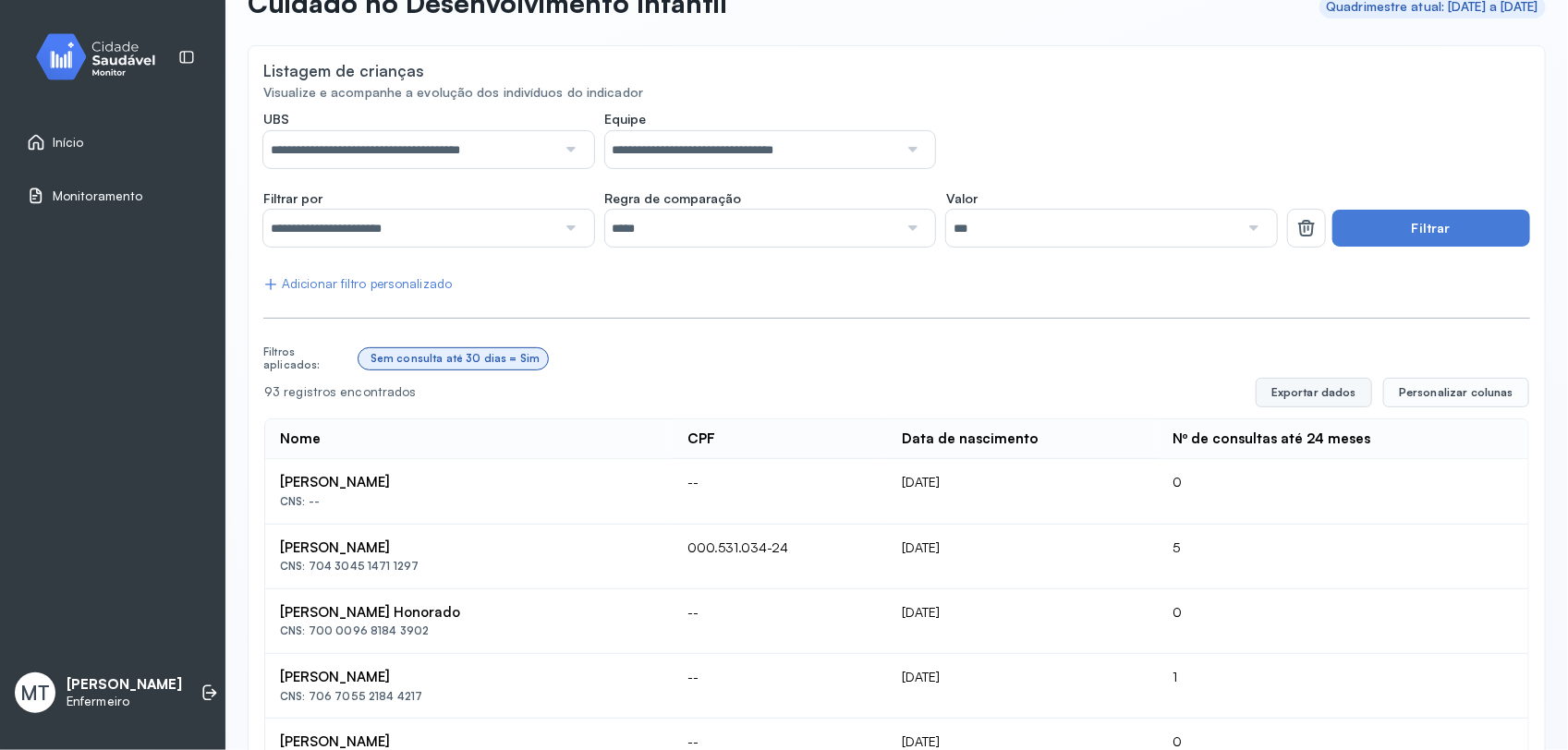
click at [1285, 398] on button "Exportar dados" at bounding box center [1314, 392] width 117 height 30
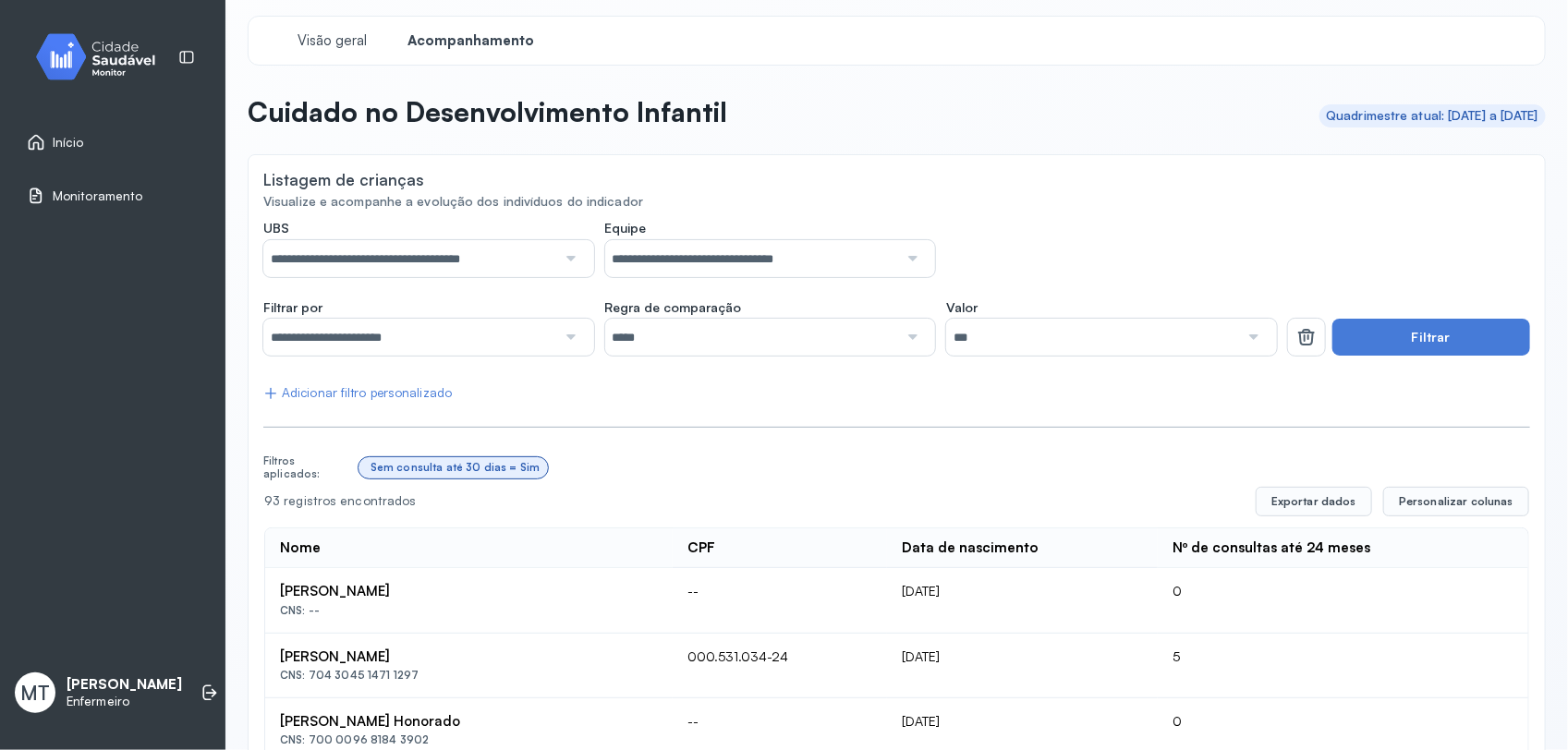
scroll to position [0, 0]
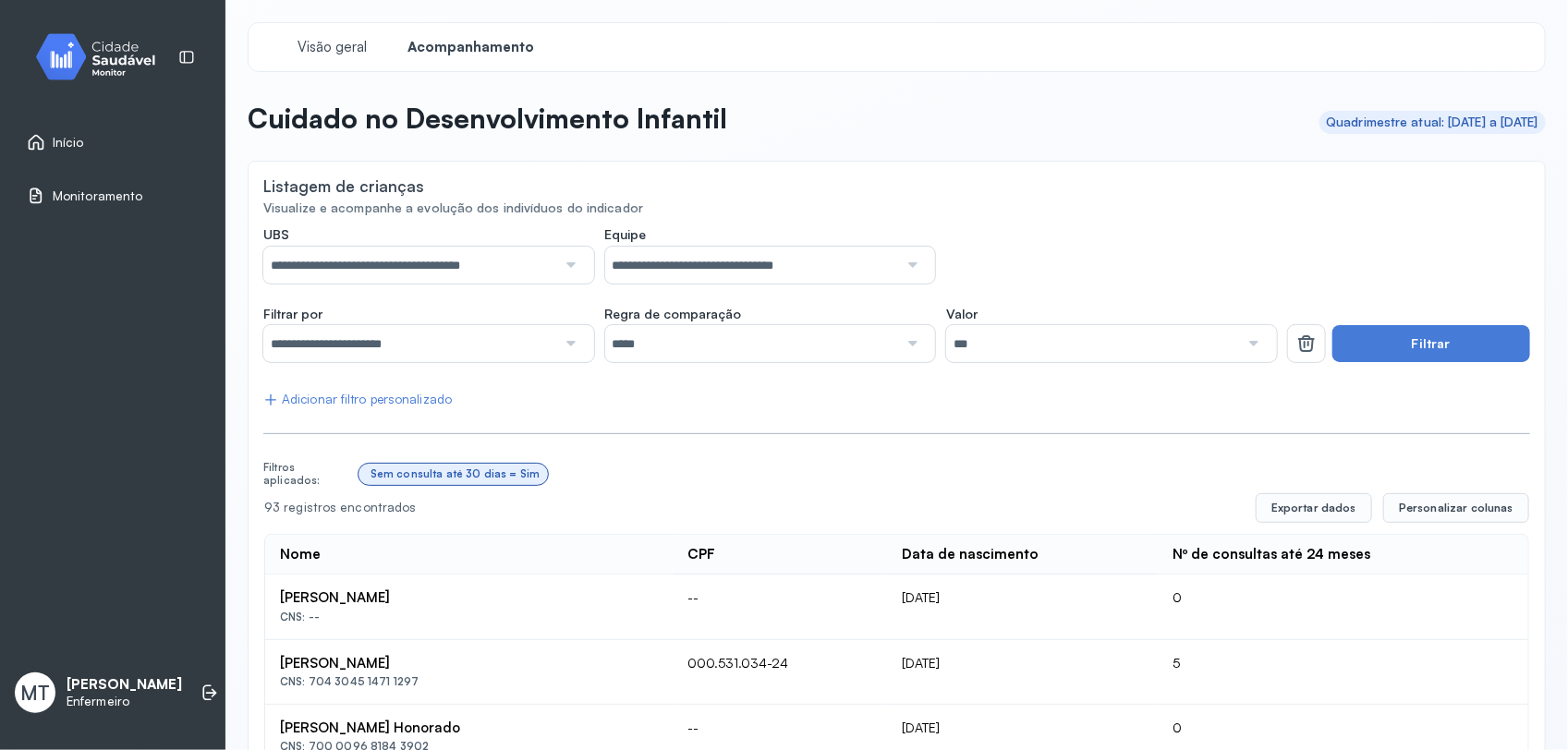
click at [80, 144] on span "Início" at bounding box center [68, 142] width 32 height 16
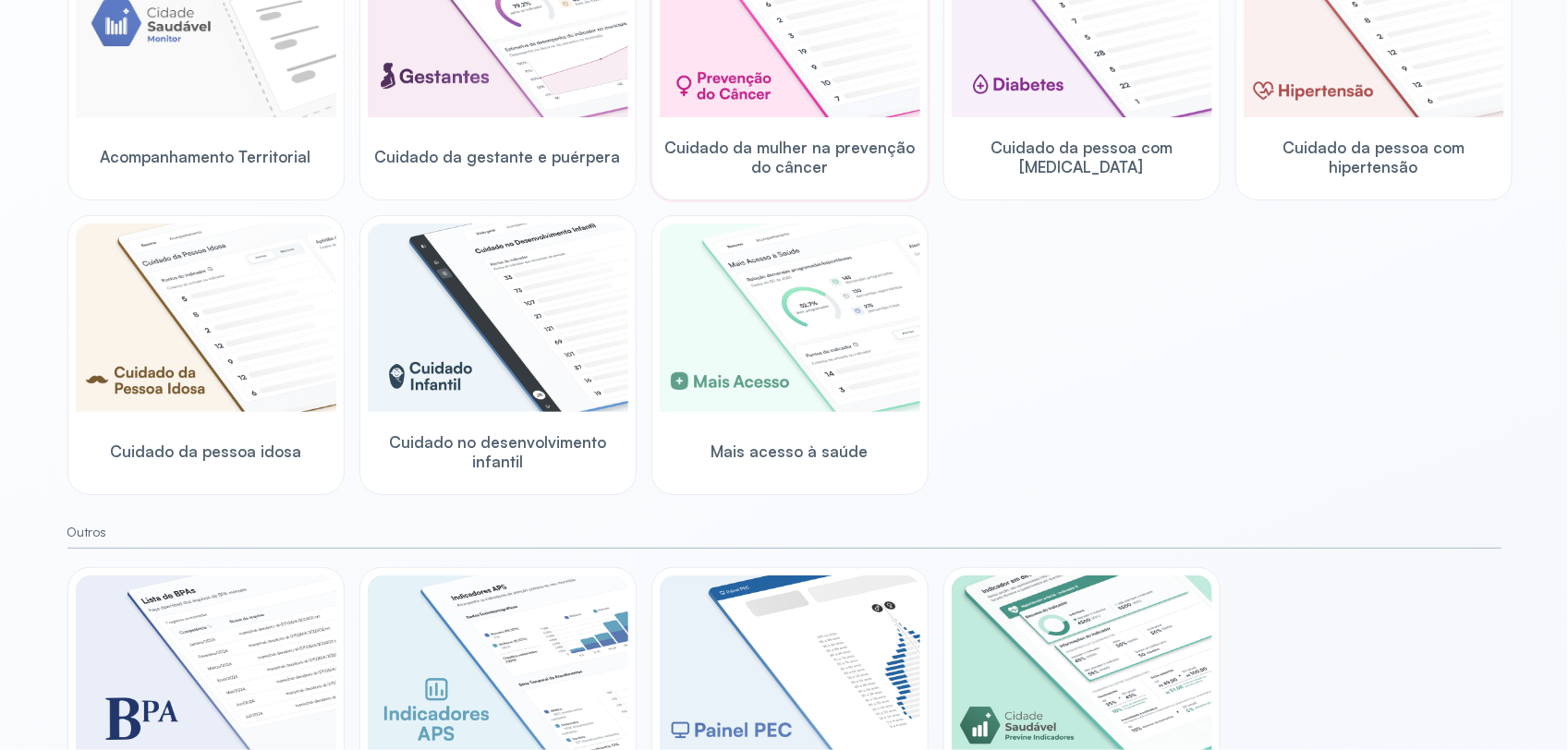
scroll to position [346, 0]
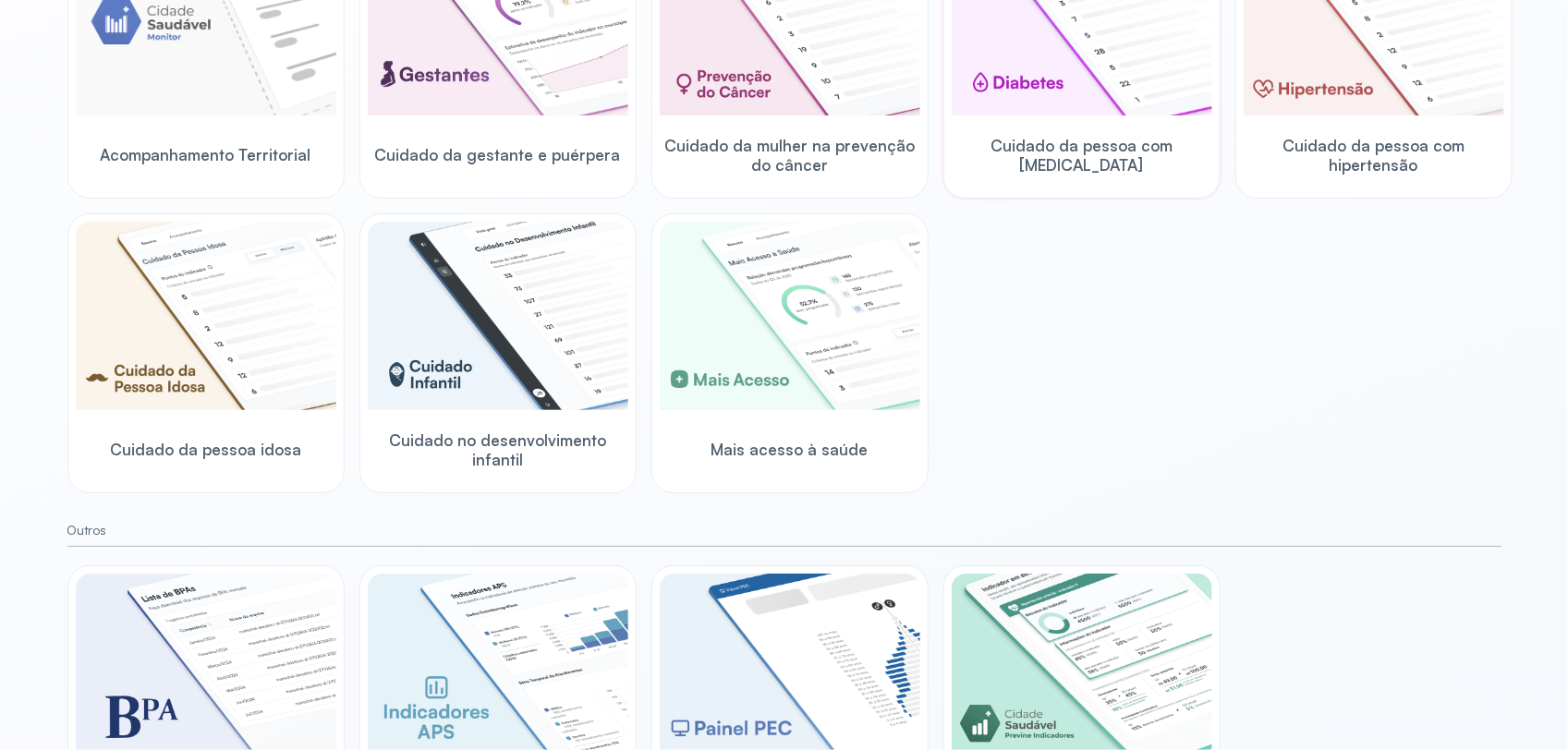
click at [1084, 139] on div "Cuidado da pessoa com [MEDICAL_DATA]" at bounding box center [1081, 155] width 260 height 71
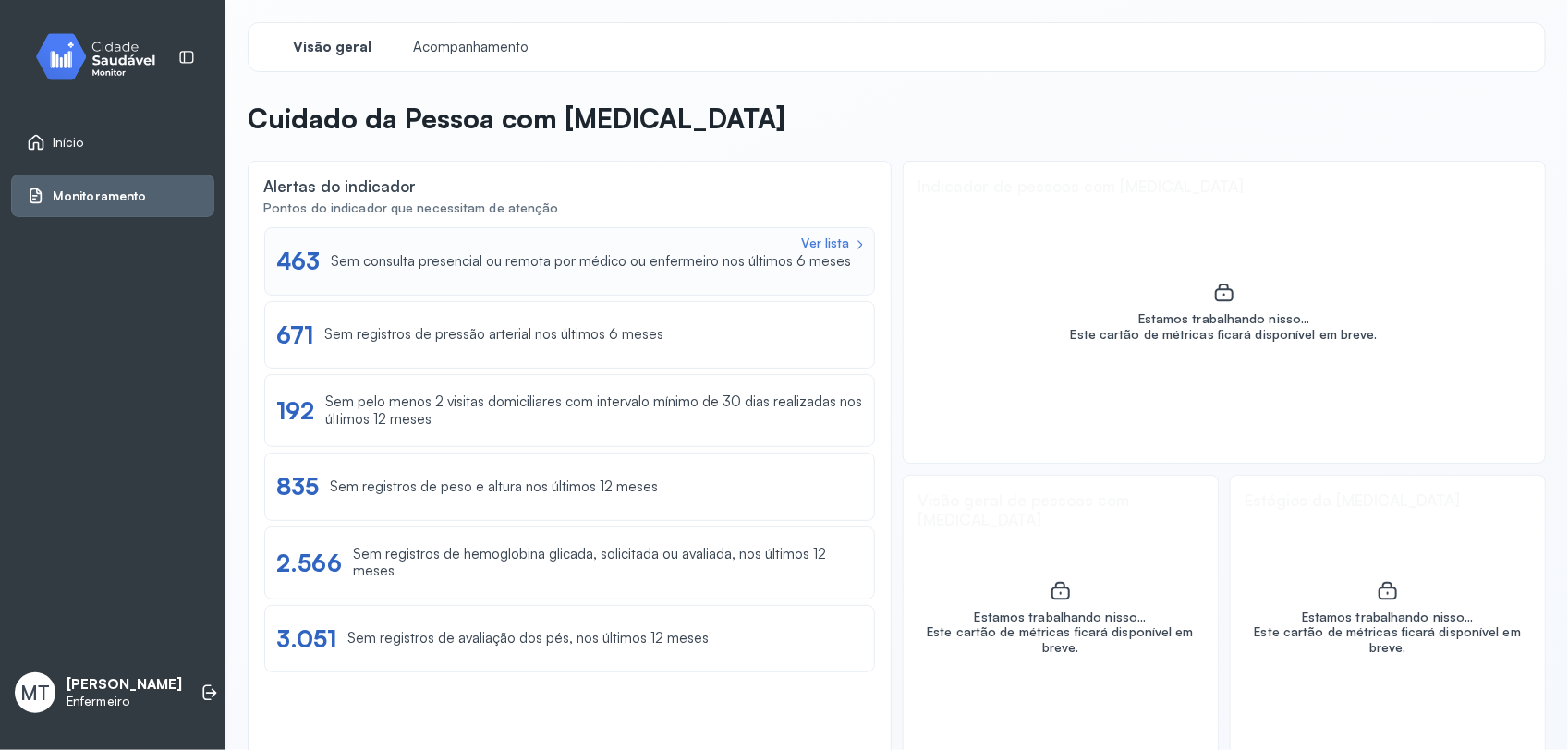
click at [593, 269] on div "Sem consulta presencial ou remota por médico ou enfermeiro nos últimos 6 meses" at bounding box center [591, 262] width 520 height 18
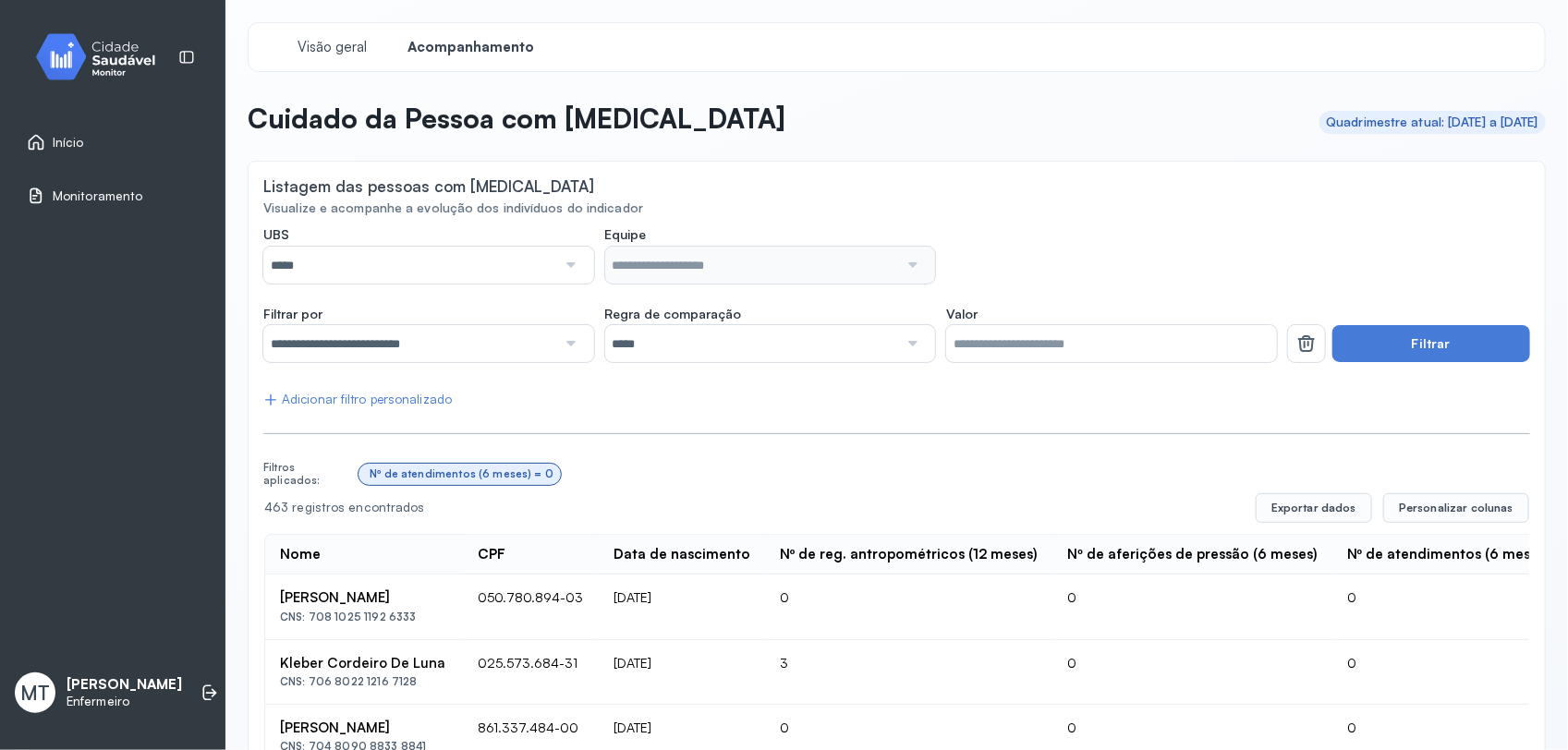
click at [568, 263] on div at bounding box center [568, 264] width 26 height 37
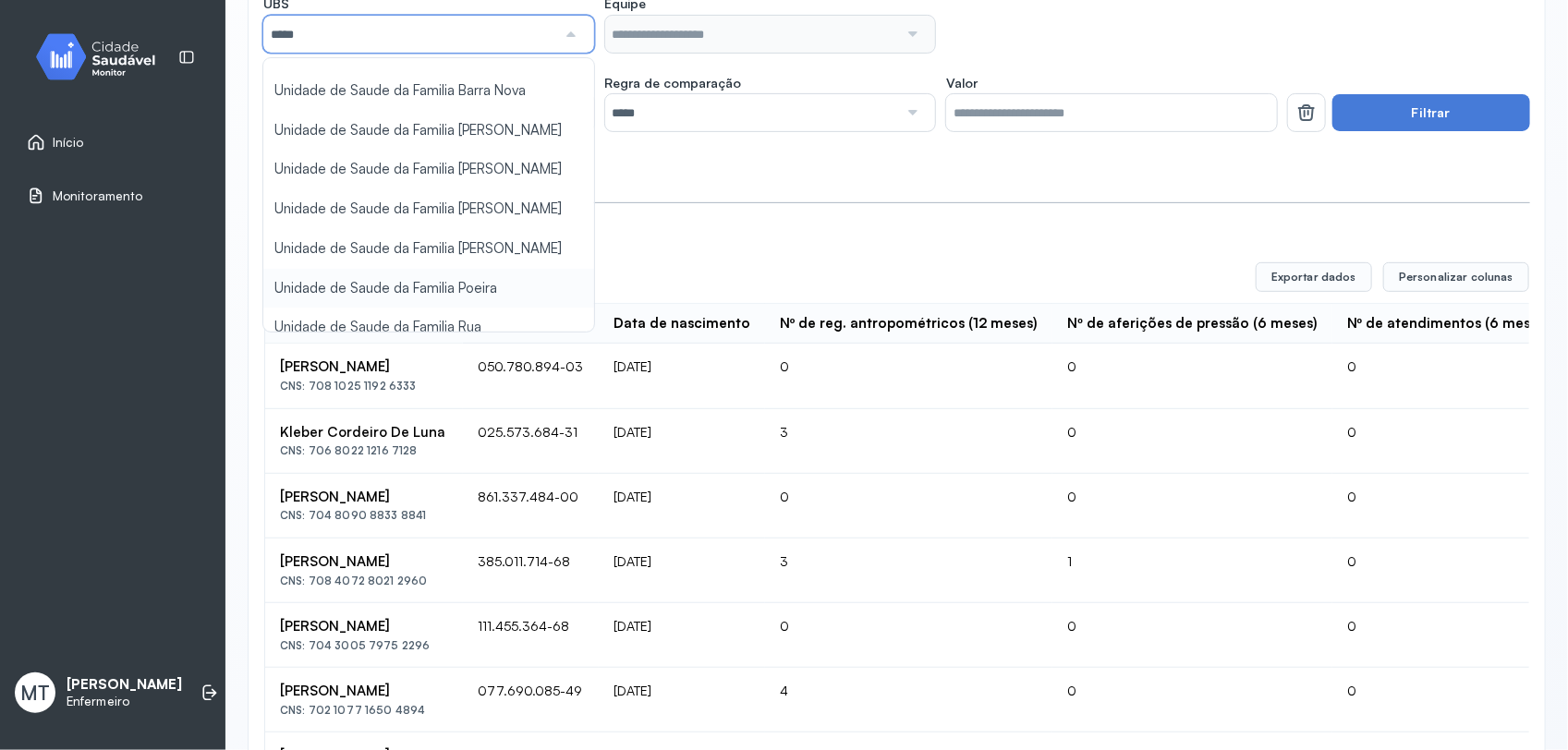
scroll to position [238, 0]
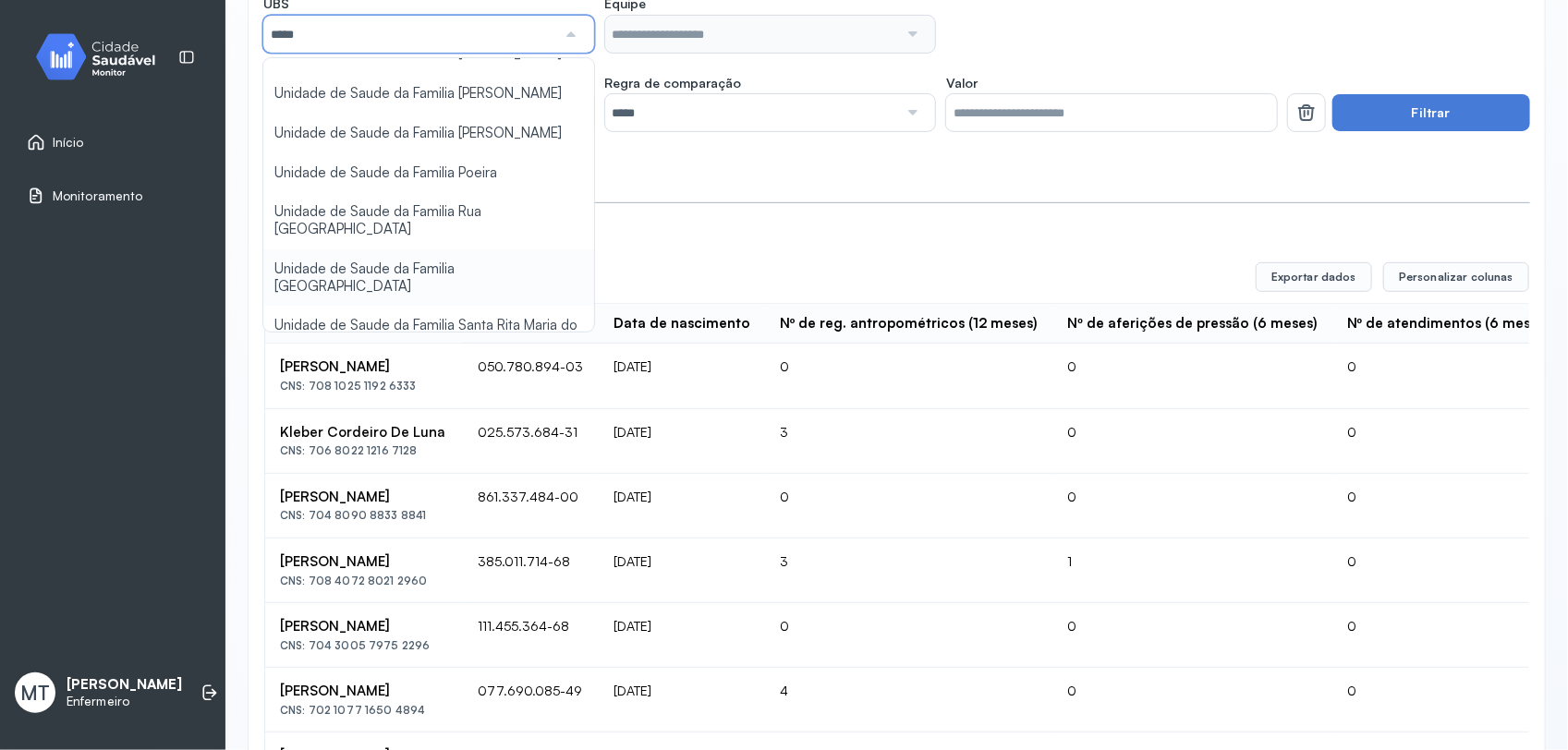
type input "*****"
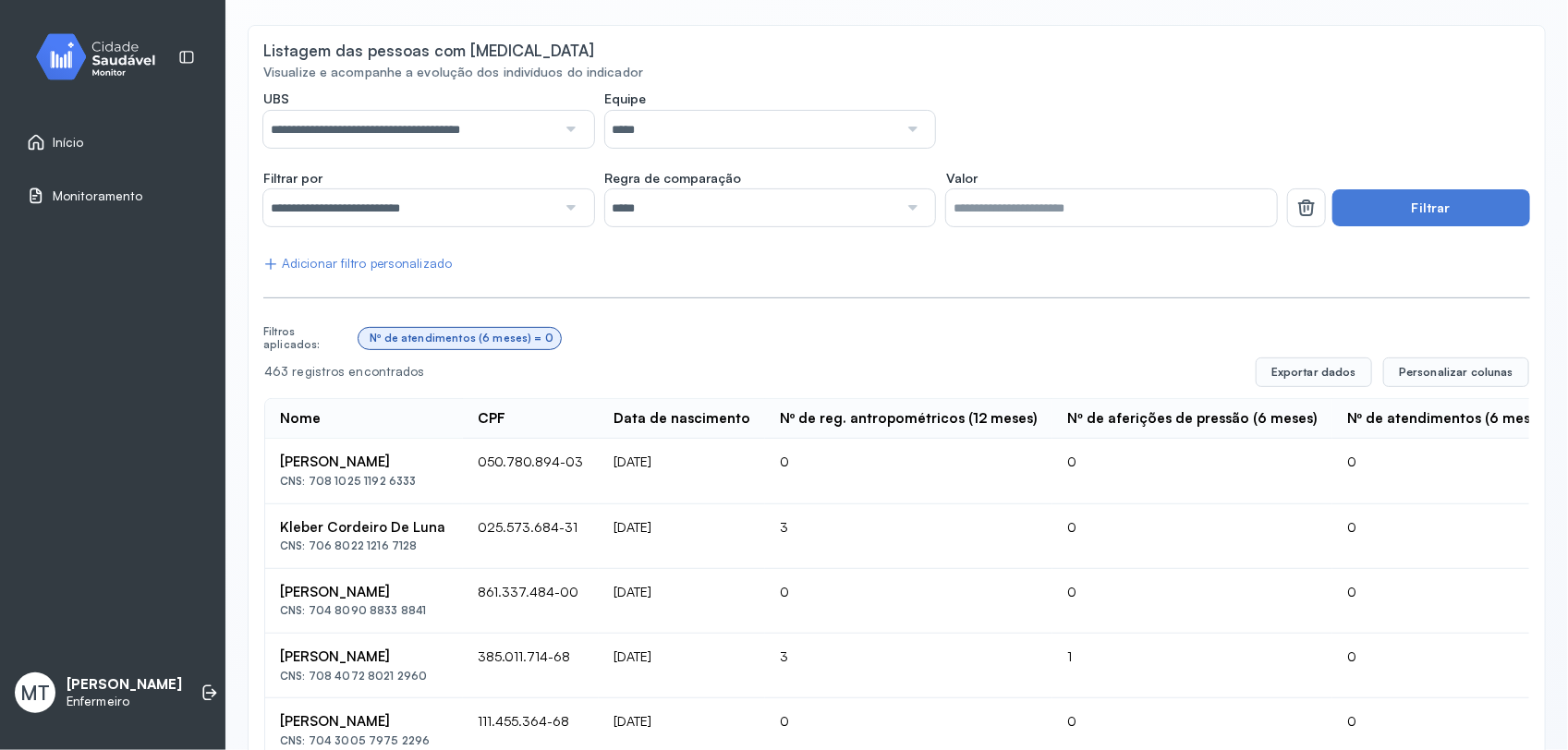
scroll to position [0, 0]
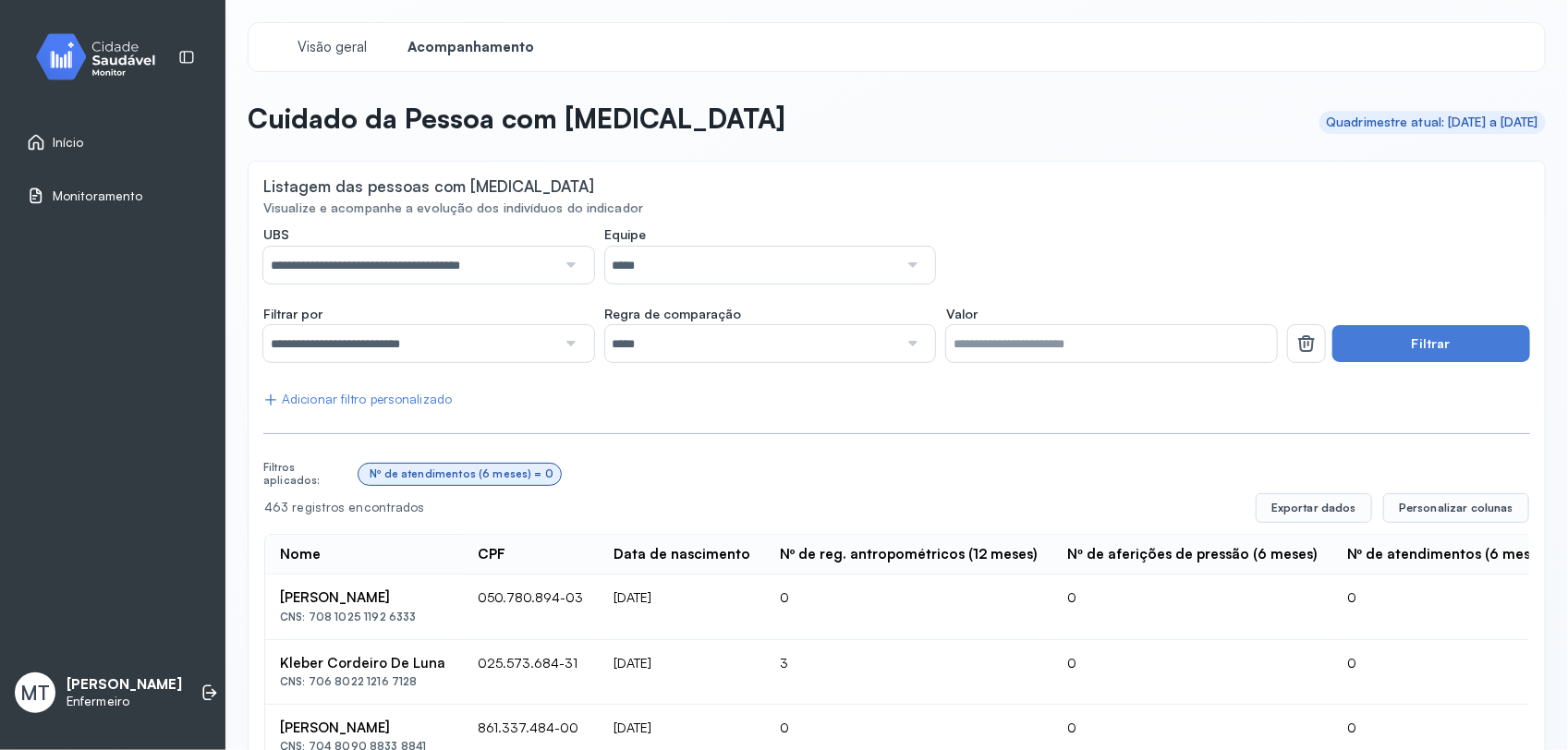
click at [903, 268] on div at bounding box center [911, 264] width 26 height 37
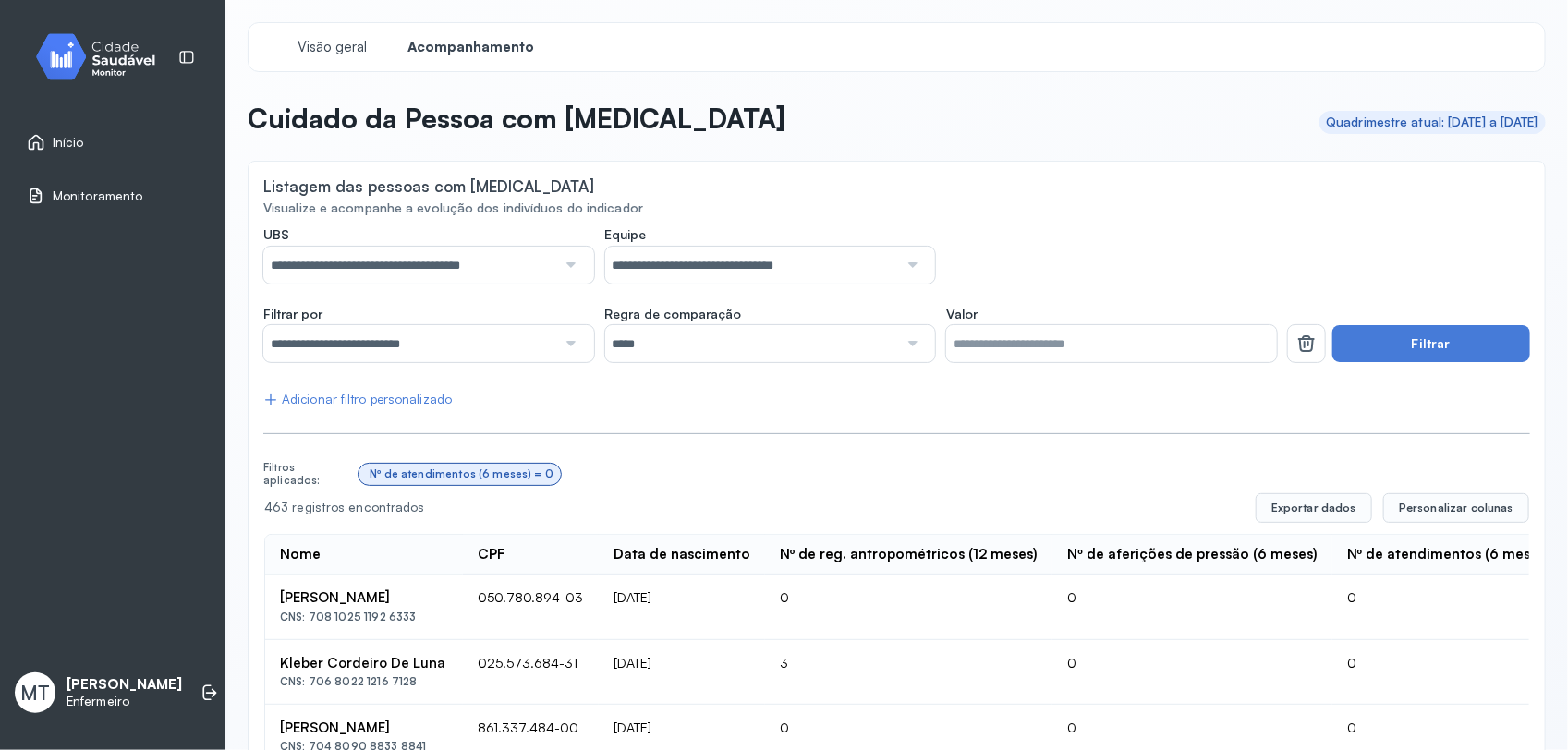
drag, startPoint x: 1091, startPoint y: 185, endPoint x: 1096, endPoint y: 199, distance: 14.9
click at [1092, 185] on div "Listagem das pessoas com [MEDICAL_DATA]" at bounding box center [896, 187] width 1266 height 23
click at [1402, 353] on button "Filtrar" at bounding box center [1431, 343] width 198 height 37
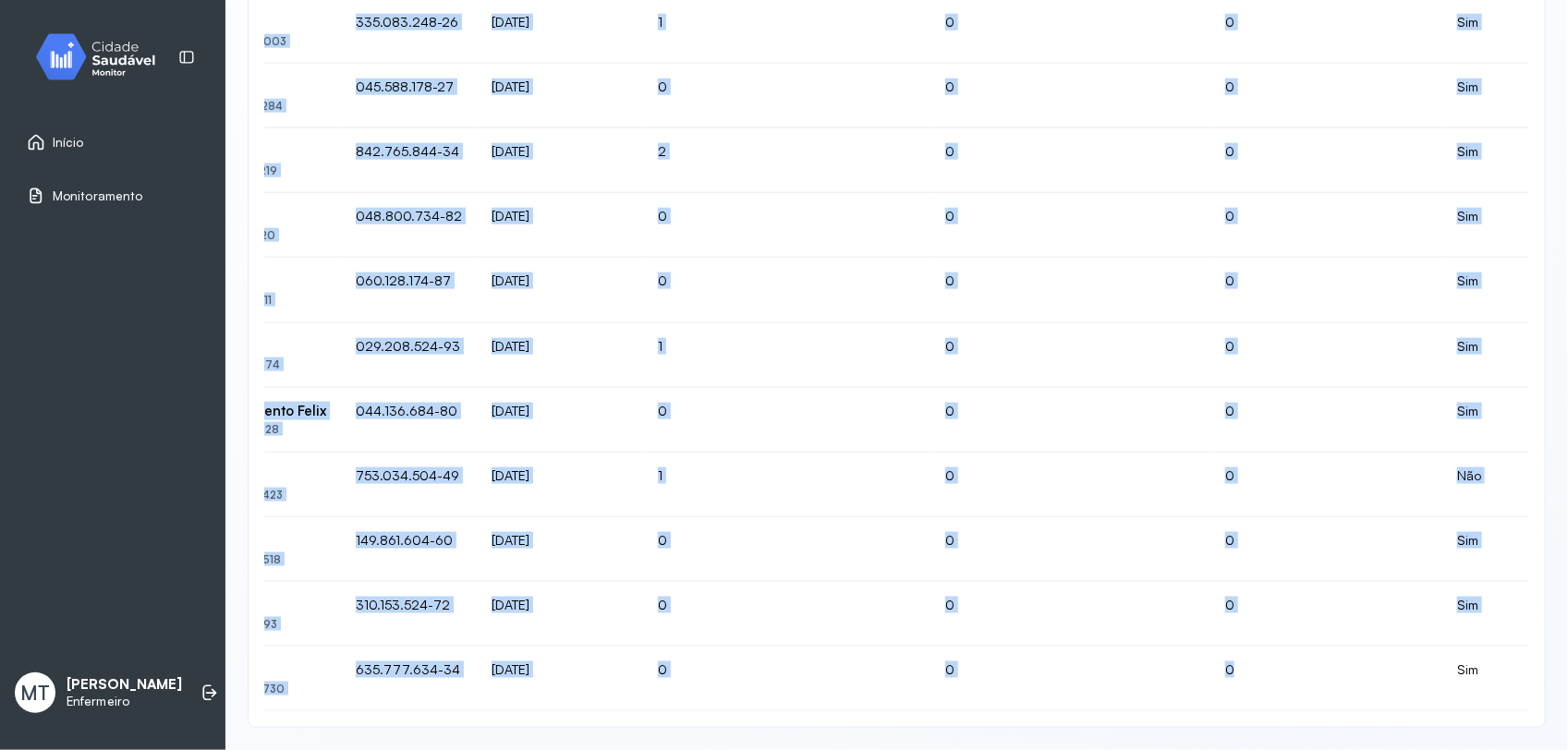
scroll to position [0, 21]
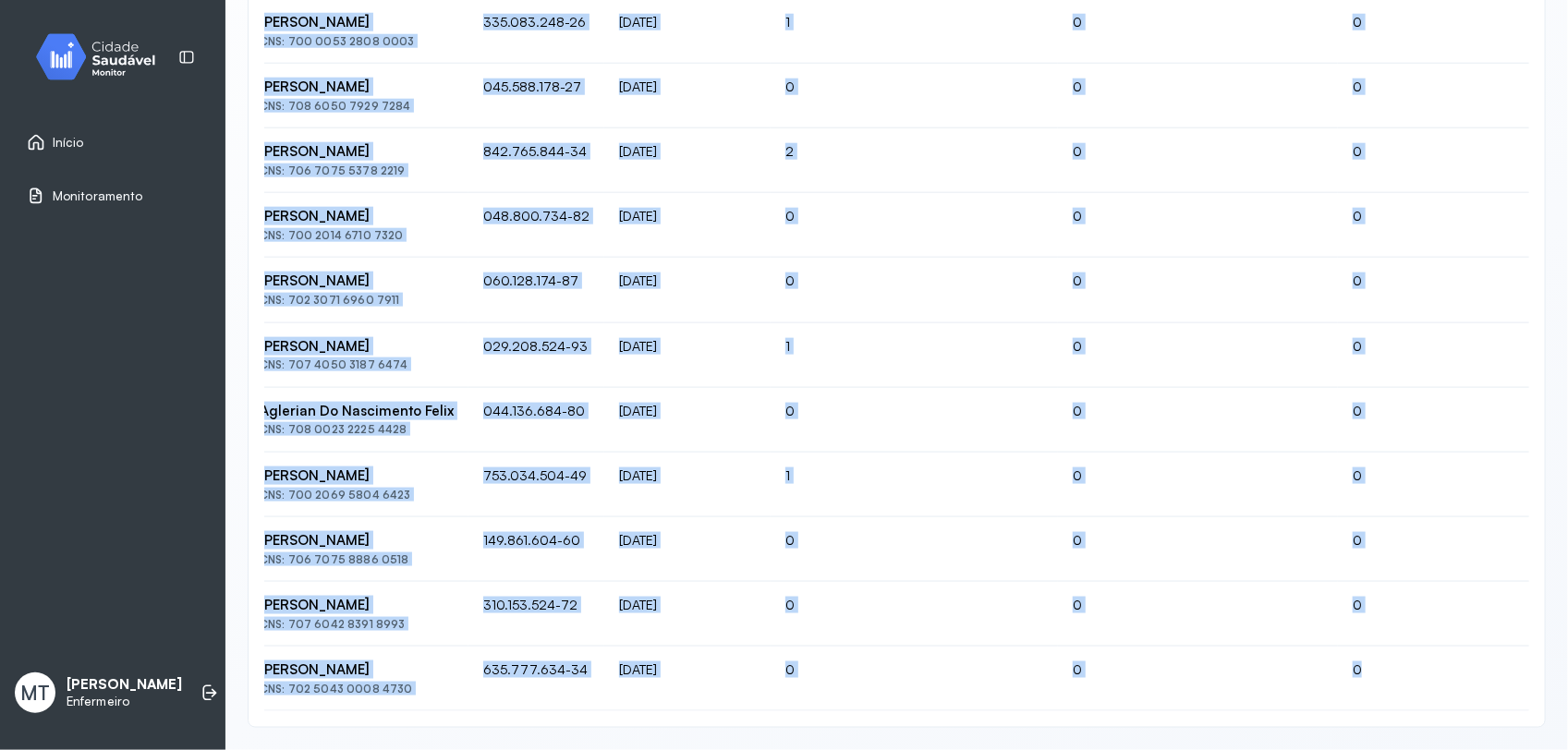
drag, startPoint x: 827, startPoint y: 694, endPoint x: 586, endPoint y: 702, distance: 241.1
click at [586, 702] on div "Nome CPF Data de nascimento Nº de reg. antropométricos (12 meses) Nº de aferiçõ…" at bounding box center [896, 205] width 1264 height 1013
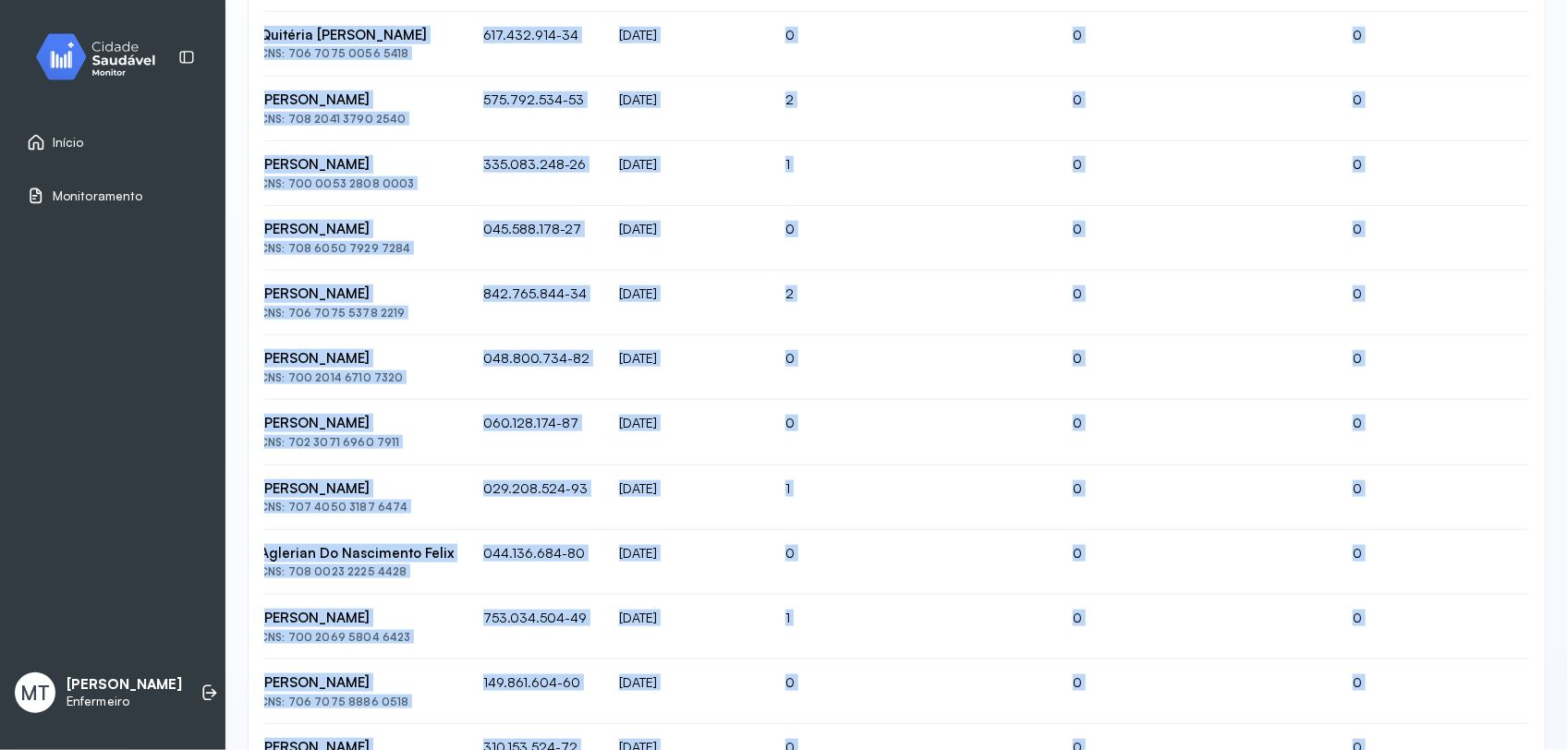
scroll to position [393, 0]
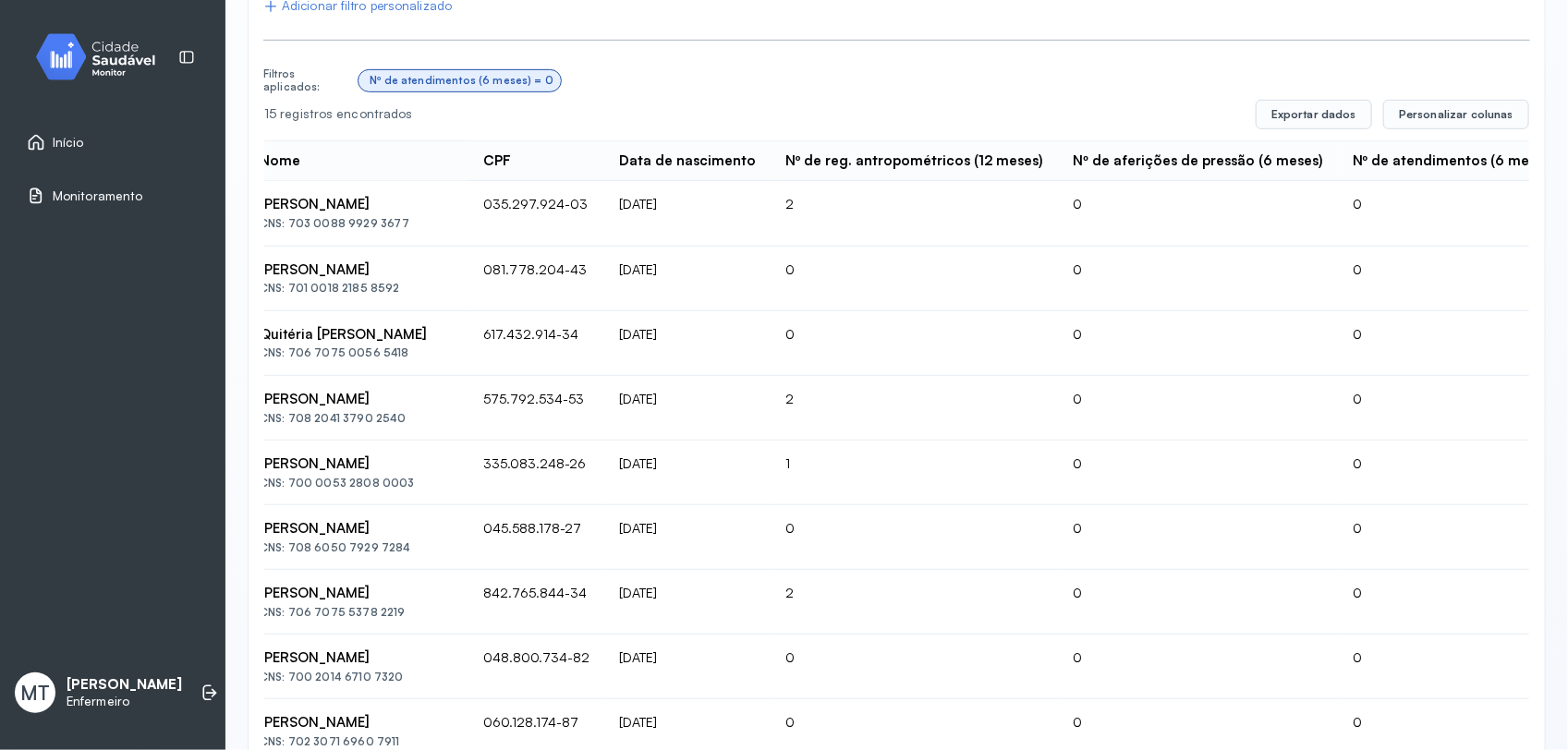
click at [928, 79] on div "Nº de atendimentos (6 meses) = 0" at bounding box center [944, 81] width 1172 height 36
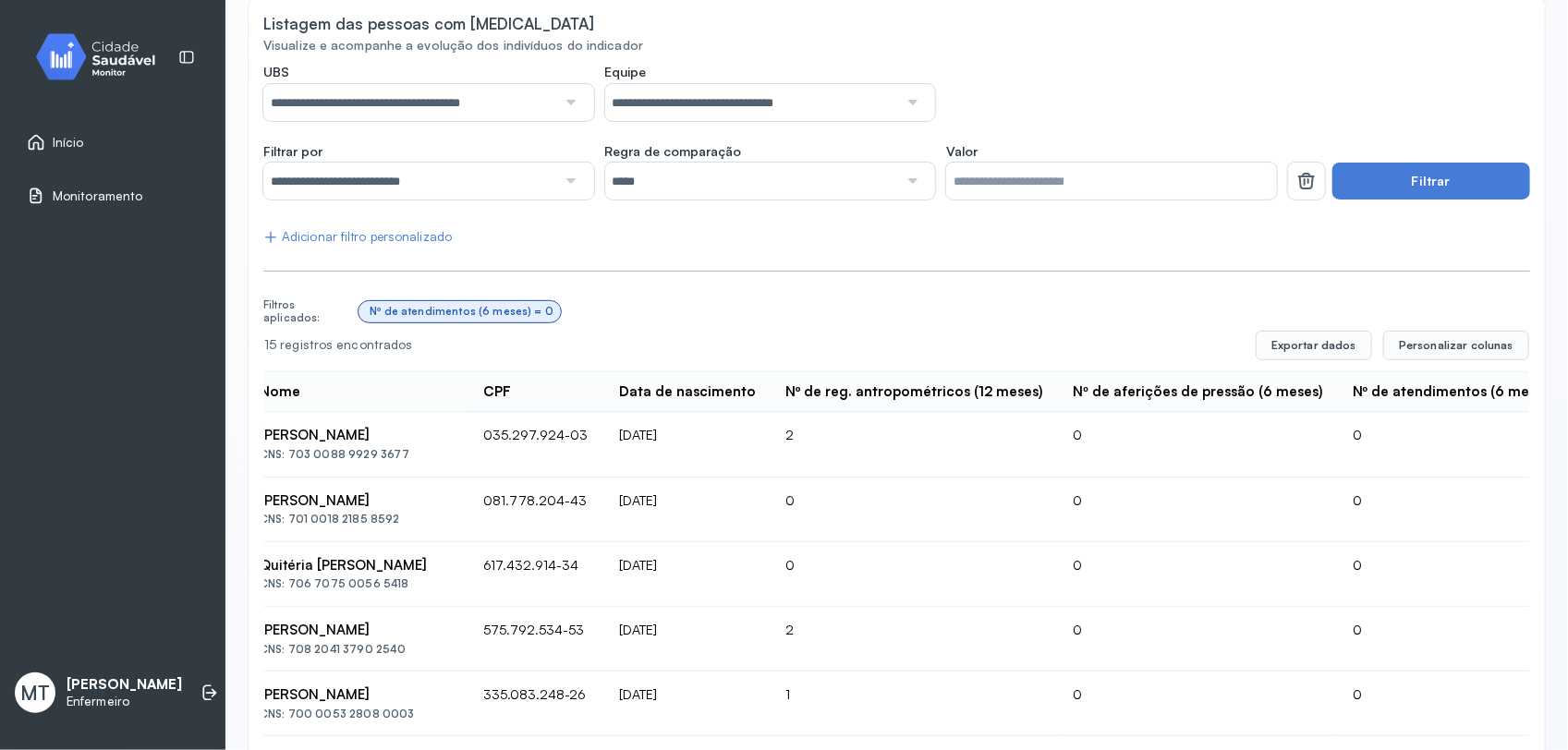
scroll to position [0, 0]
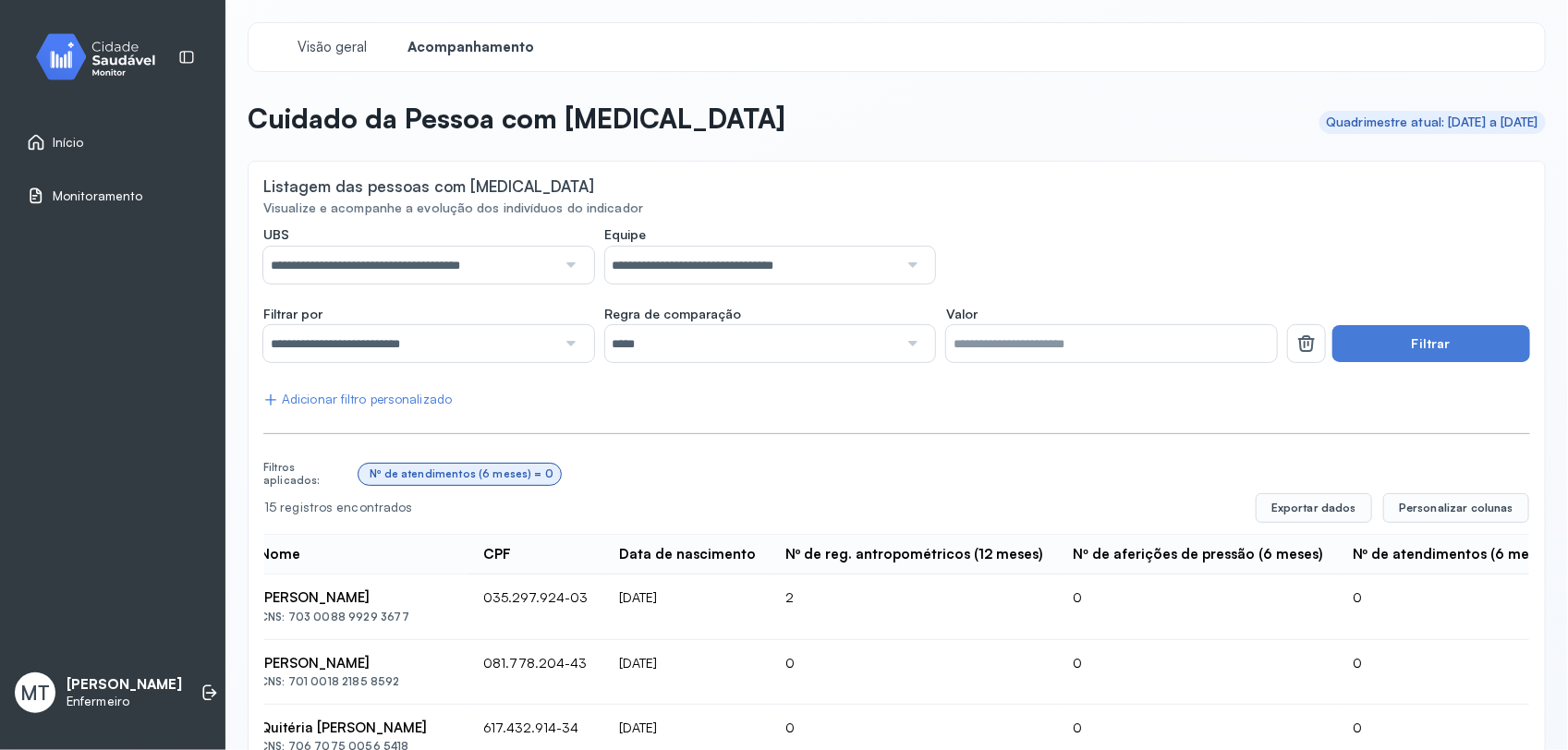
click at [138, 190] on span "Monitoramento" at bounding box center [97, 197] width 90 height 16
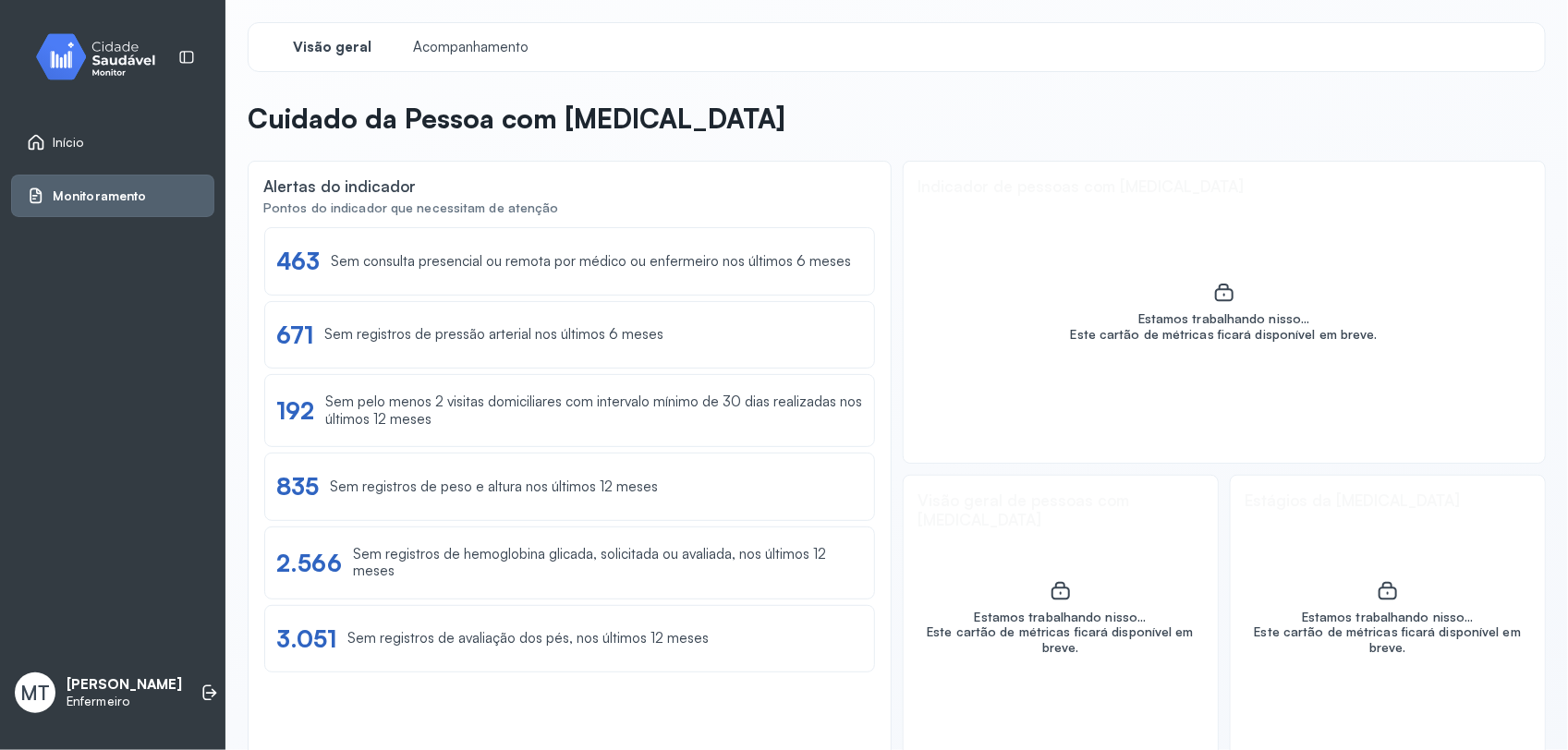
click at [66, 141] on span "Início" at bounding box center [68, 142] width 32 height 16
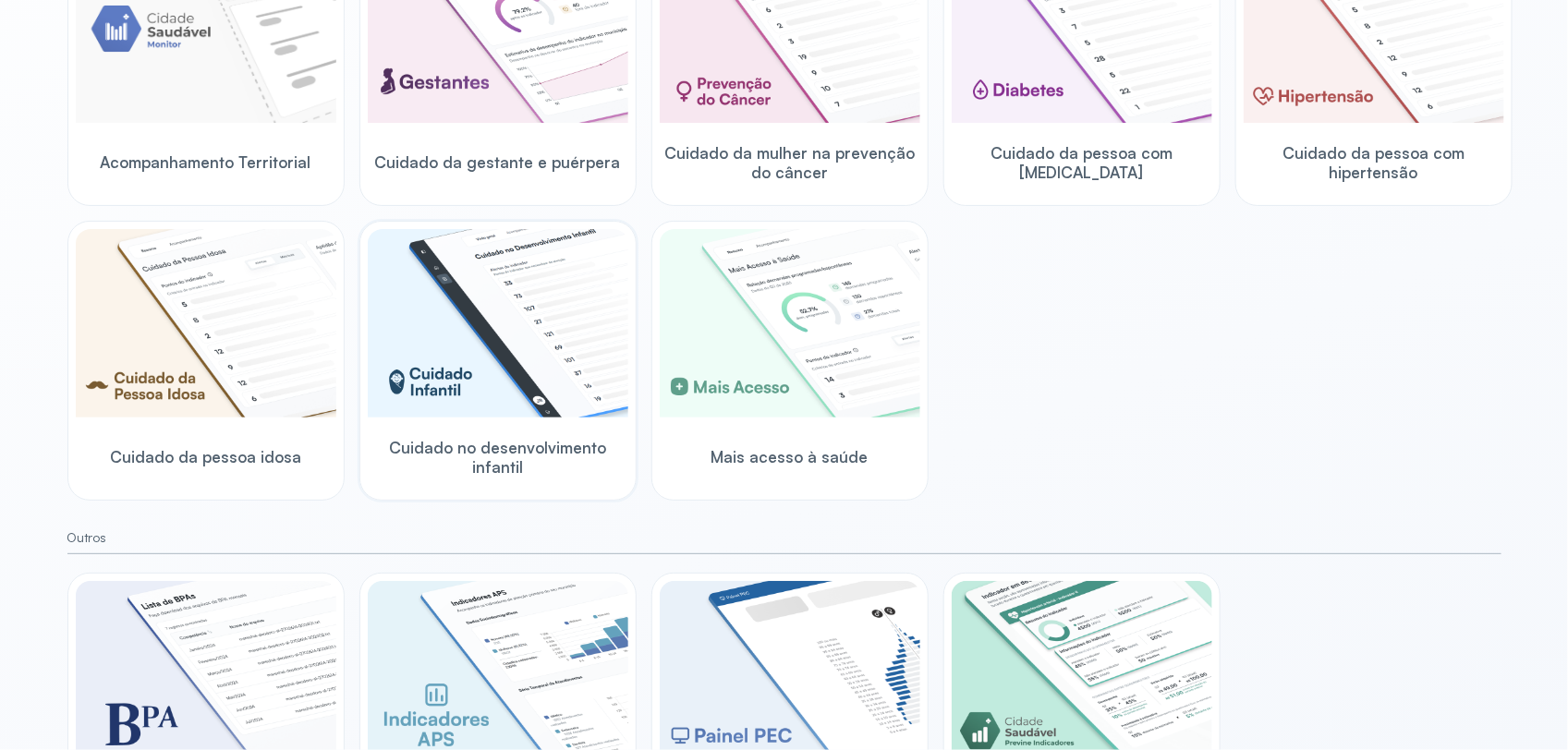
scroll to position [131, 0]
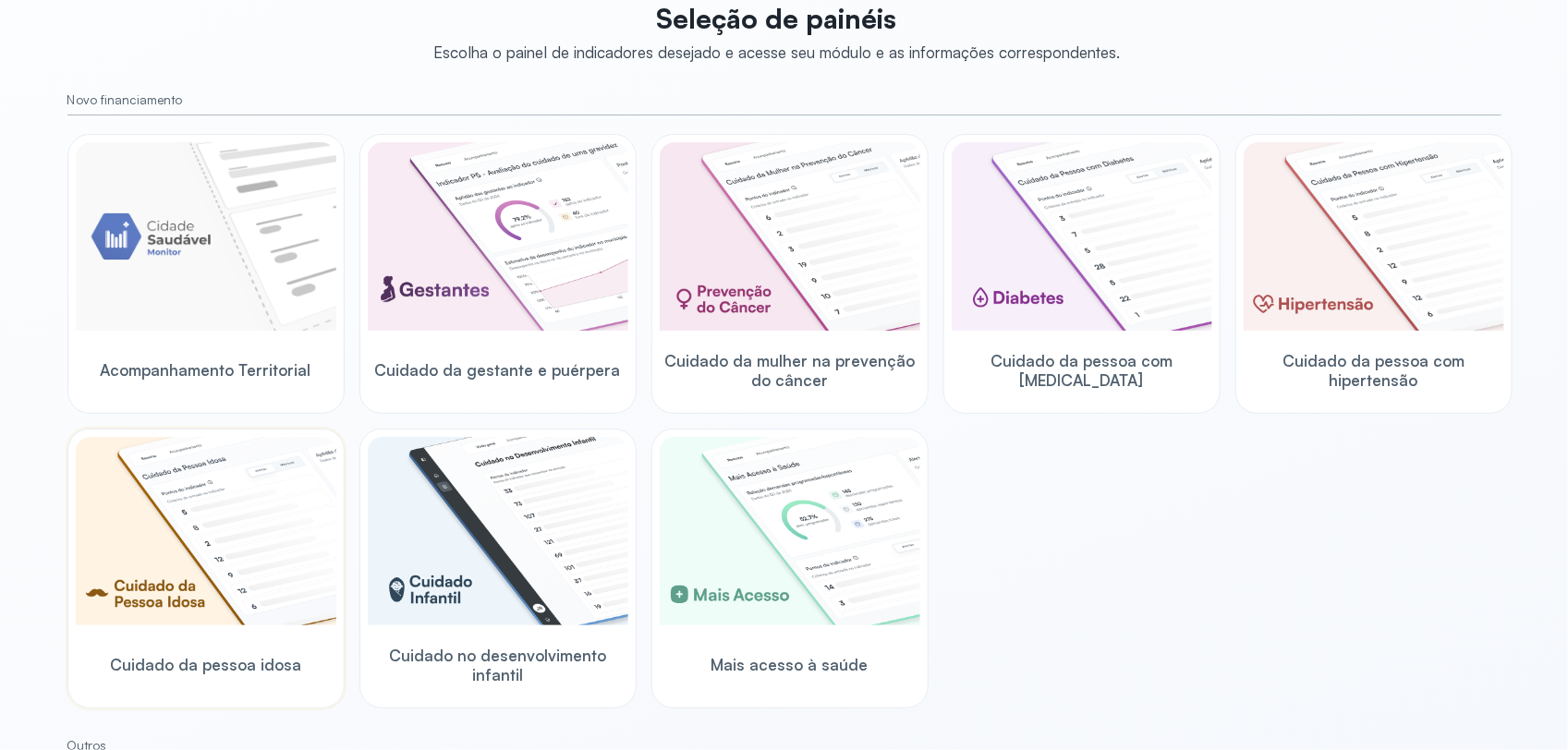
click at [172, 547] on img at bounding box center [206, 531] width 260 height 189
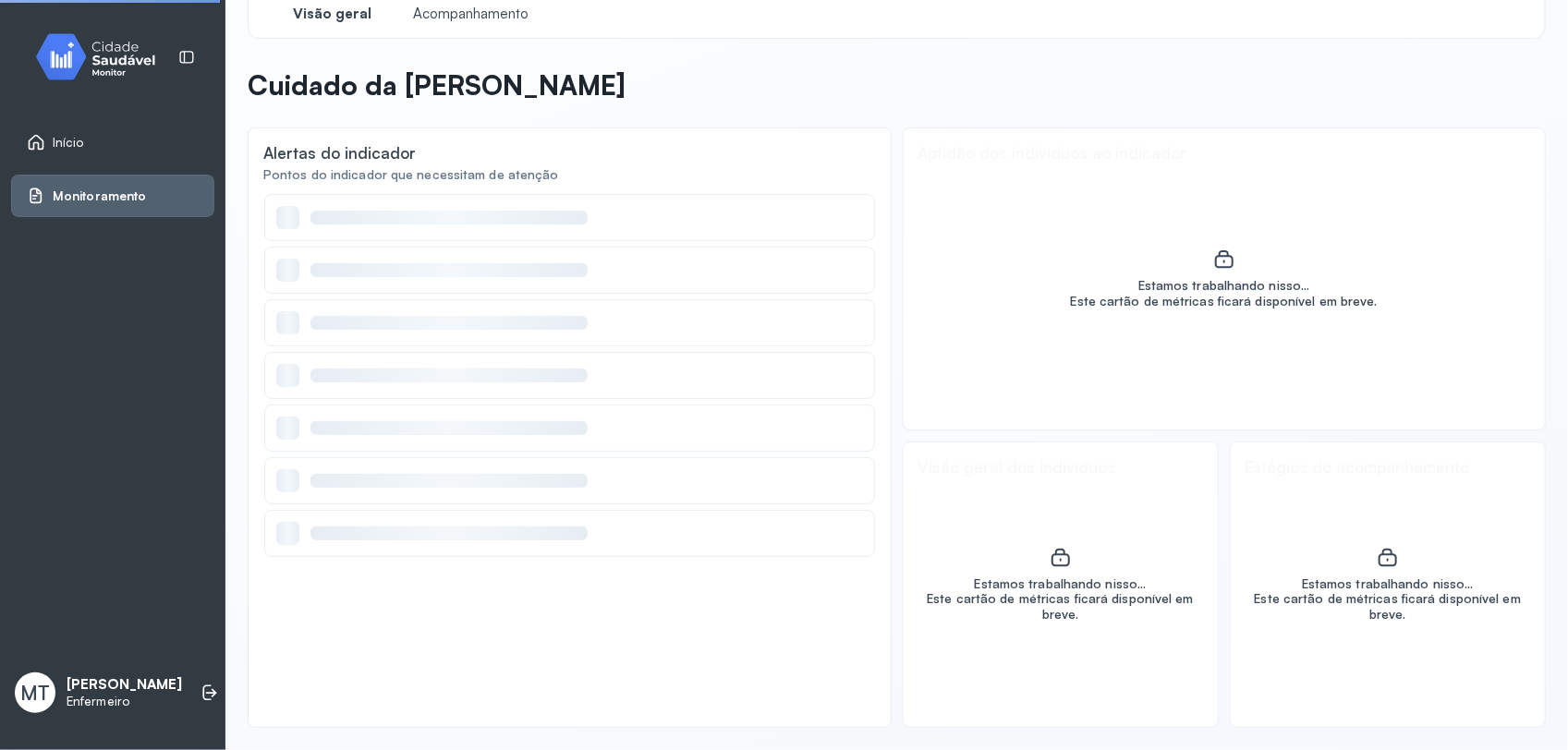
scroll to position [34, 0]
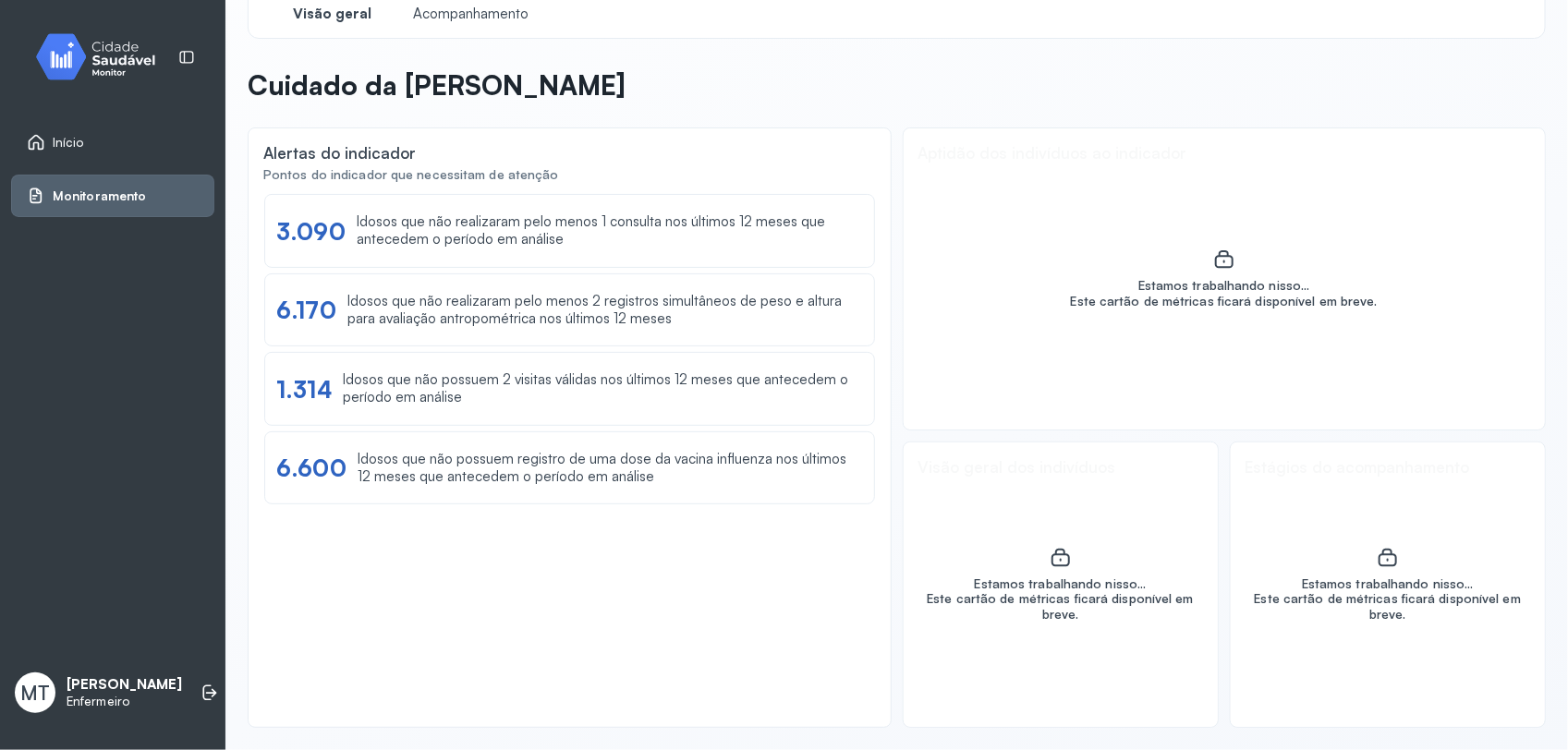
drag, startPoint x: 1480, startPoint y: 200, endPoint x: 1483, endPoint y: 190, distance: 10.4
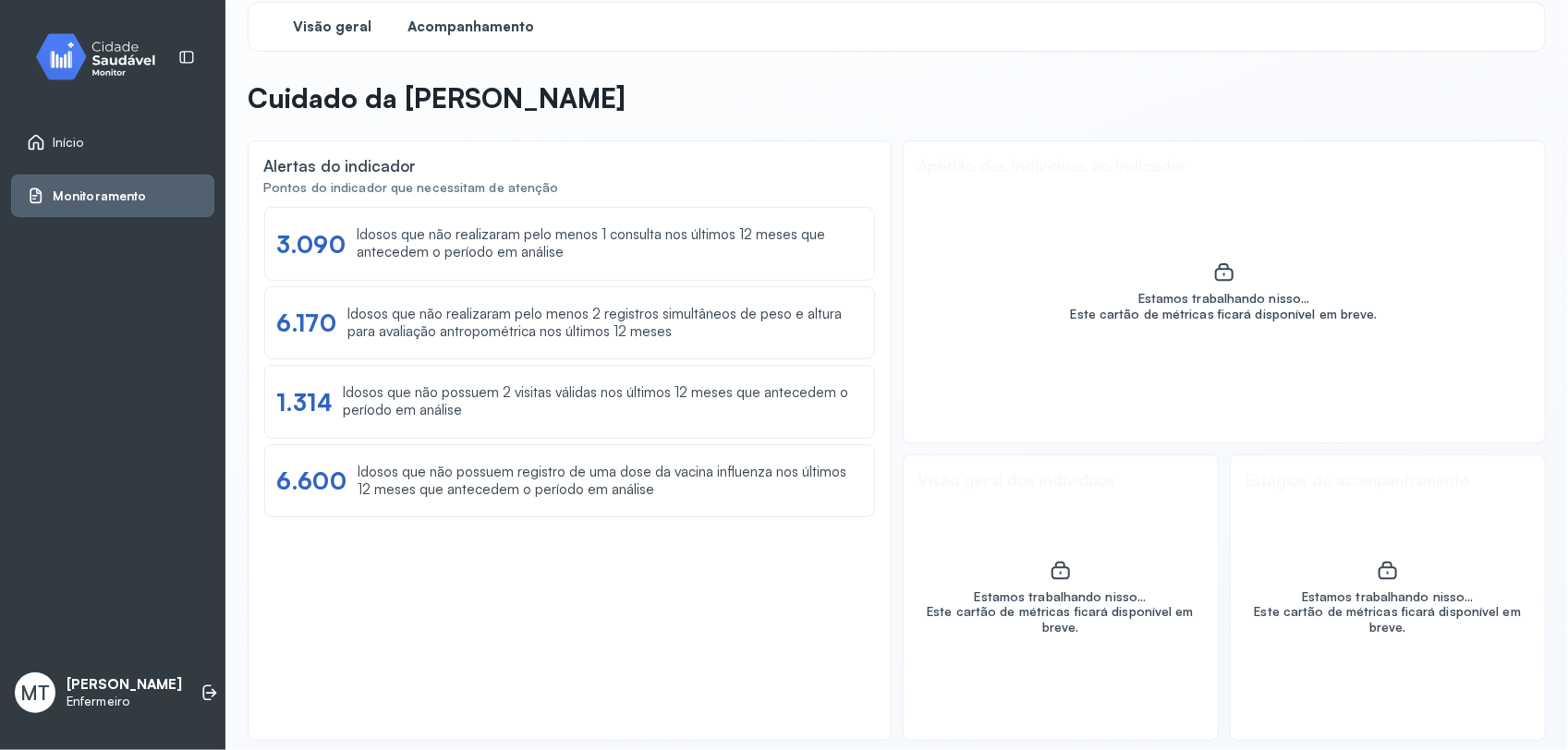
click at [501, 28] on span "Acompanhamento" at bounding box center [472, 28] width 127 height 18
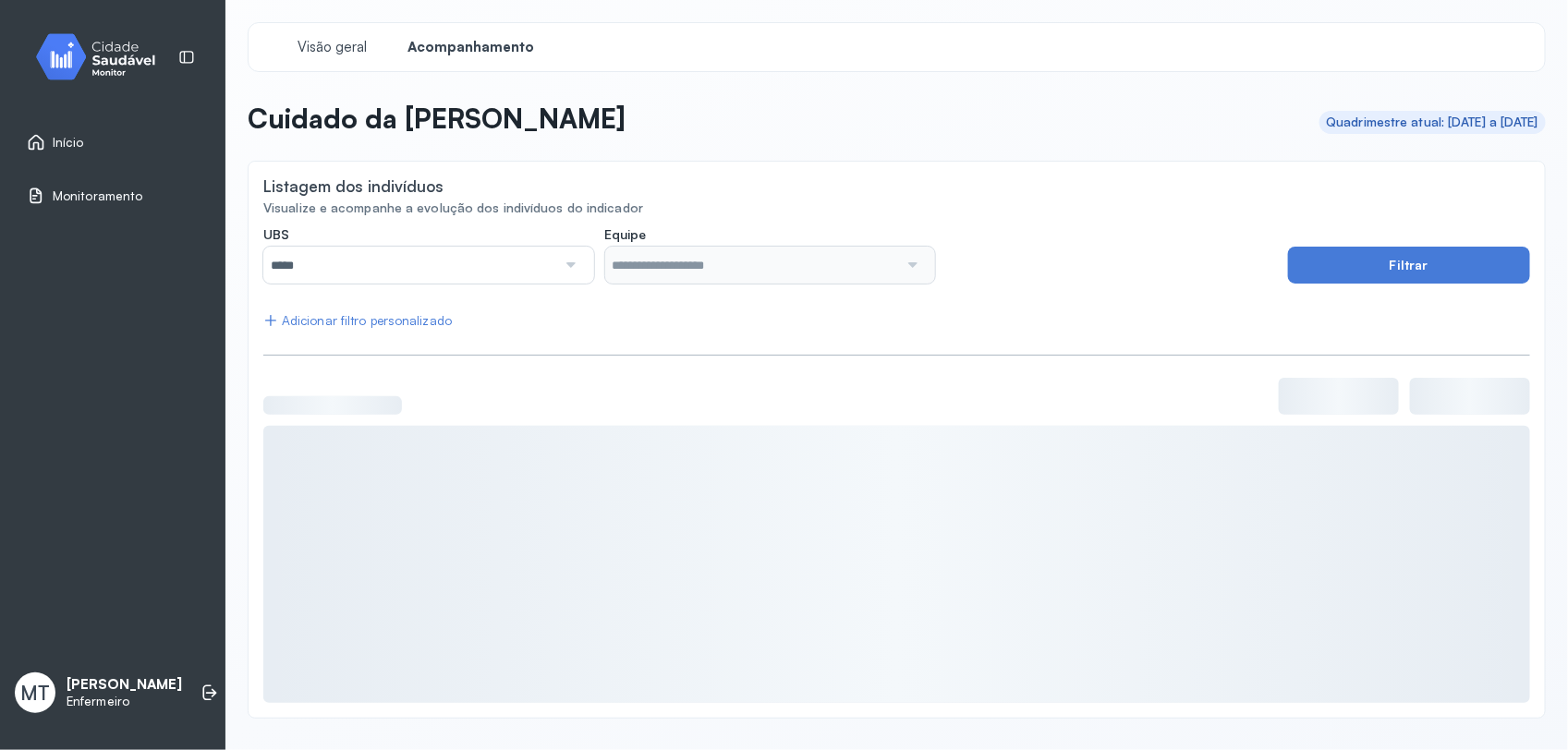
click at [566, 264] on div at bounding box center [568, 264] width 26 height 37
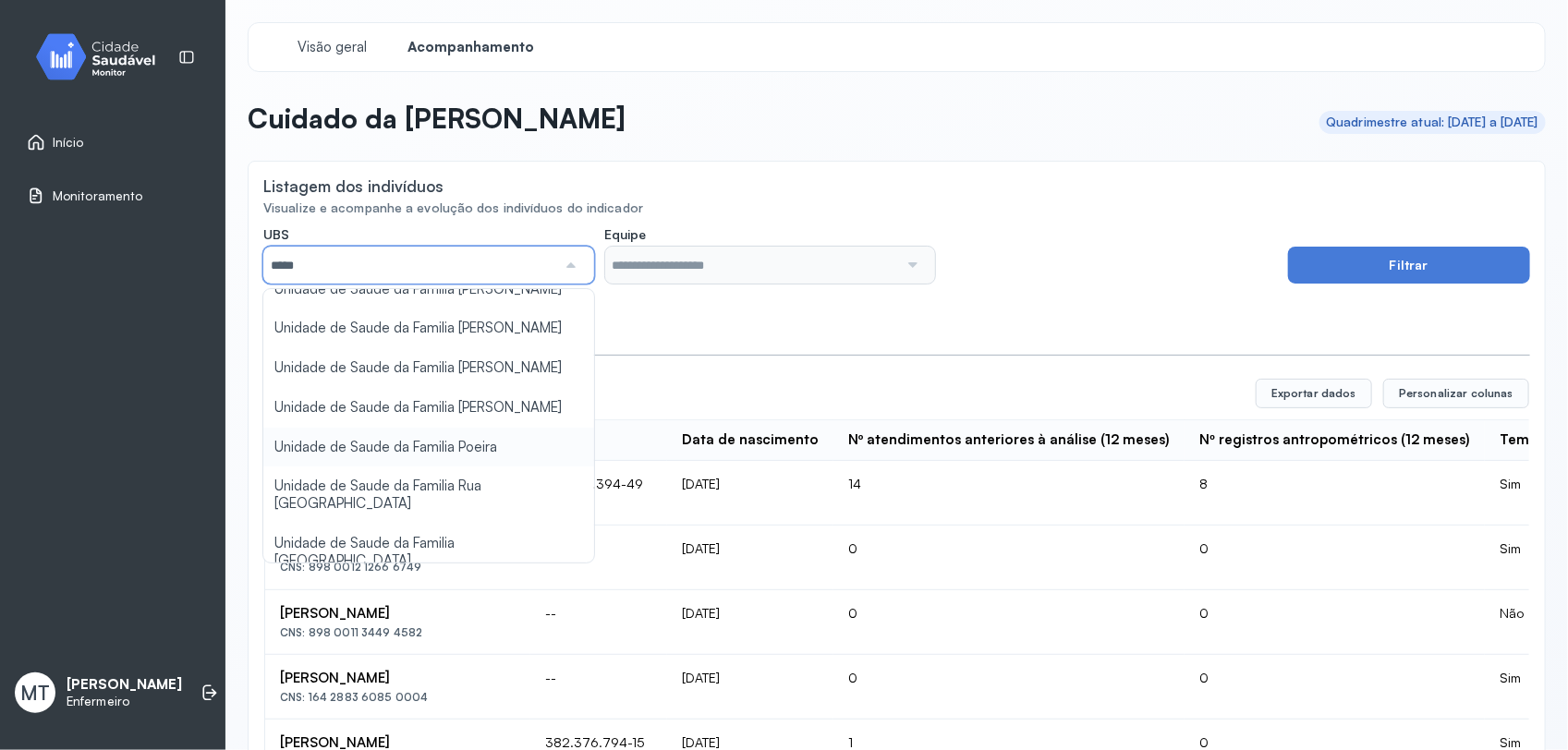
scroll to position [231, 0]
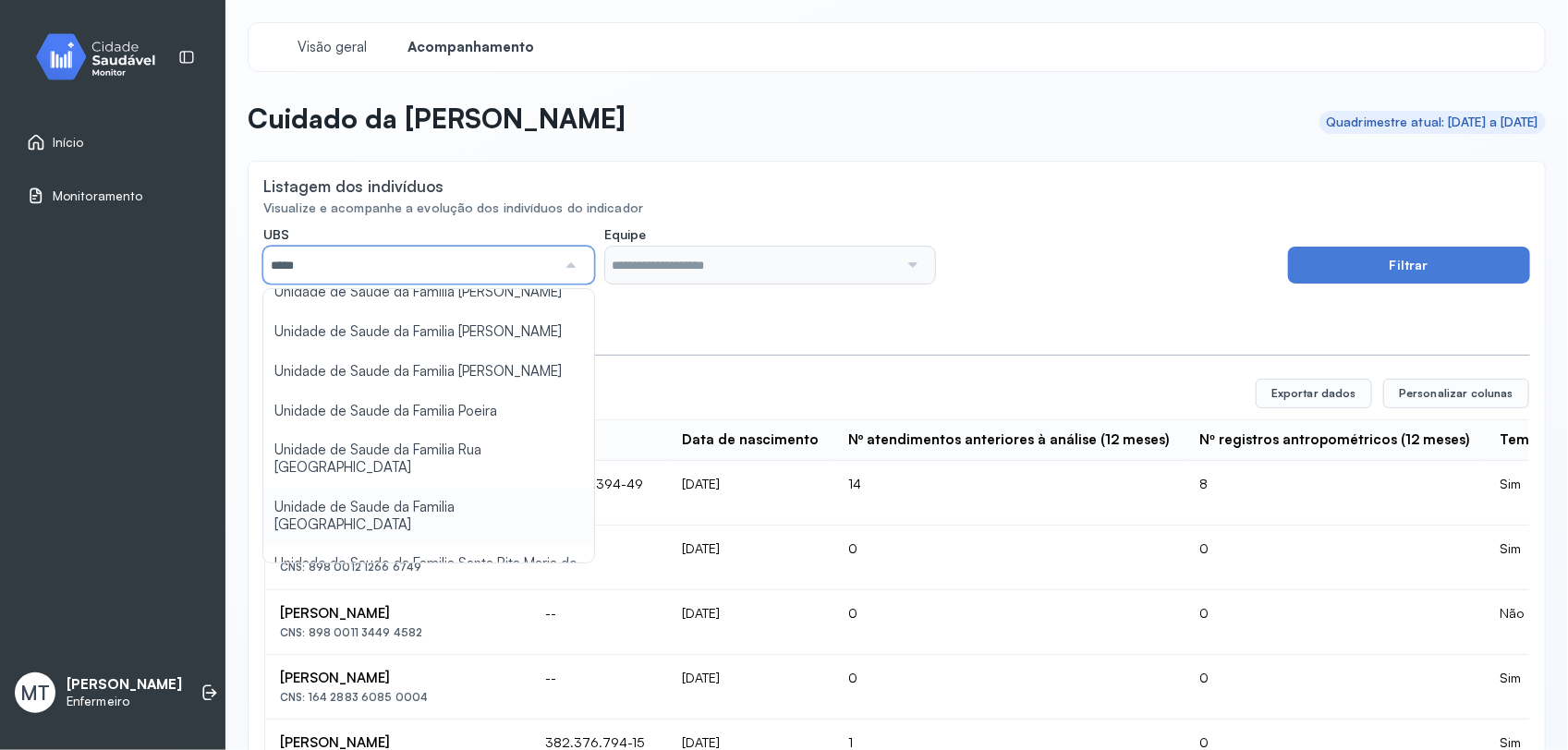
type input "*****"
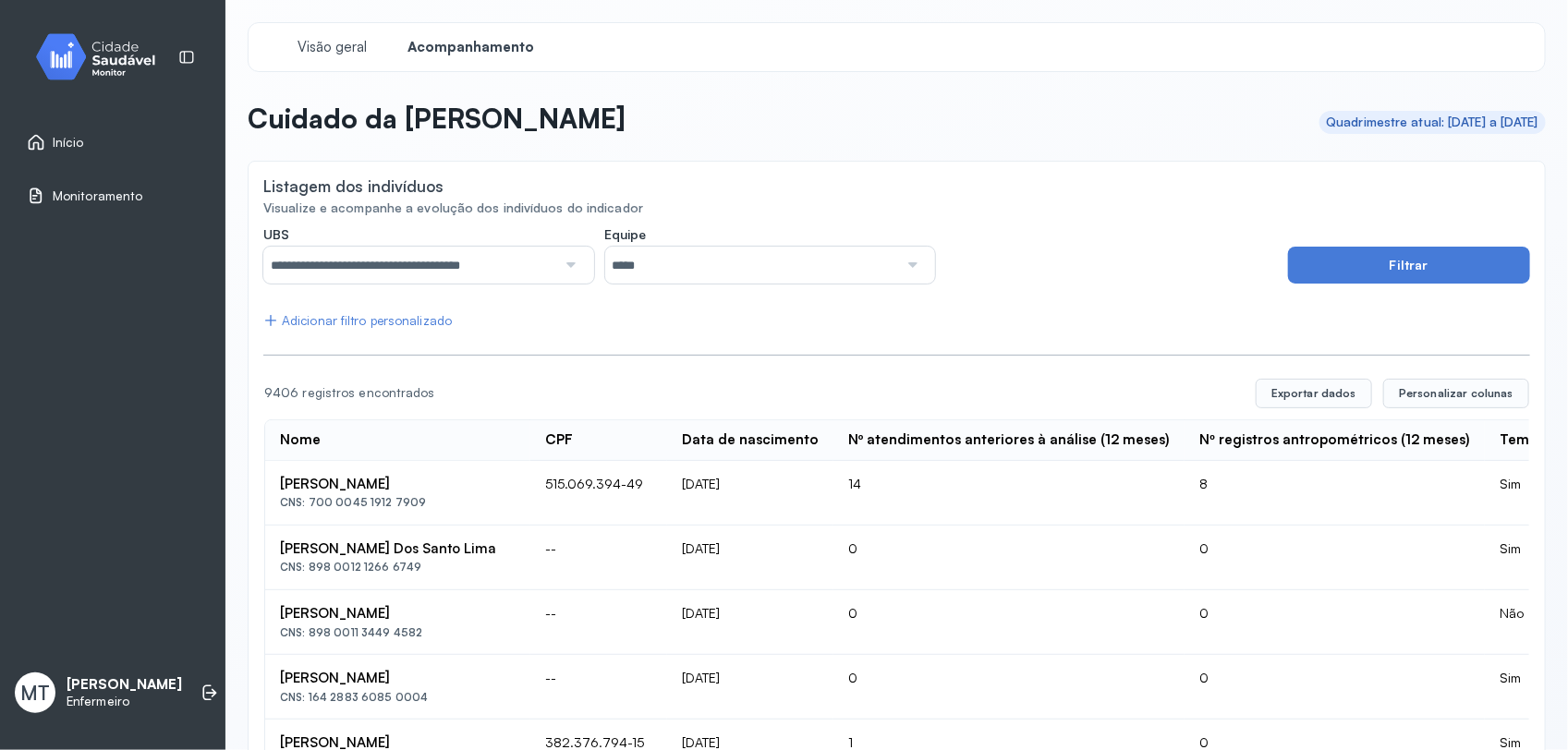
click at [899, 265] on div at bounding box center [911, 264] width 26 height 37
click at [1337, 261] on button "Filtrar" at bounding box center [1409, 264] width 242 height 37
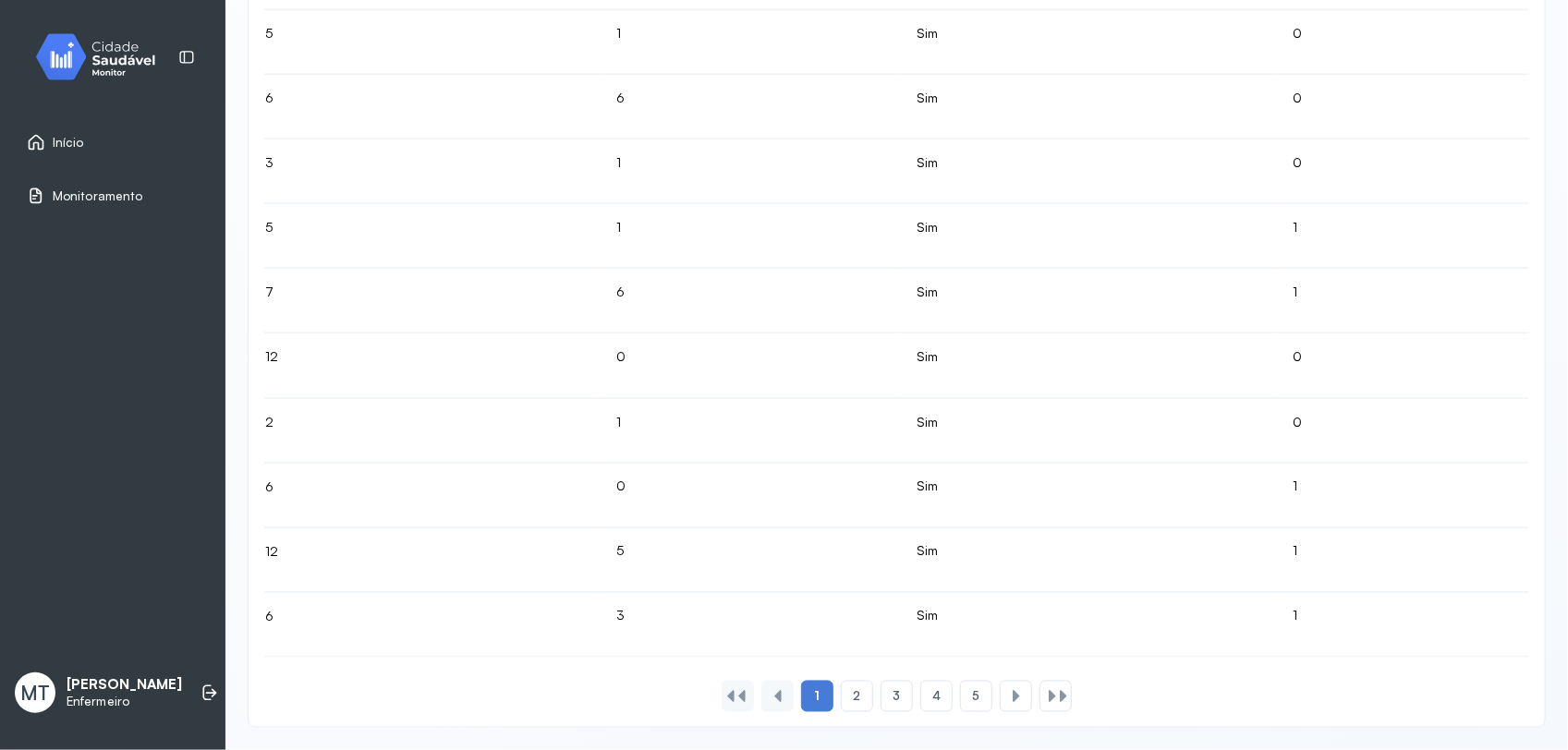
scroll to position [1119, 0]
drag, startPoint x: 1147, startPoint y: 662, endPoint x: 1101, endPoint y: 667, distance: 46.3
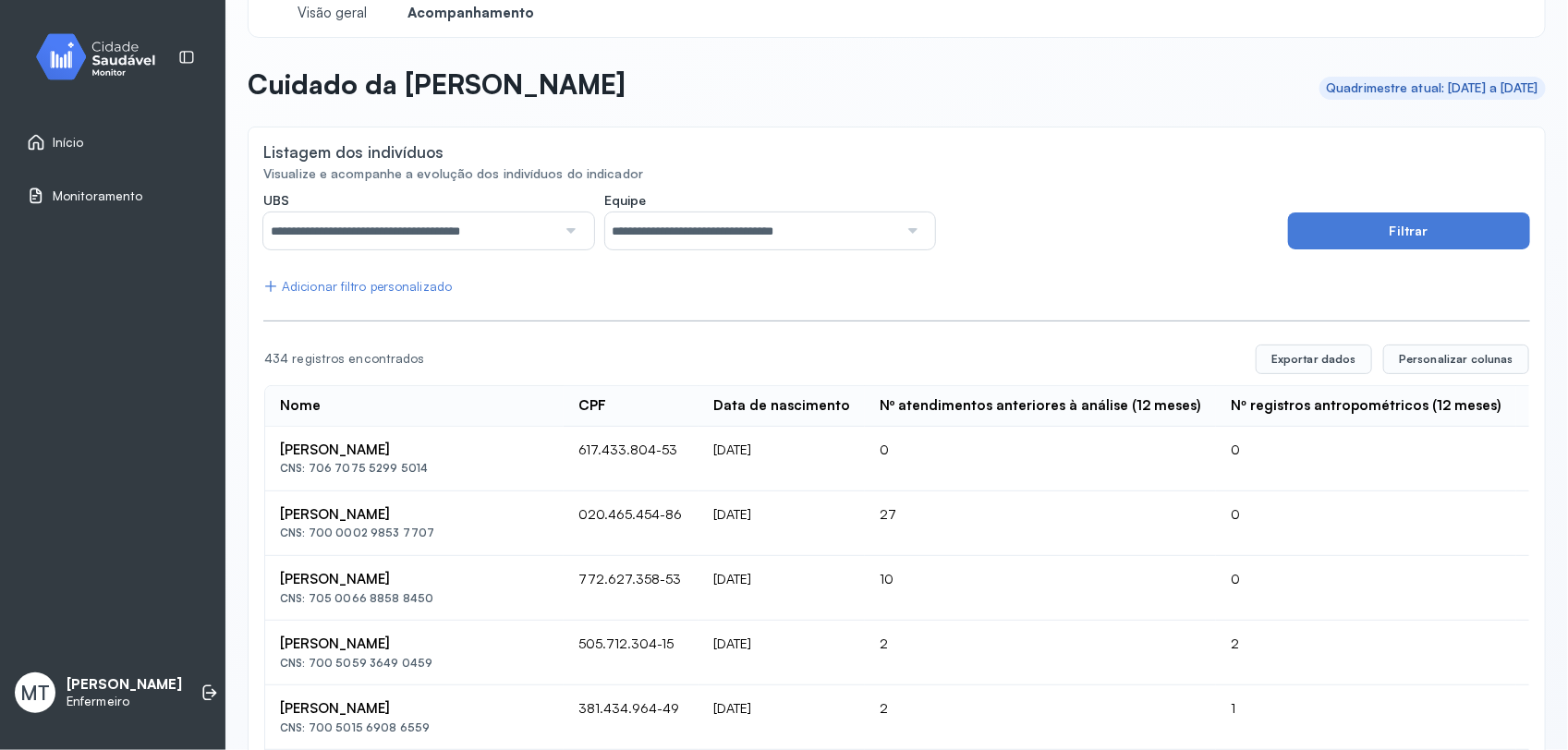
scroll to position [0, 0]
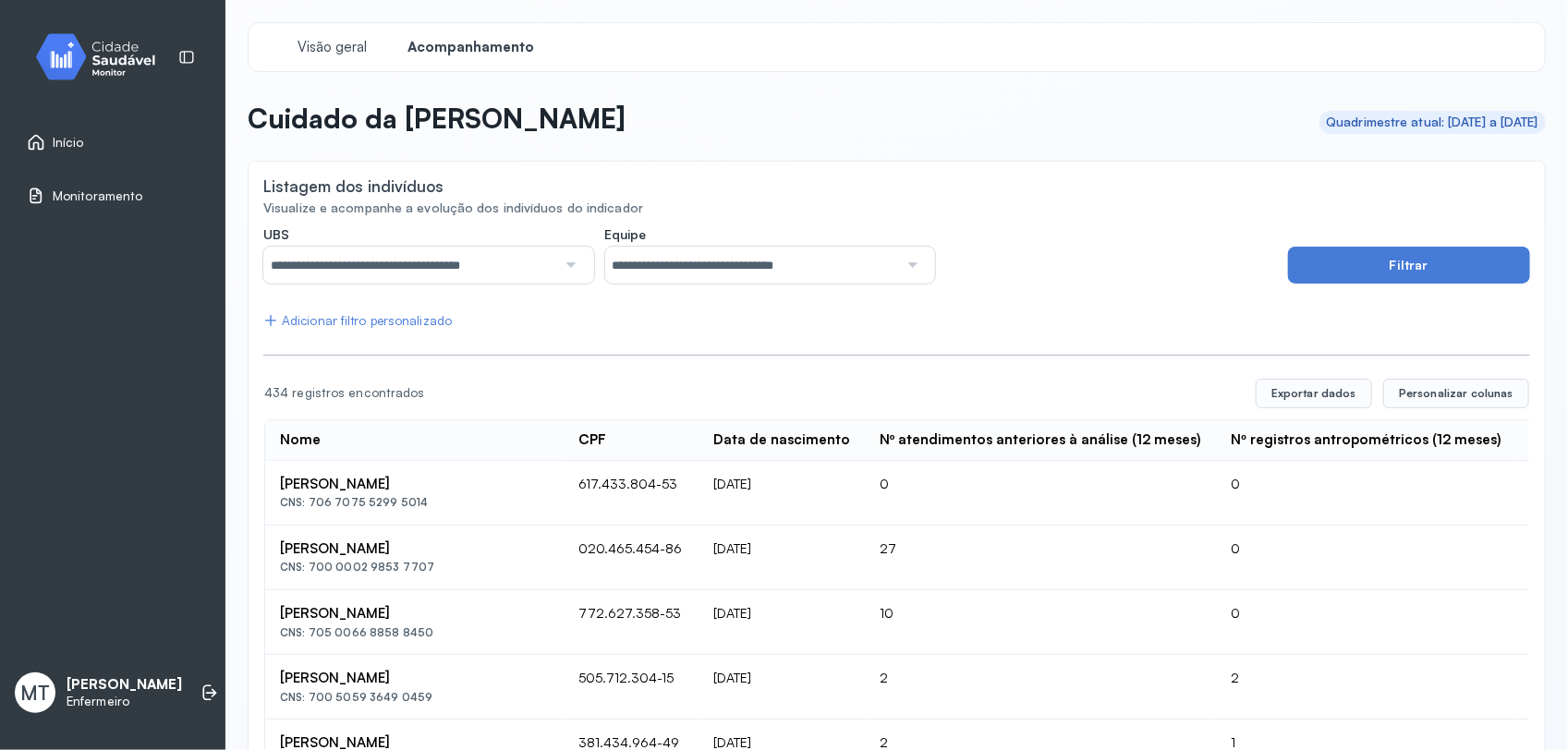
click at [63, 145] on span "Início" at bounding box center [68, 142] width 32 height 16
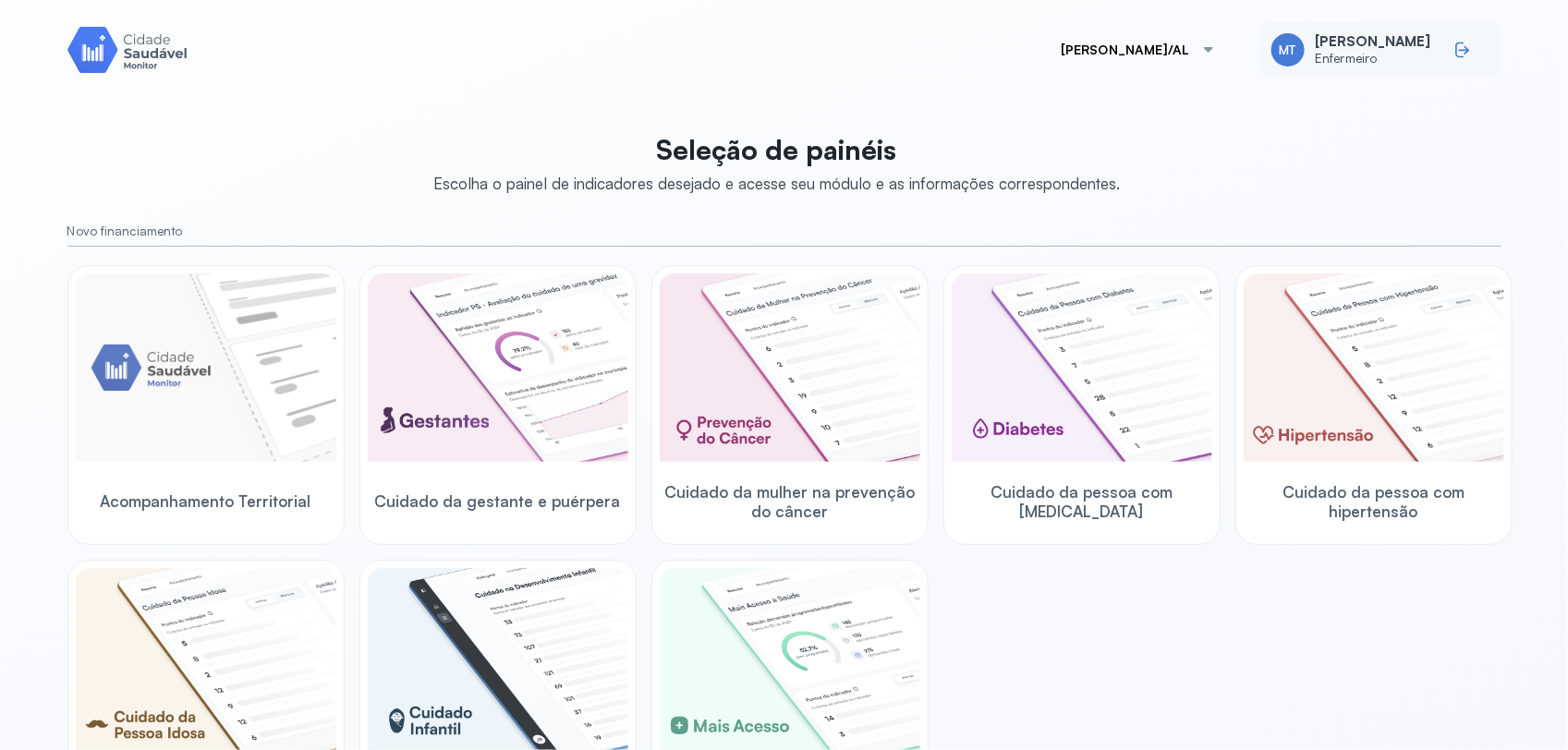
click at [1453, 48] on icon at bounding box center [1462, 49] width 19 height 19
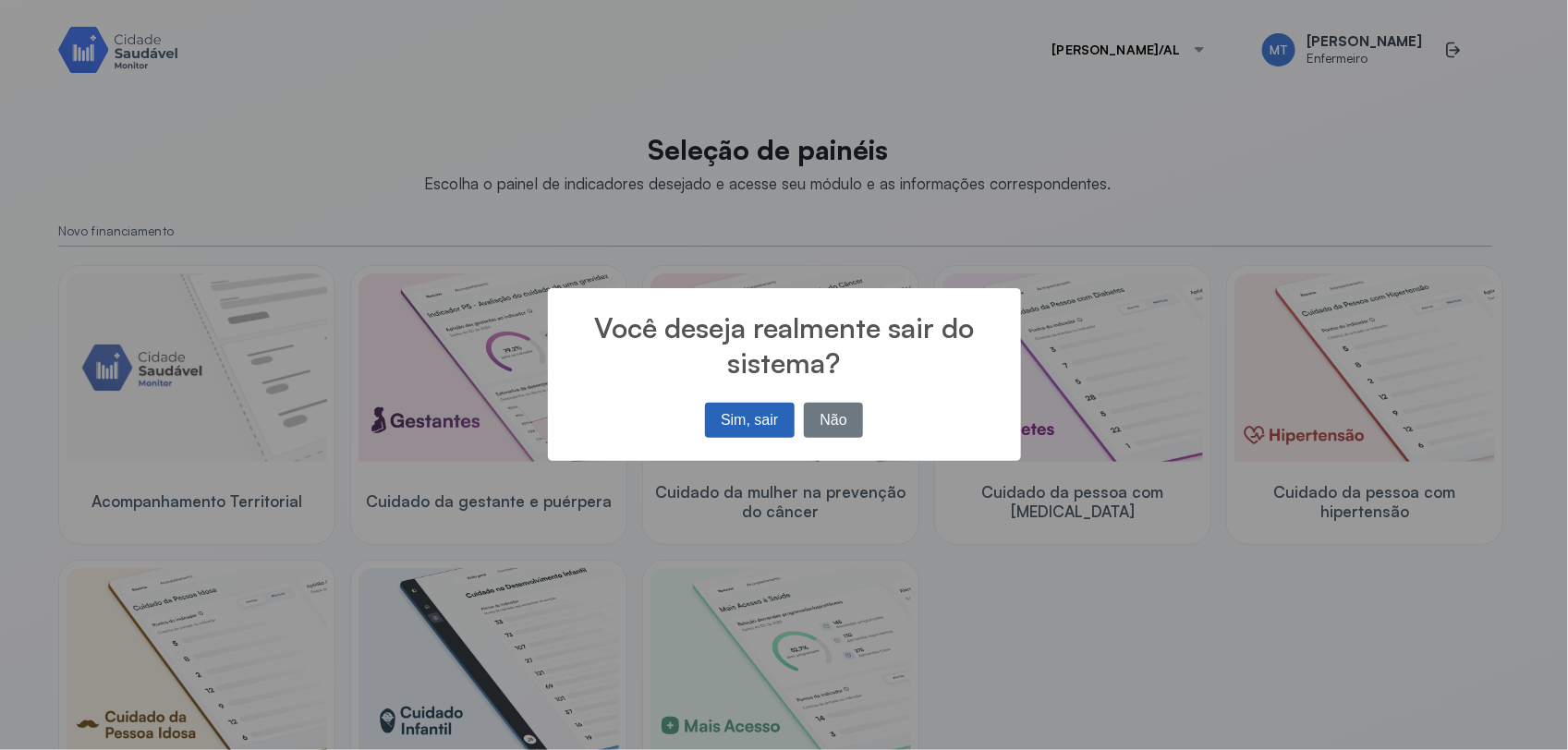
click at [740, 423] on button "Sim, sair" at bounding box center [749, 420] width 90 height 36
